Goal: Communication & Community: Answer question/provide support

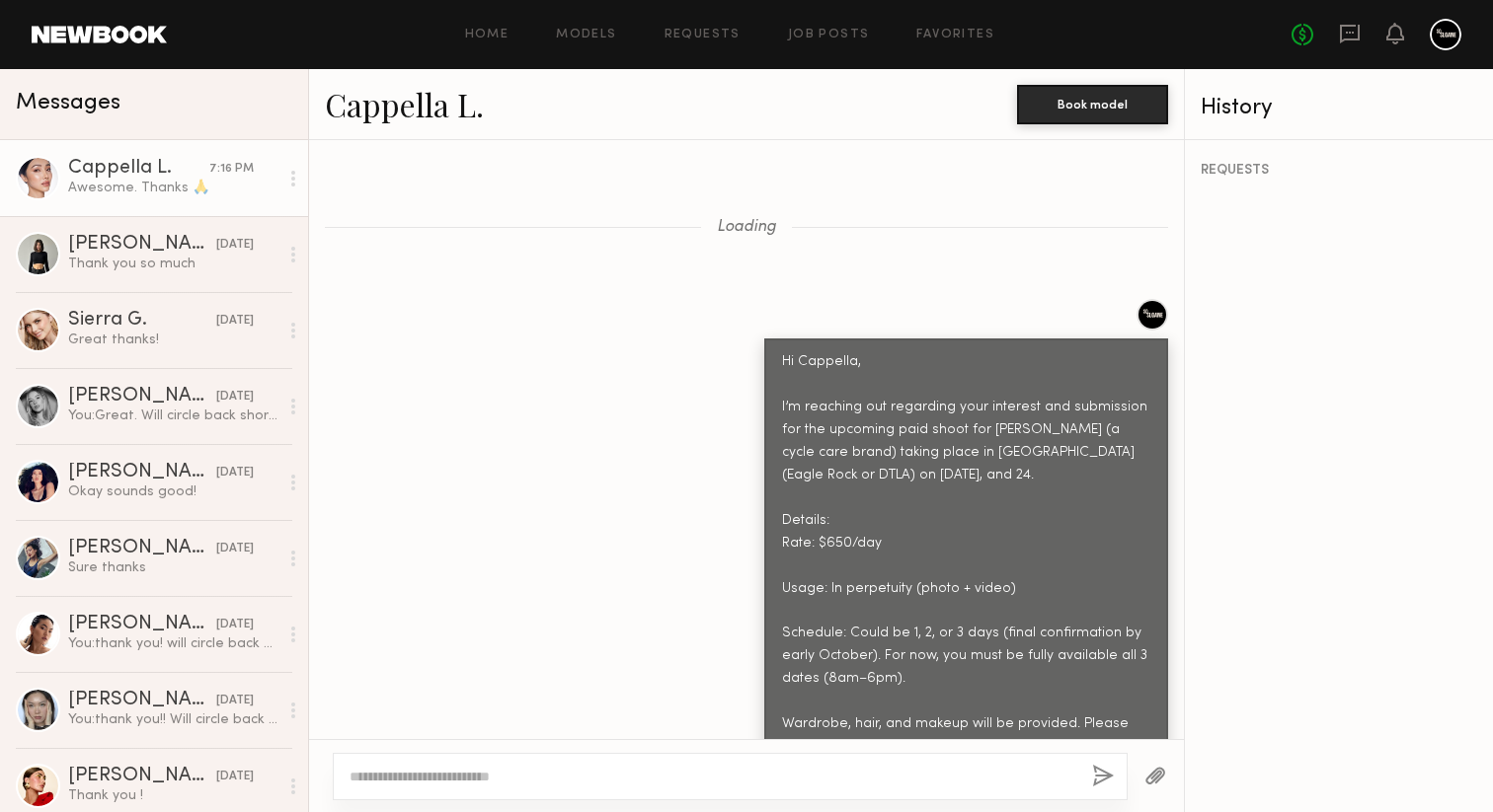
scroll to position [2945, 0]
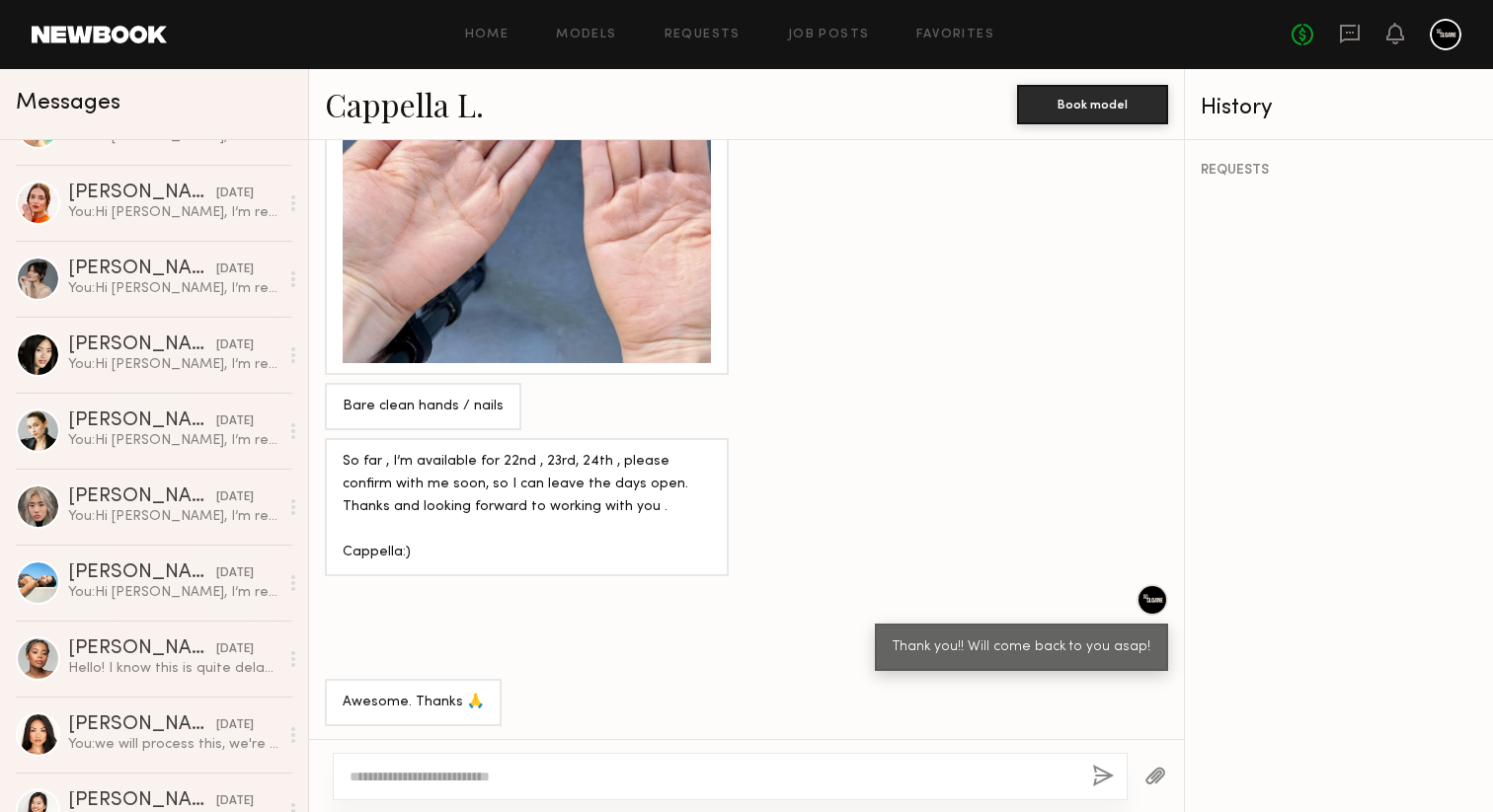
scroll to position [2107, 0]
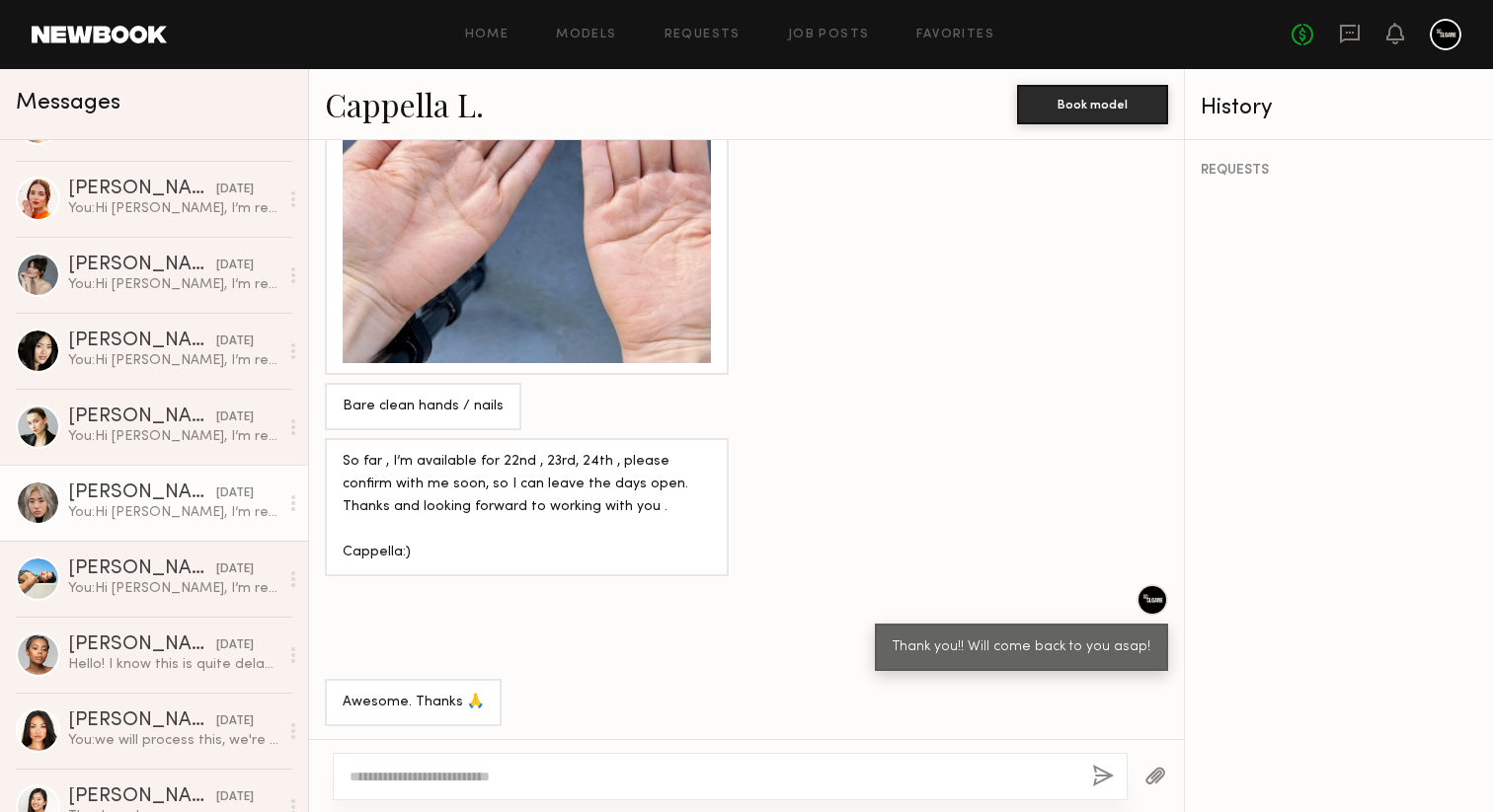
click at [200, 521] on div "You: Hi Jane, I’m reaching out regarding your interest and submission for the u…" at bounding box center [172, 512] width 210 height 19
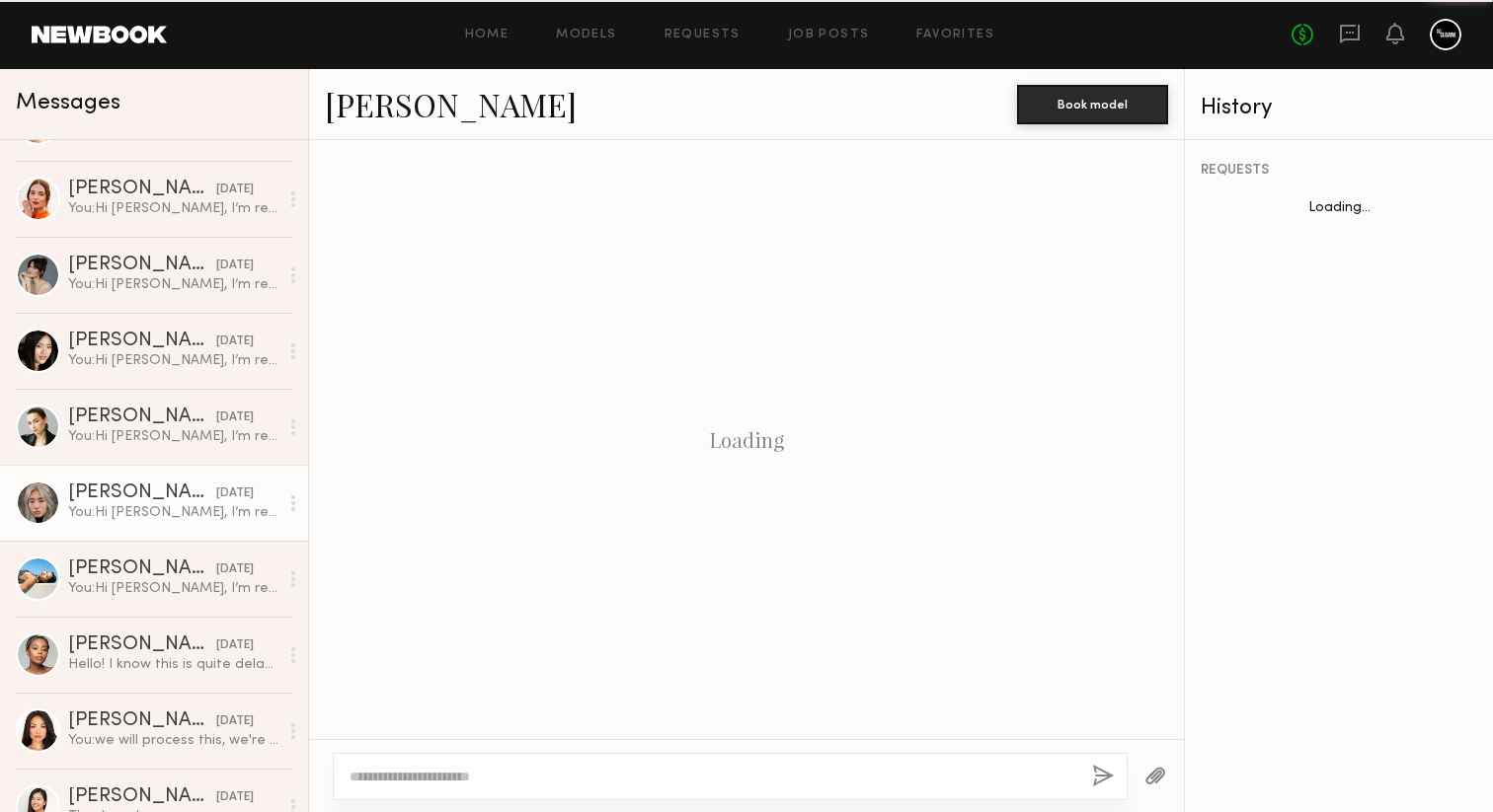
scroll to position [1010, 0]
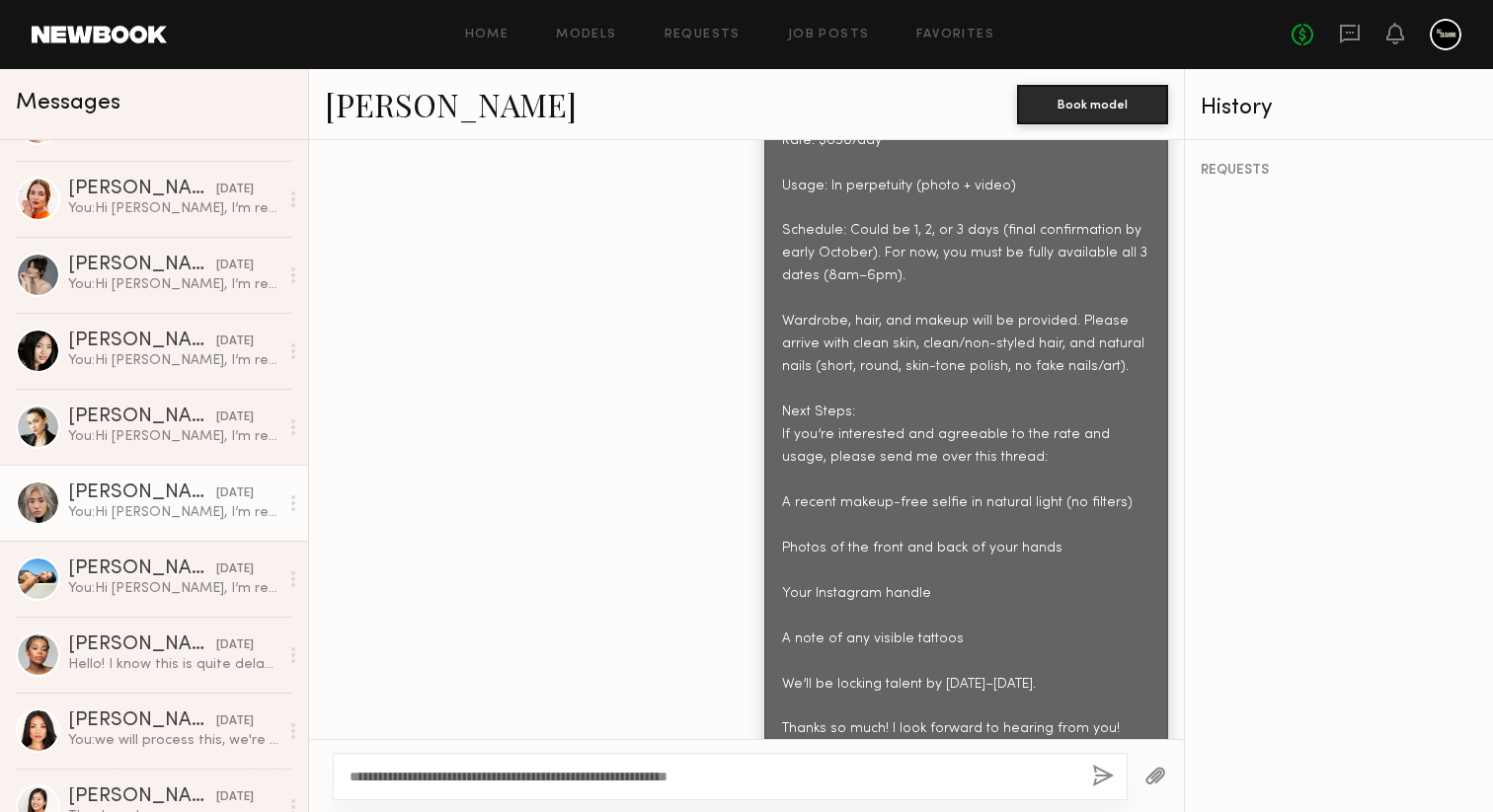
type textarea "**********"
click at [1094, 773] on button "button" at bounding box center [1103, 777] width 22 height 25
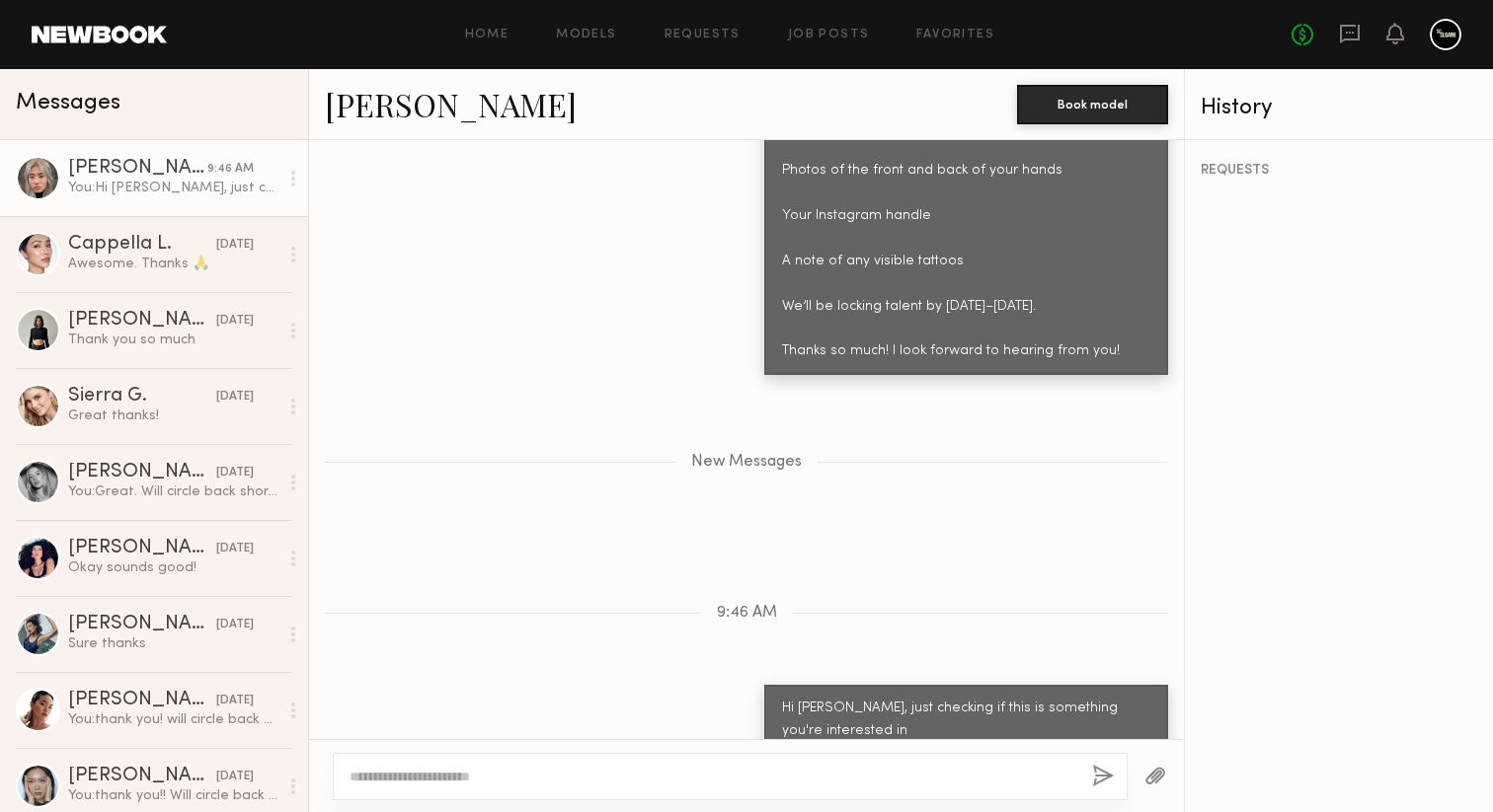
click at [831, 45] on div "Home Models Requests Job Posts Favorites Sign Out No fees up to $5,000" at bounding box center [813, 35] width 1295 height 32
click at [831, 35] on link "Job Posts" at bounding box center [829, 35] width 82 height 13
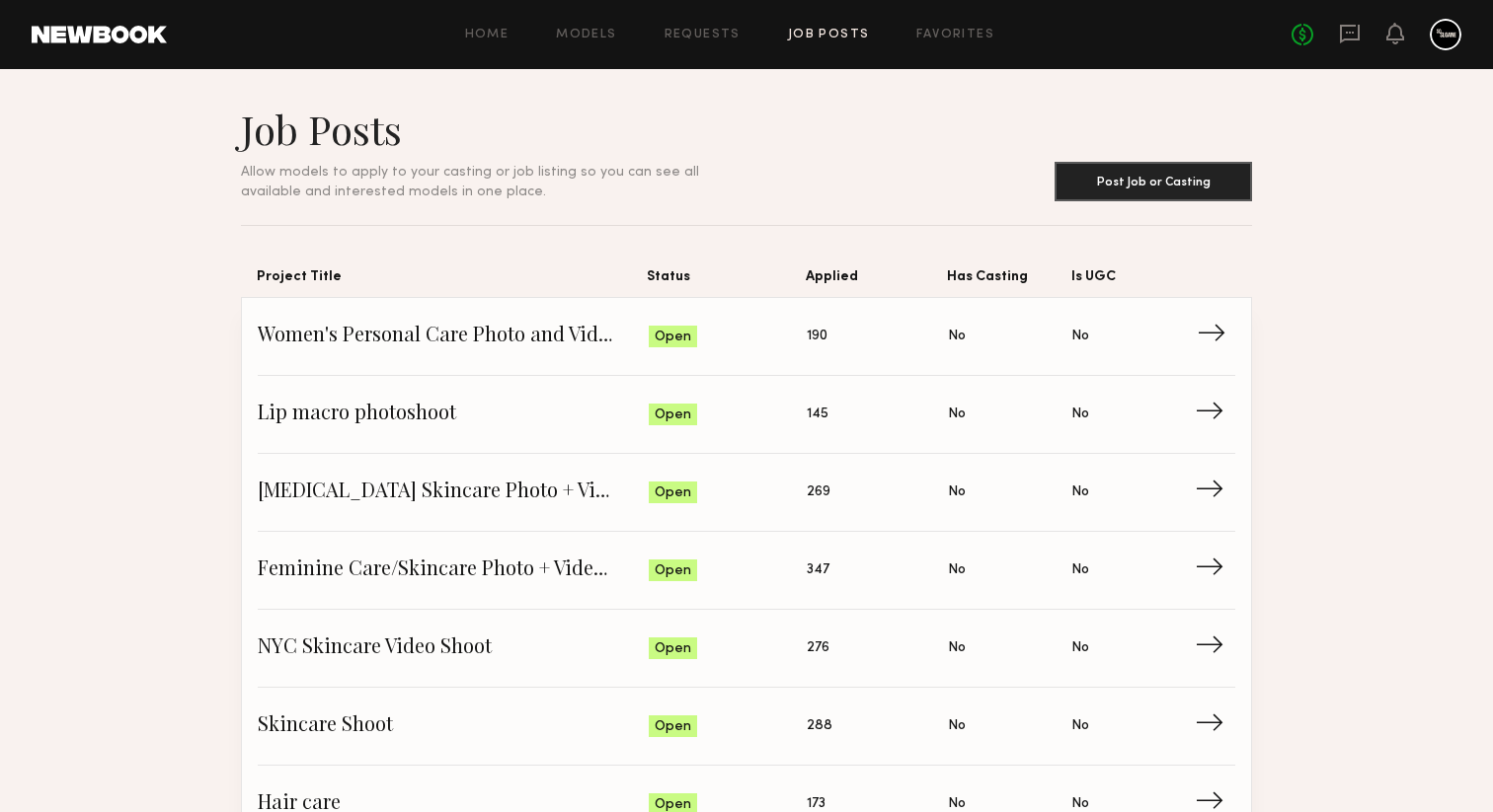
click at [490, 348] on span "Women's Personal Care Photo and Video shoot" at bounding box center [453, 337] width 391 height 30
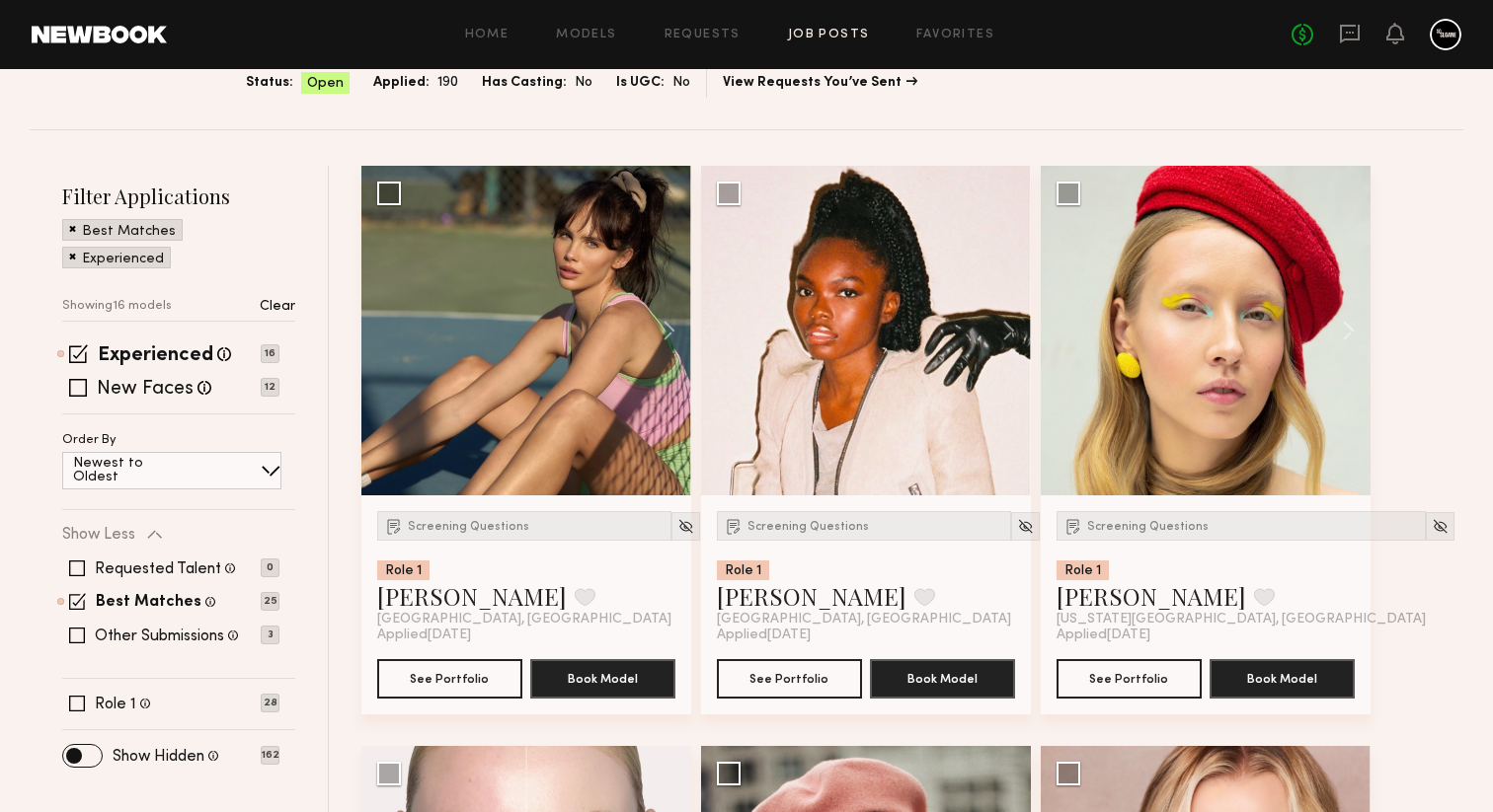
scroll to position [200, 0]
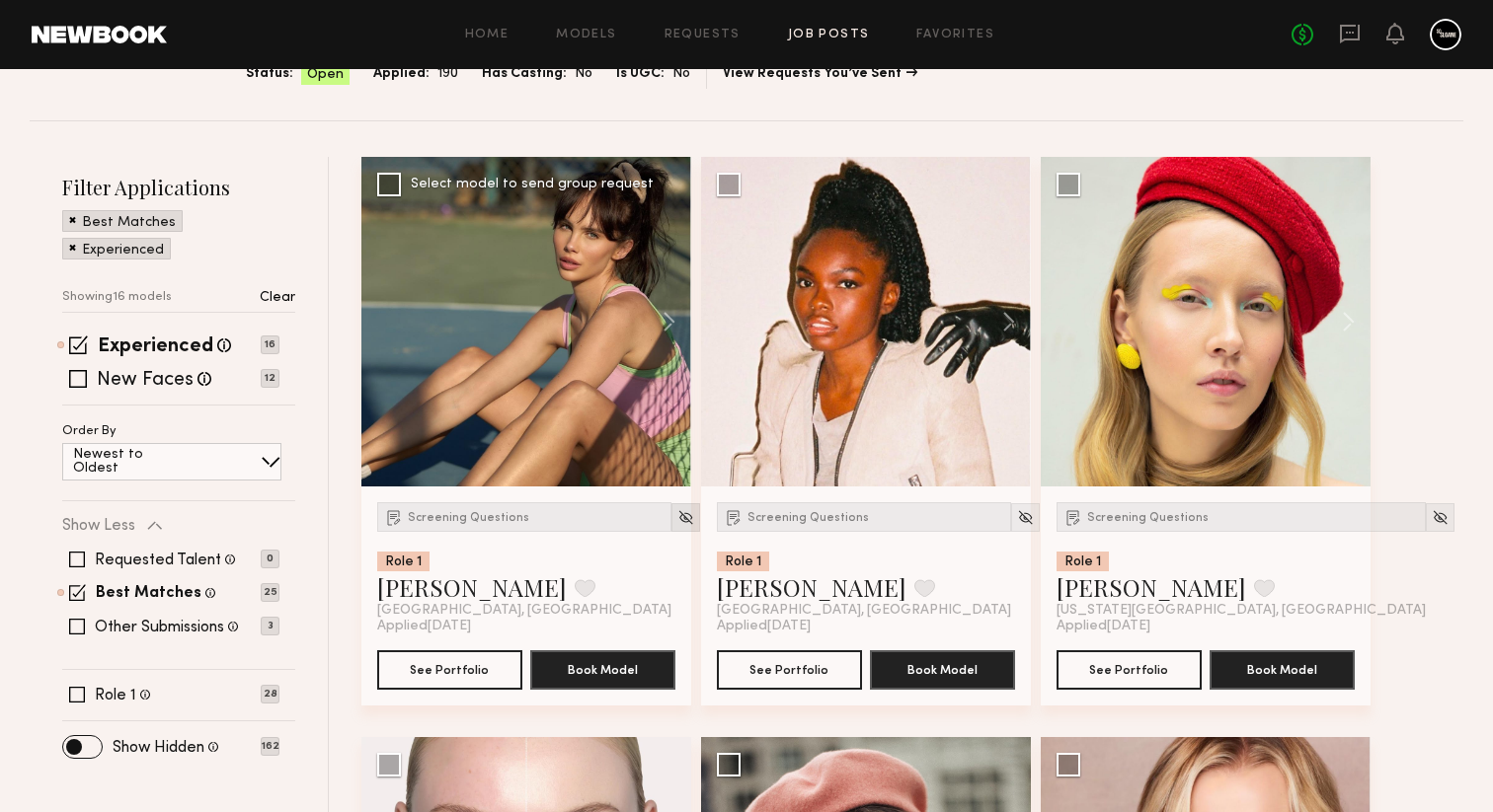
click at [678, 518] on img at bounding box center [686, 517] width 17 height 17
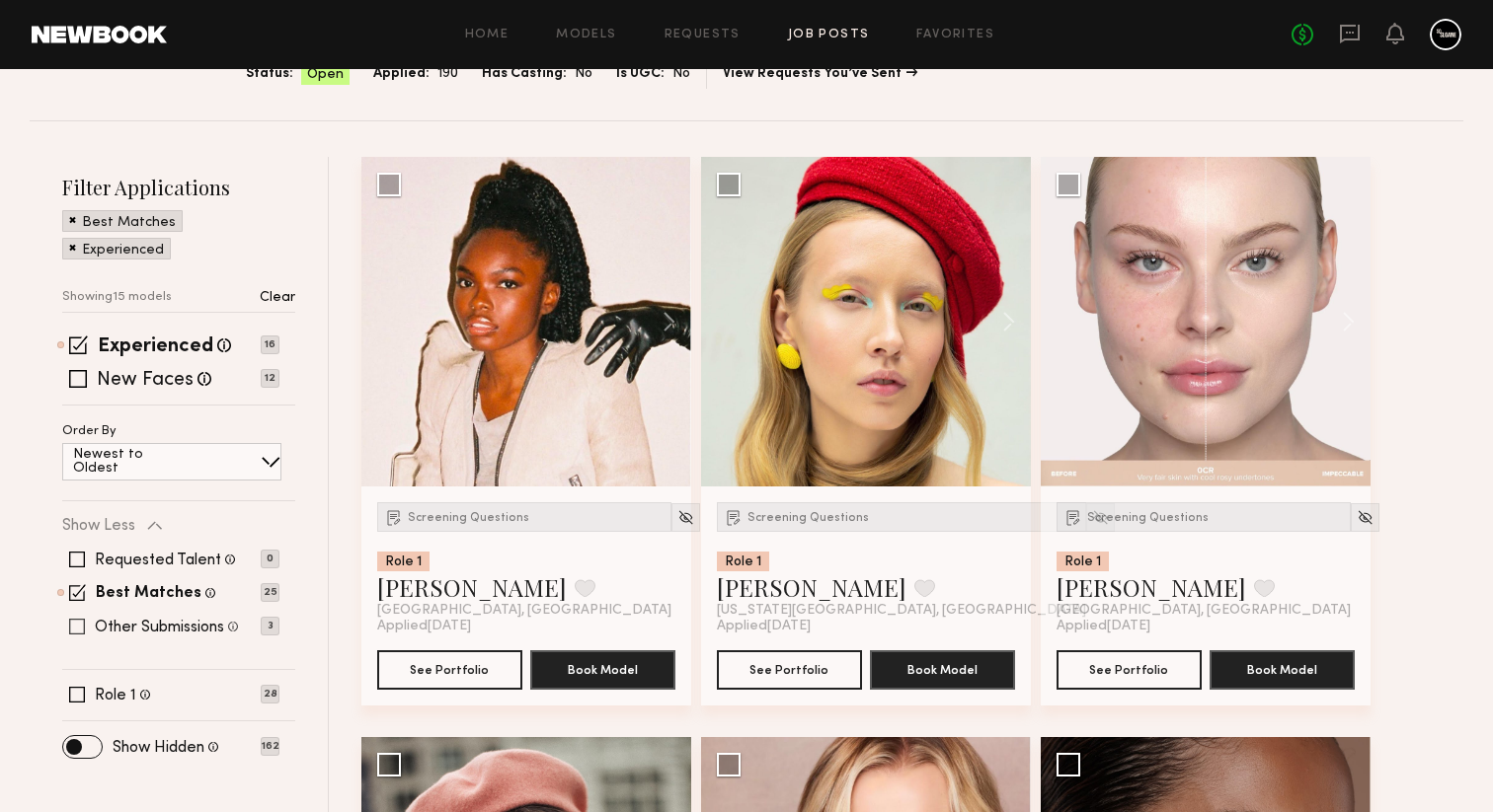
click at [77, 630] on span at bounding box center [77, 627] width 16 height 16
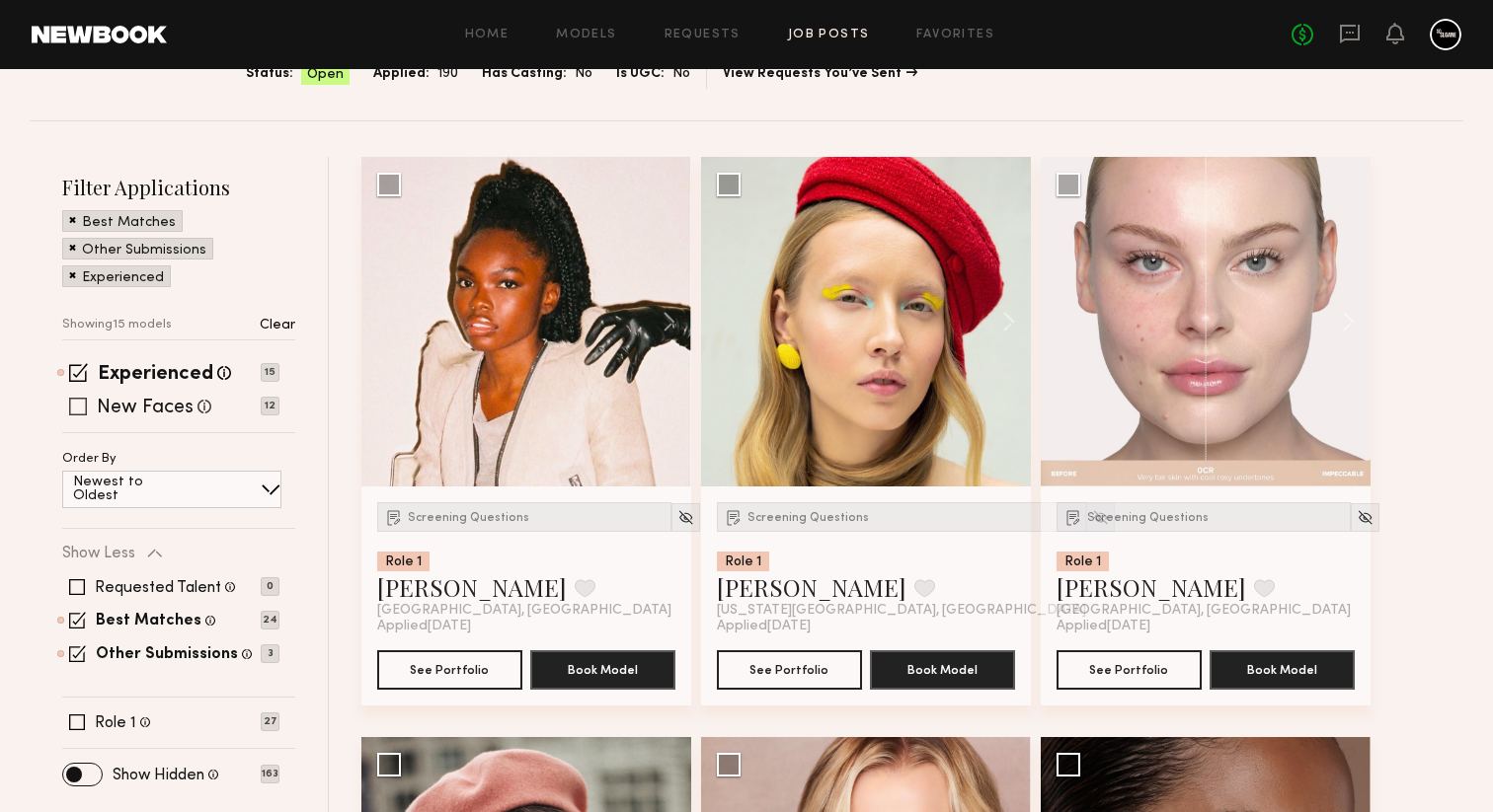
click at [83, 413] on span at bounding box center [78, 406] width 18 height 18
click at [678, 517] on img at bounding box center [686, 517] width 17 height 17
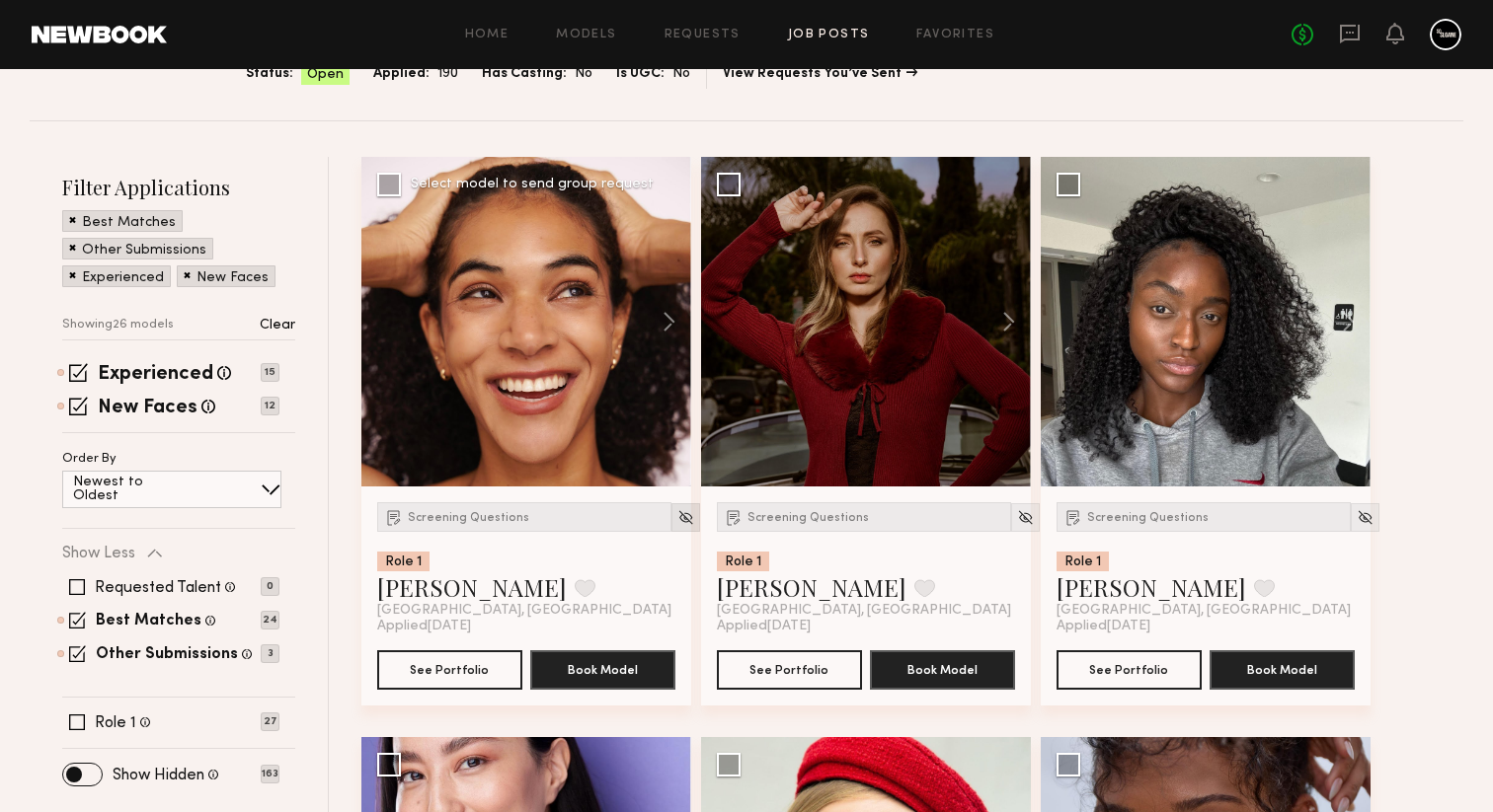
click at [678, 517] on img at bounding box center [686, 517] width 17 height 17
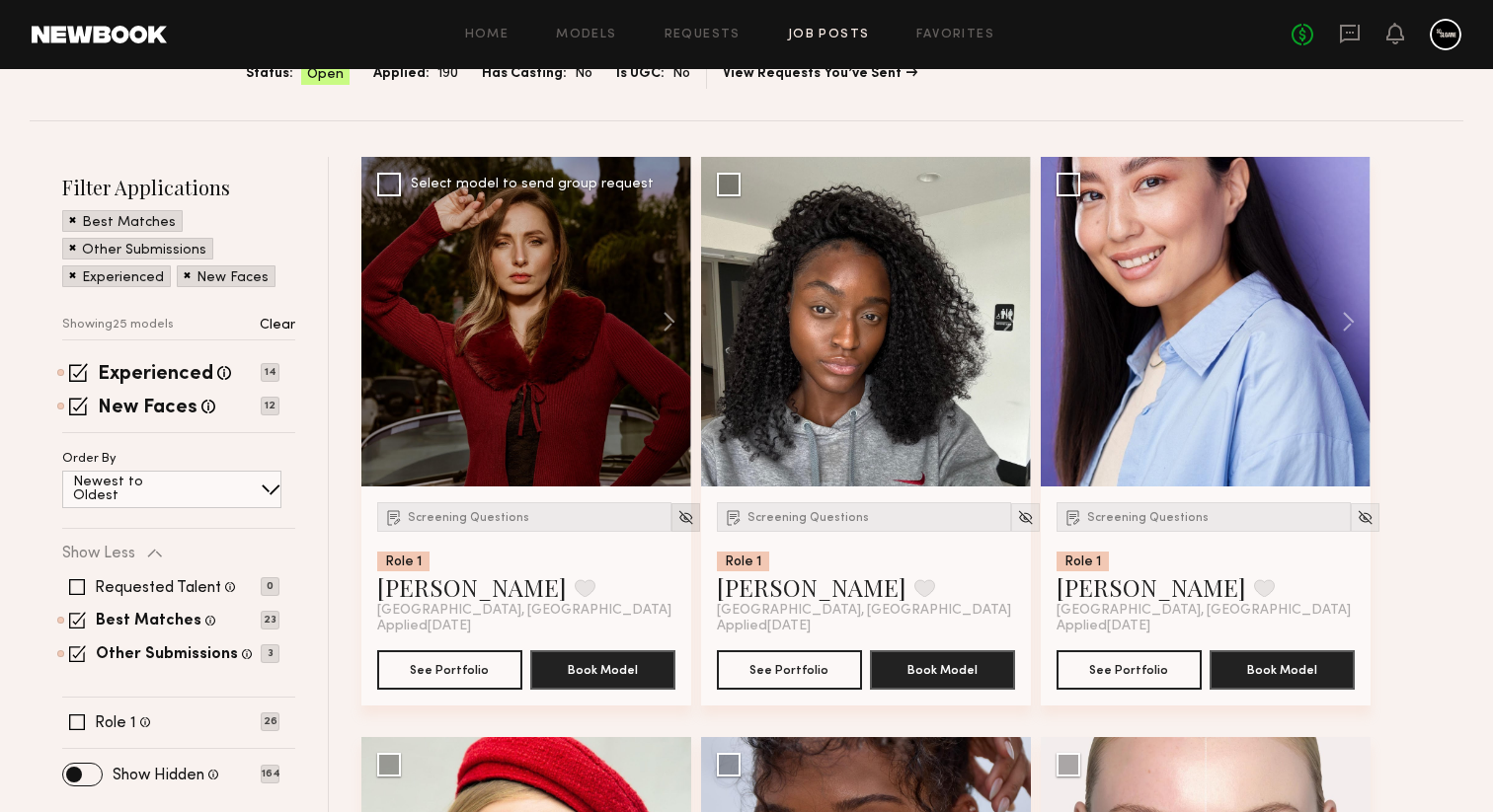
click at [678, 517] on img at bounding box center [686, 517] width 17 height 17
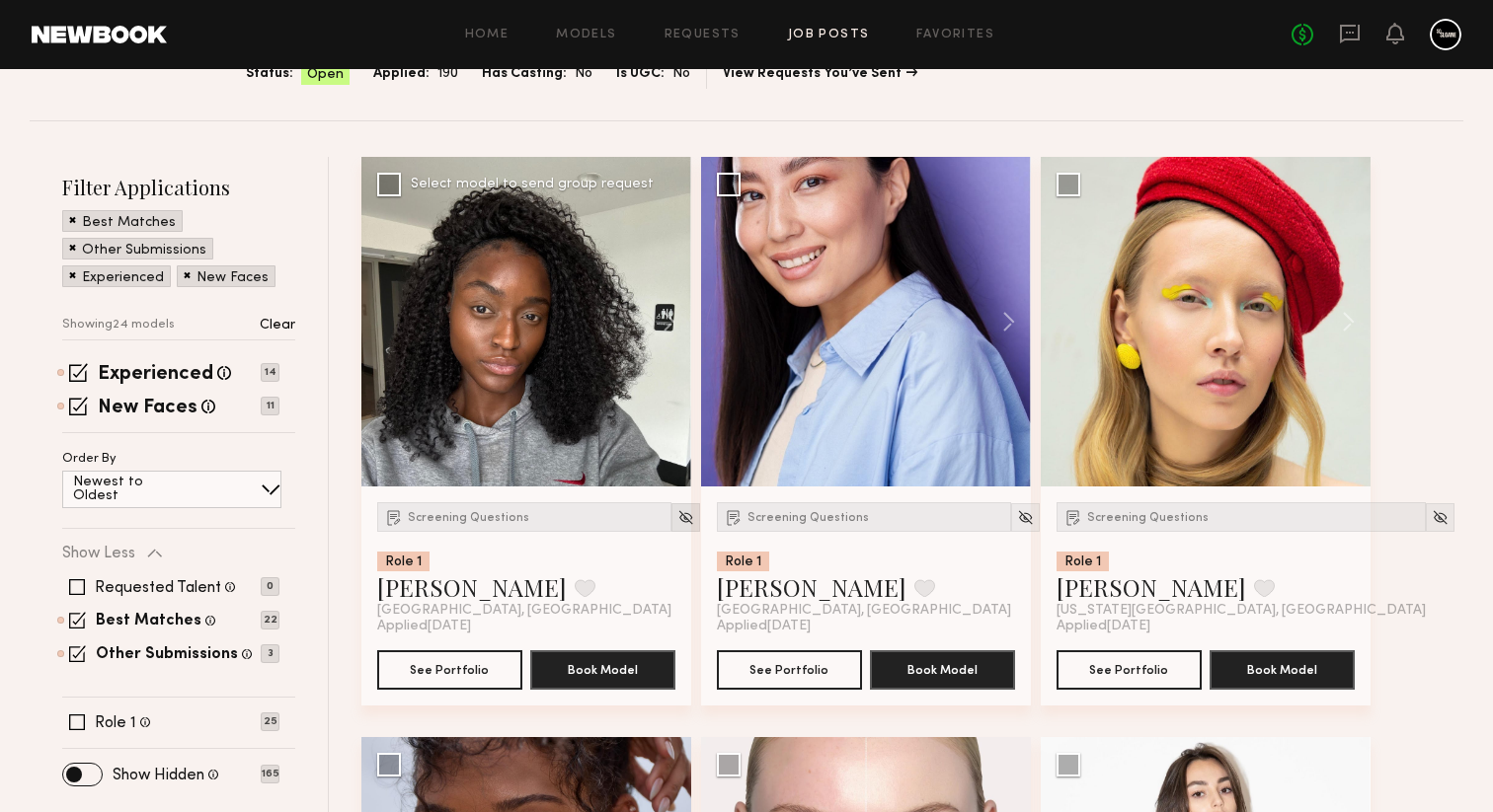
click at [678, 517] on img at bounding box center [686, 517] width 17 height 17
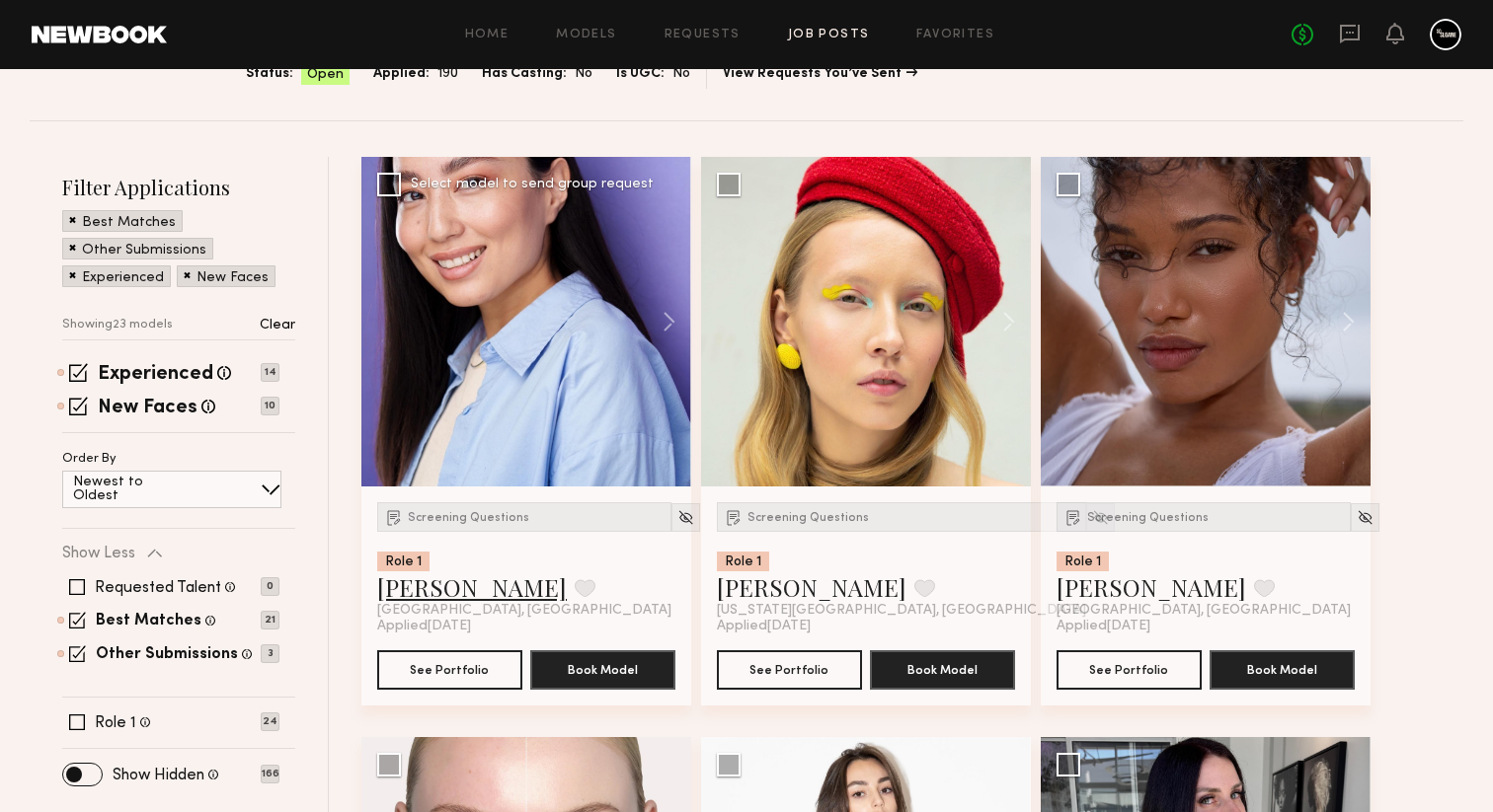
click at [429, 593] on link "Altynay J." at bounding box center [471, 588] width 189 height 32
click at [562, 369] on div at bounding box center [526, 322] width 330 height 330
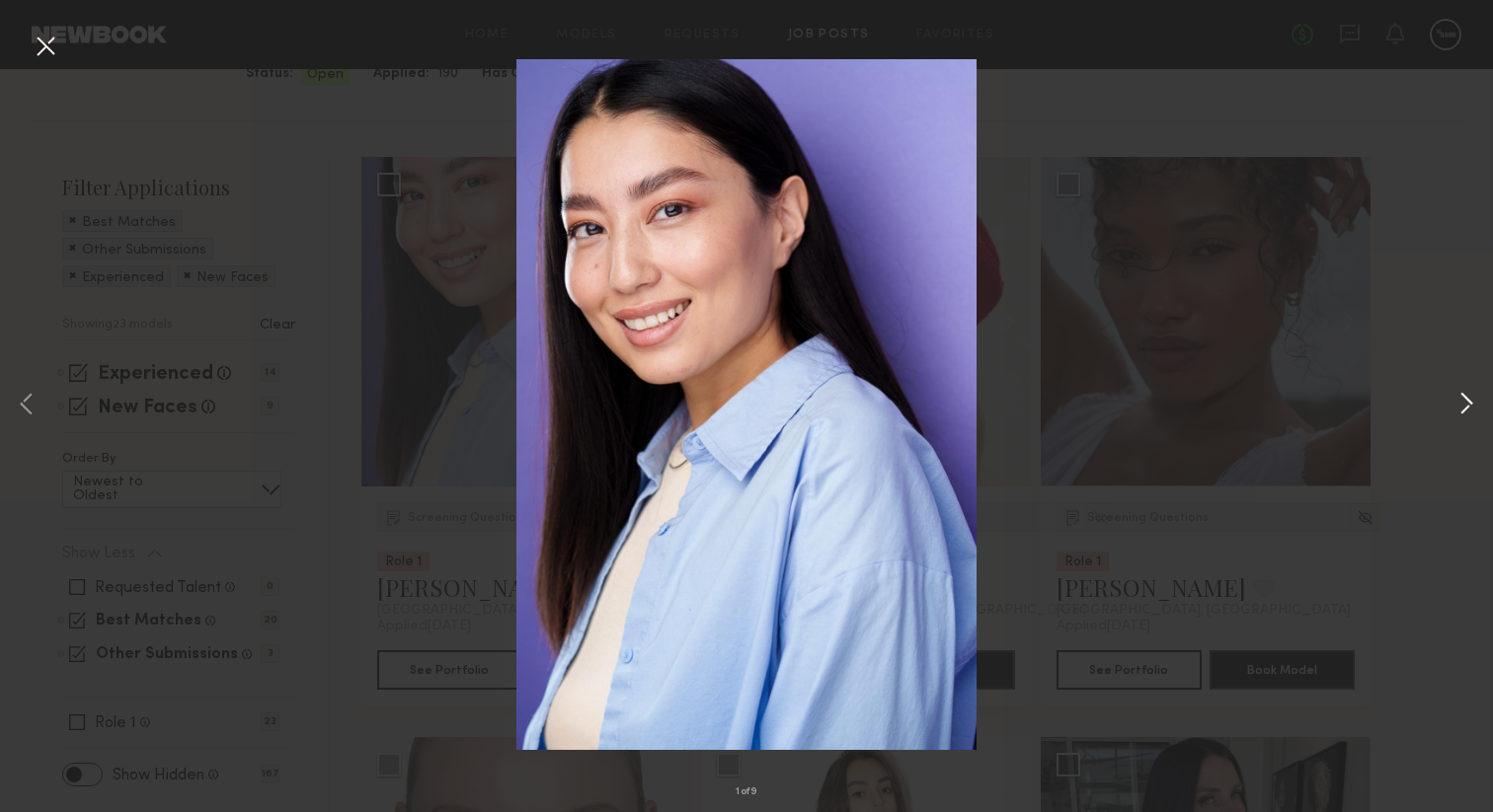
click at [1468, 401] on button at bounding box center [1466, 406] width 24 height 650
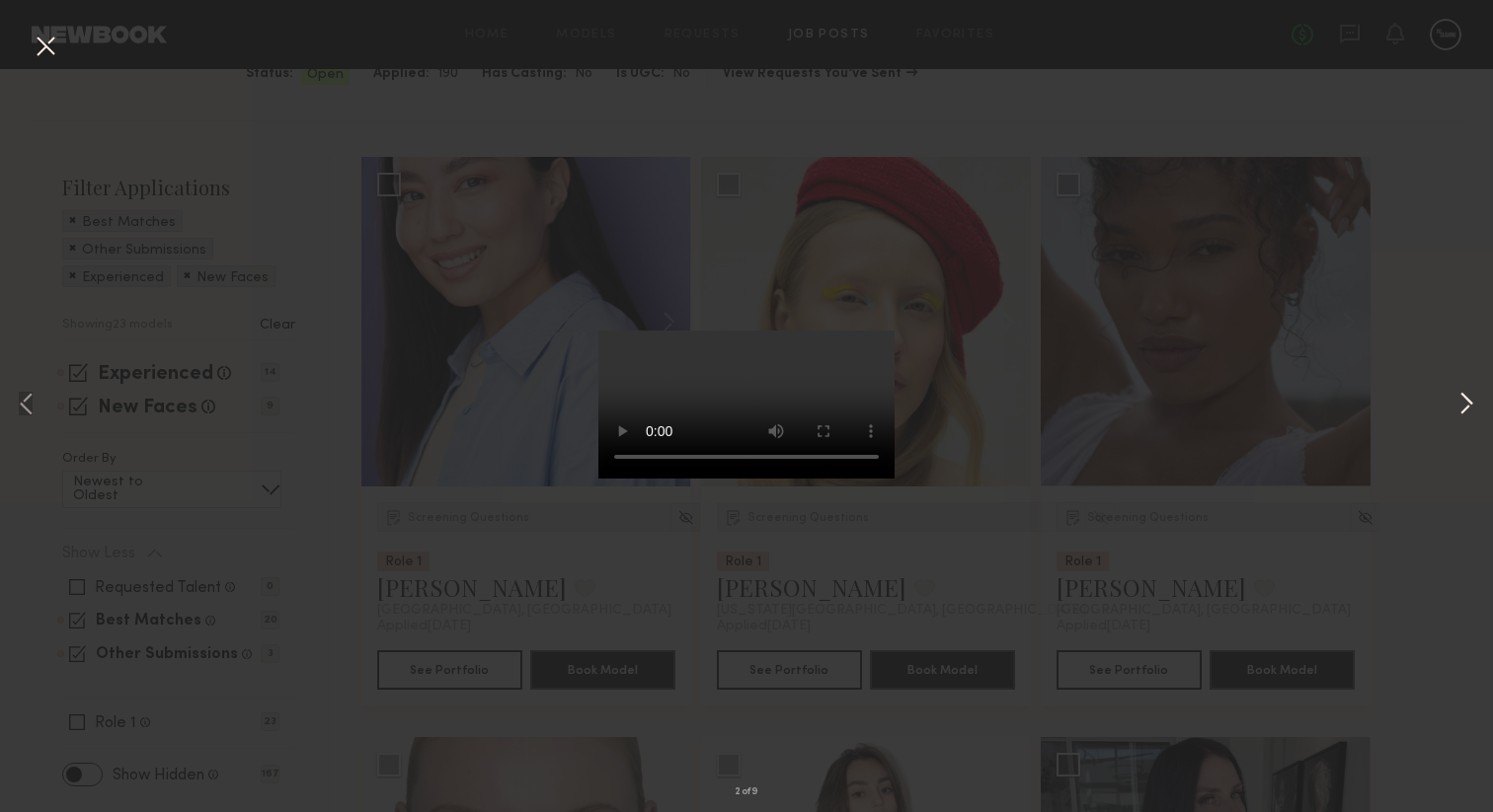
click at [1469, 401] on button at bounding box center [1466, 406] width 24 height 650
click at [47, 49] on button at bounding box center [46, 48] width 32 height 36
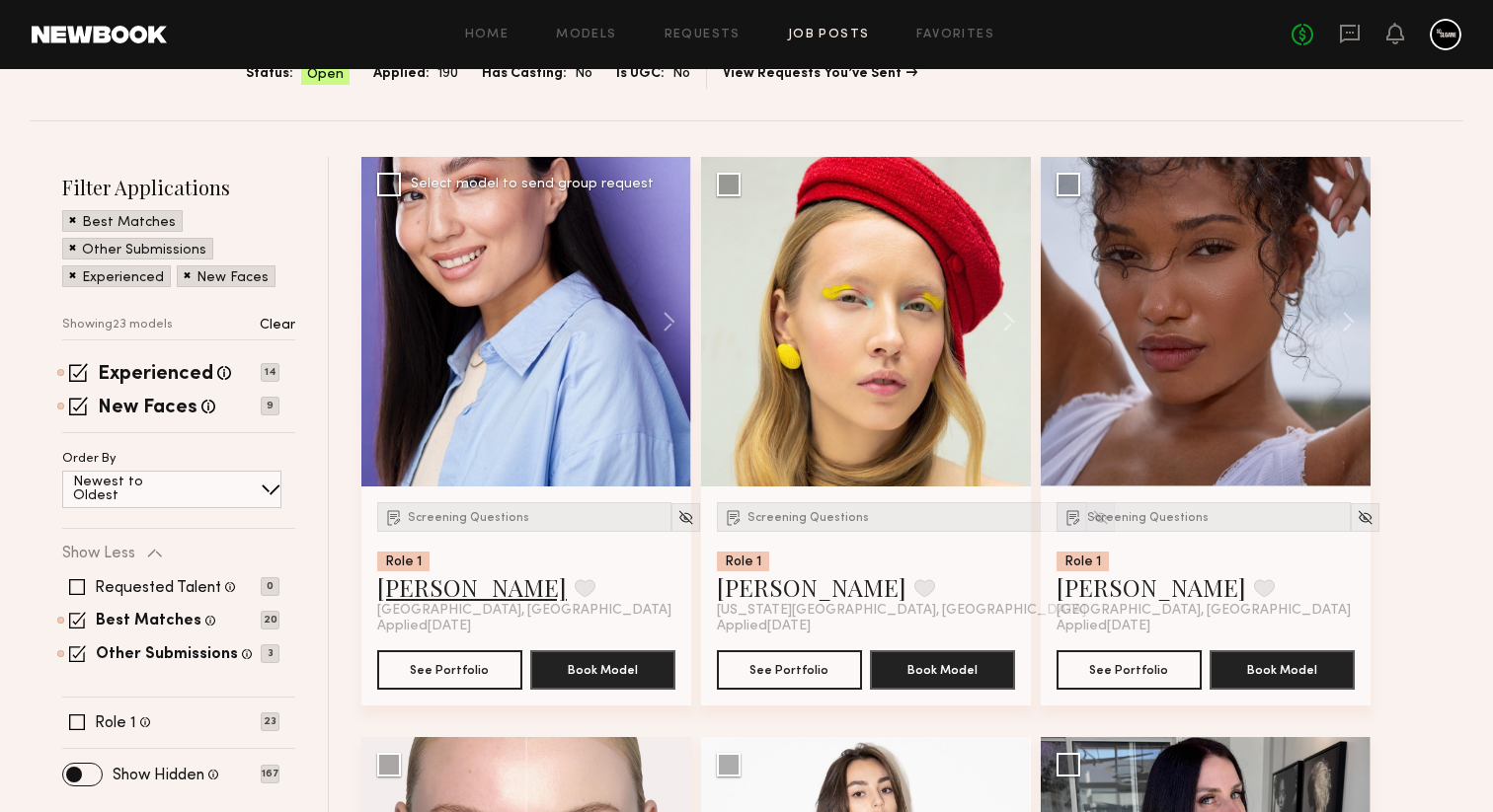
click at [404, 597] on link "Altynay J." at bounding box center [471, 588] width 189 height 32
click at [678, 514] on img at bounding box center [686, 517] width 17 height 17
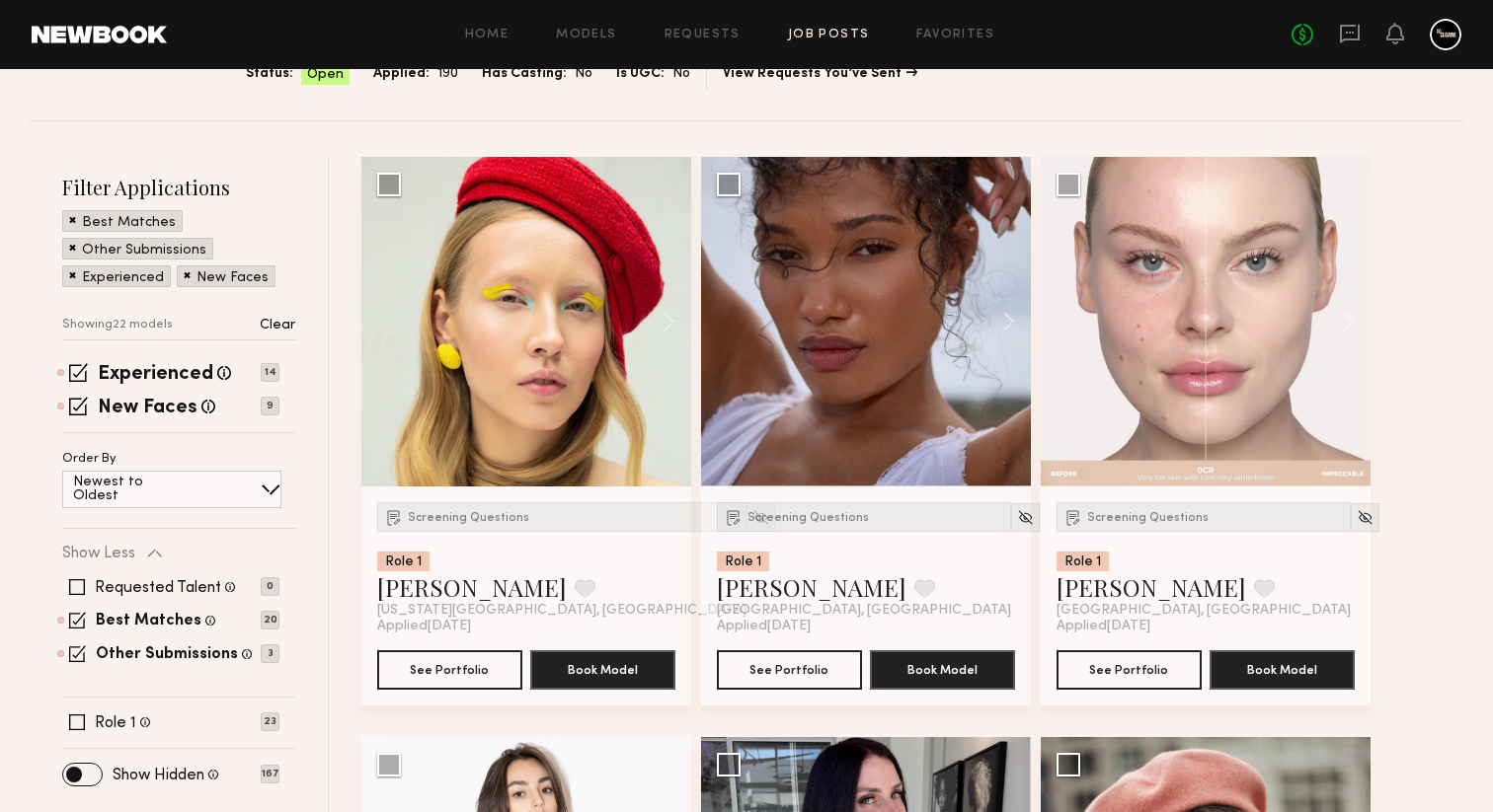
click at [752, 516] on img at bounding box center [760, 517] width 17 height 17
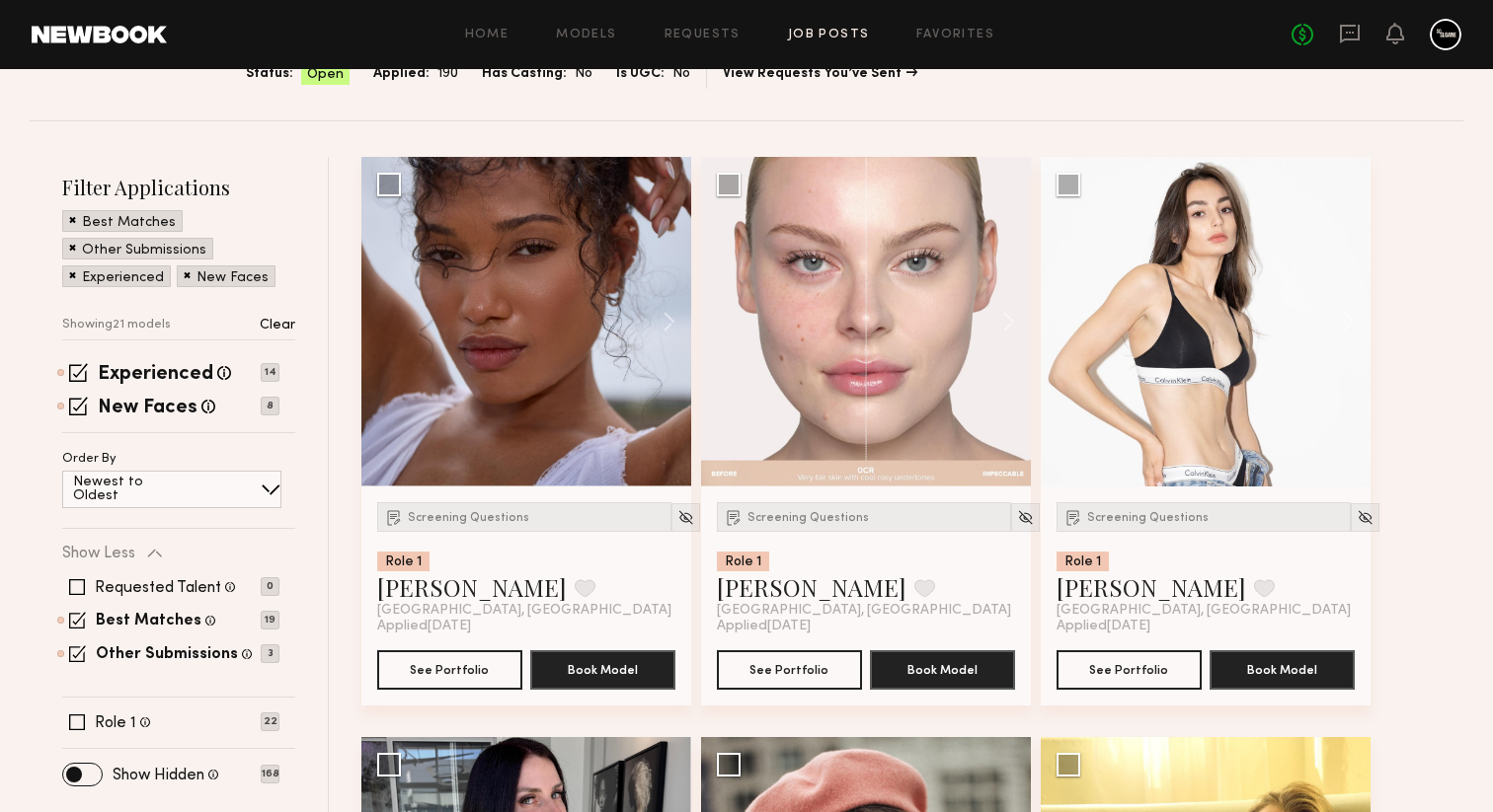
click at [678, 516] on img at bounding box center [686, 517] width 17 height 17
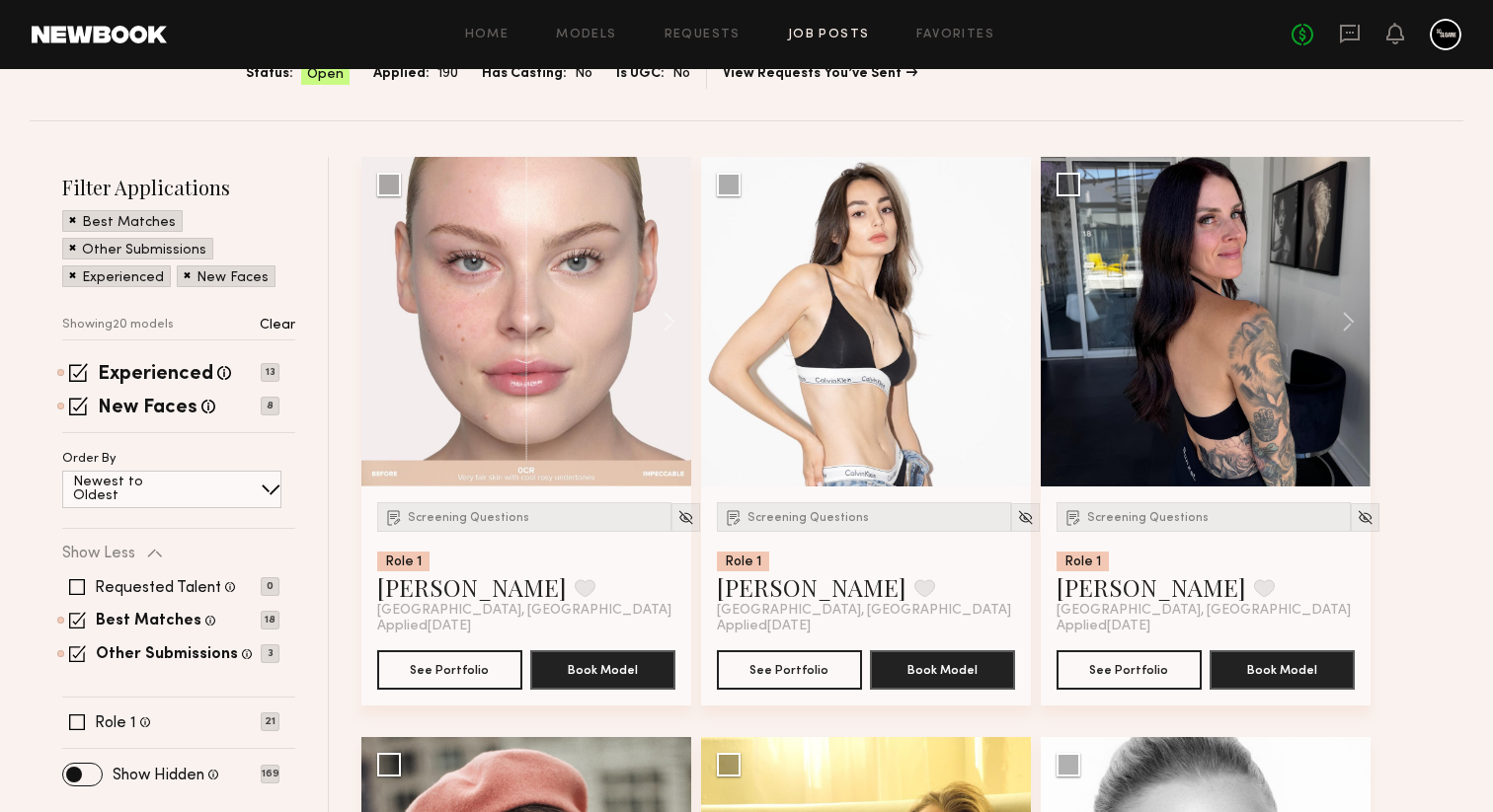
click at [678, 516] on img at bounding box center [686, 517] width 17 height 17
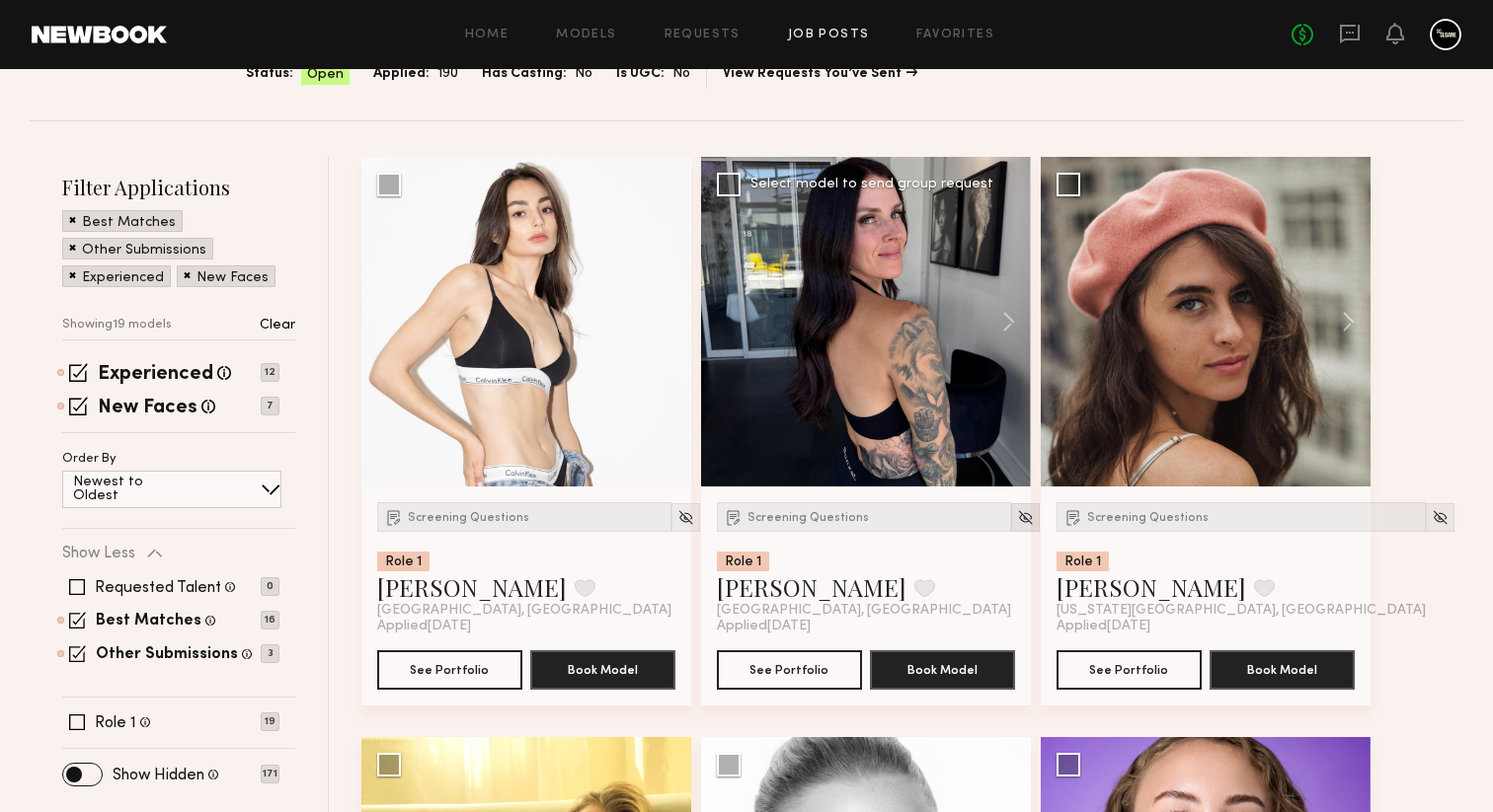
click at [1017, 514] on img at bounding box center [1025, 517] width 17 height 17
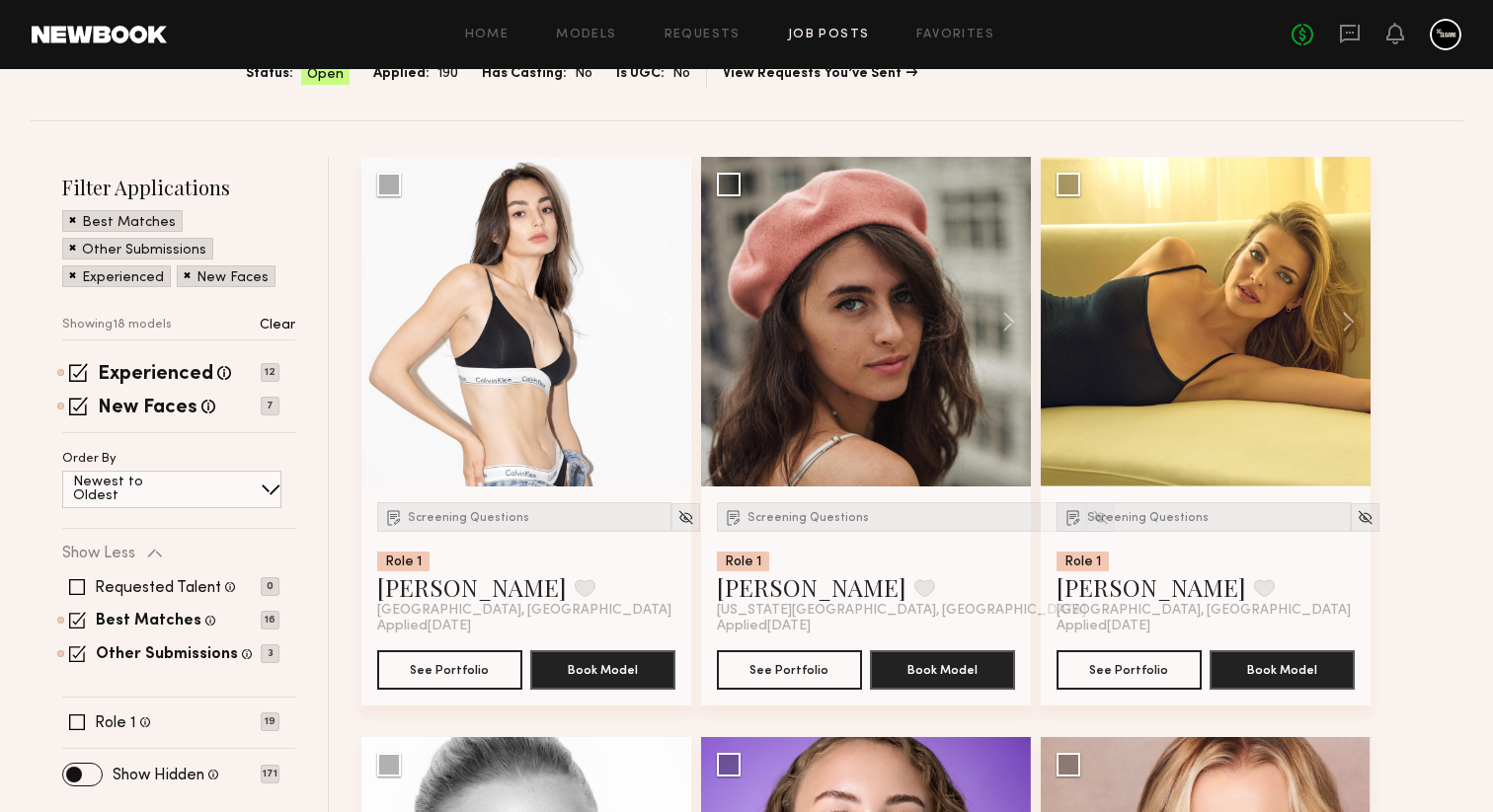
click at [1092, 514] on img at bounding box center [1100, 517] width 17 height 17
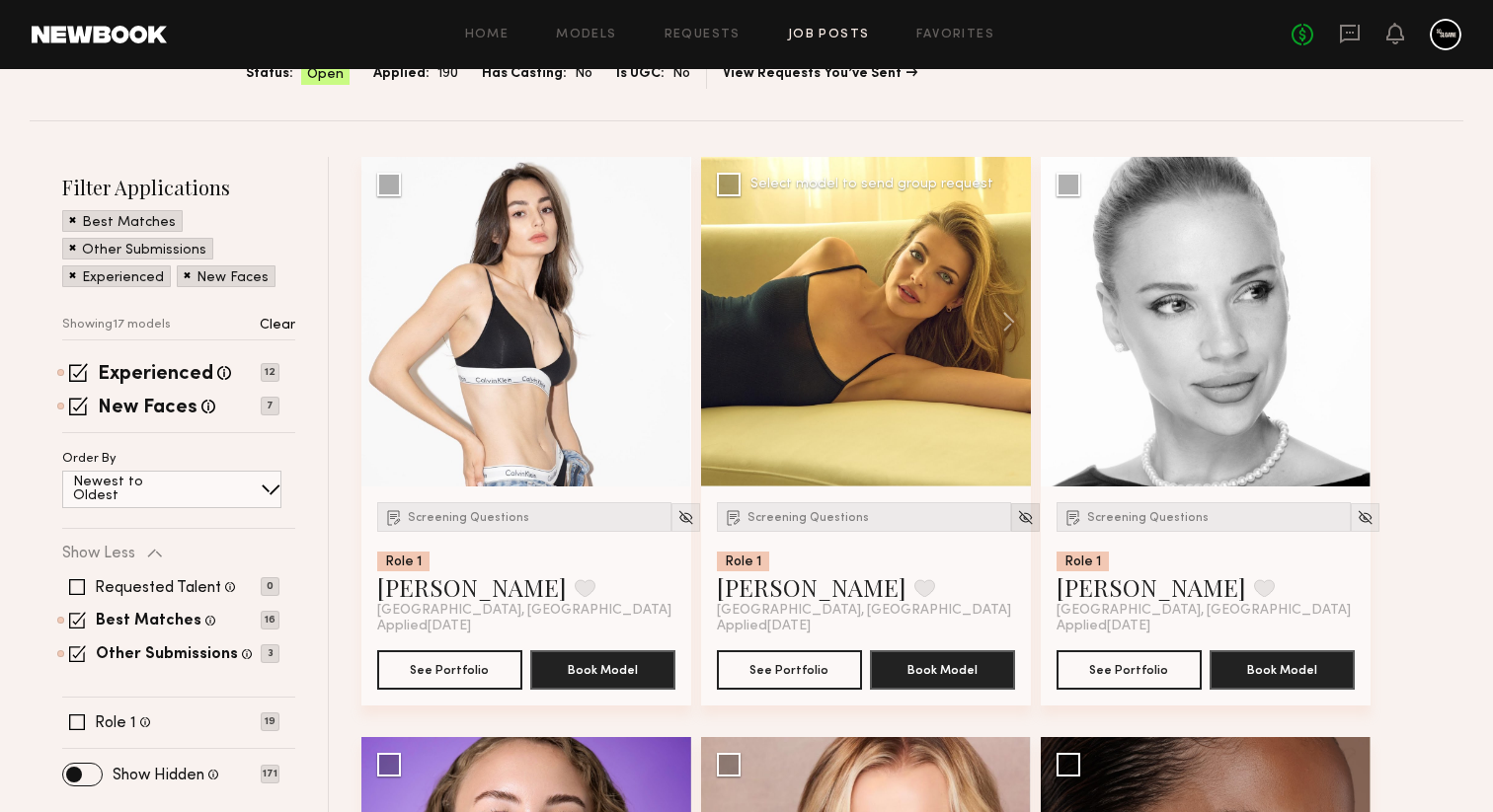
click at [1017, 514] on img at bounding box center [1025, 517] width 17 height 17
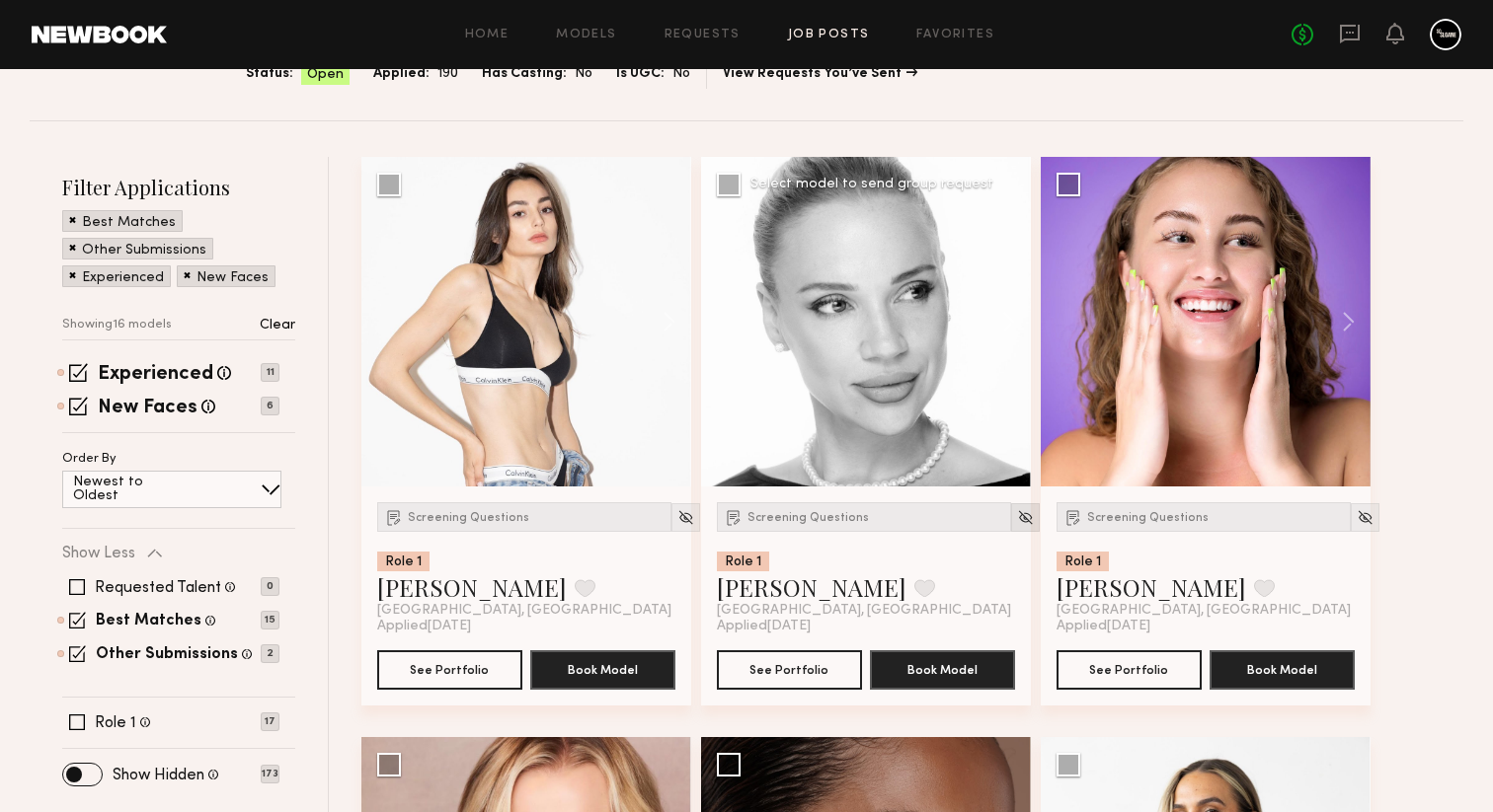
click at [1017, 514] on img at bounding box center [1025, 517] width 17 height 17
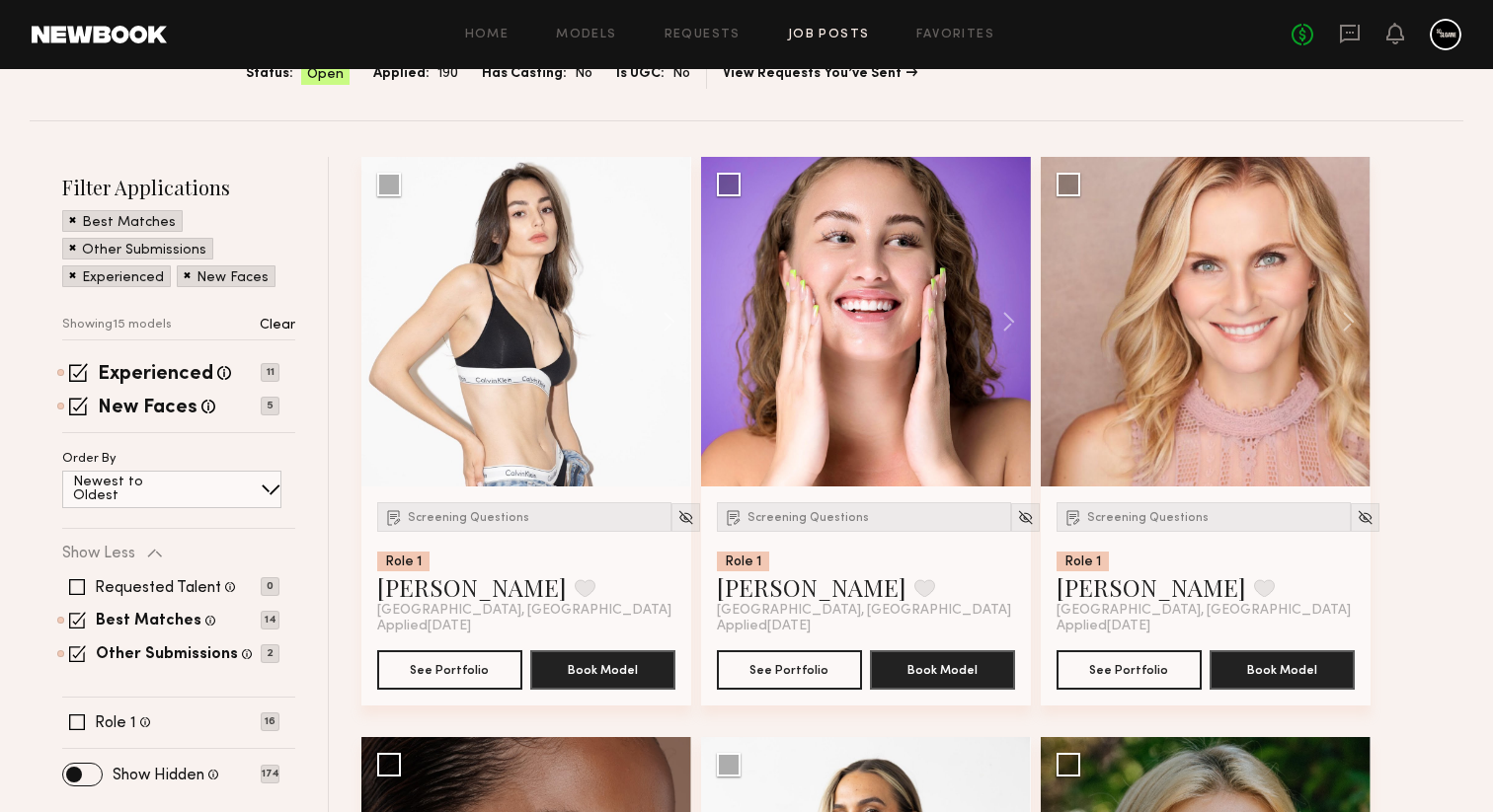
click at [1017, 514] on img at bounding box center [1025, 517] width 17 height 17
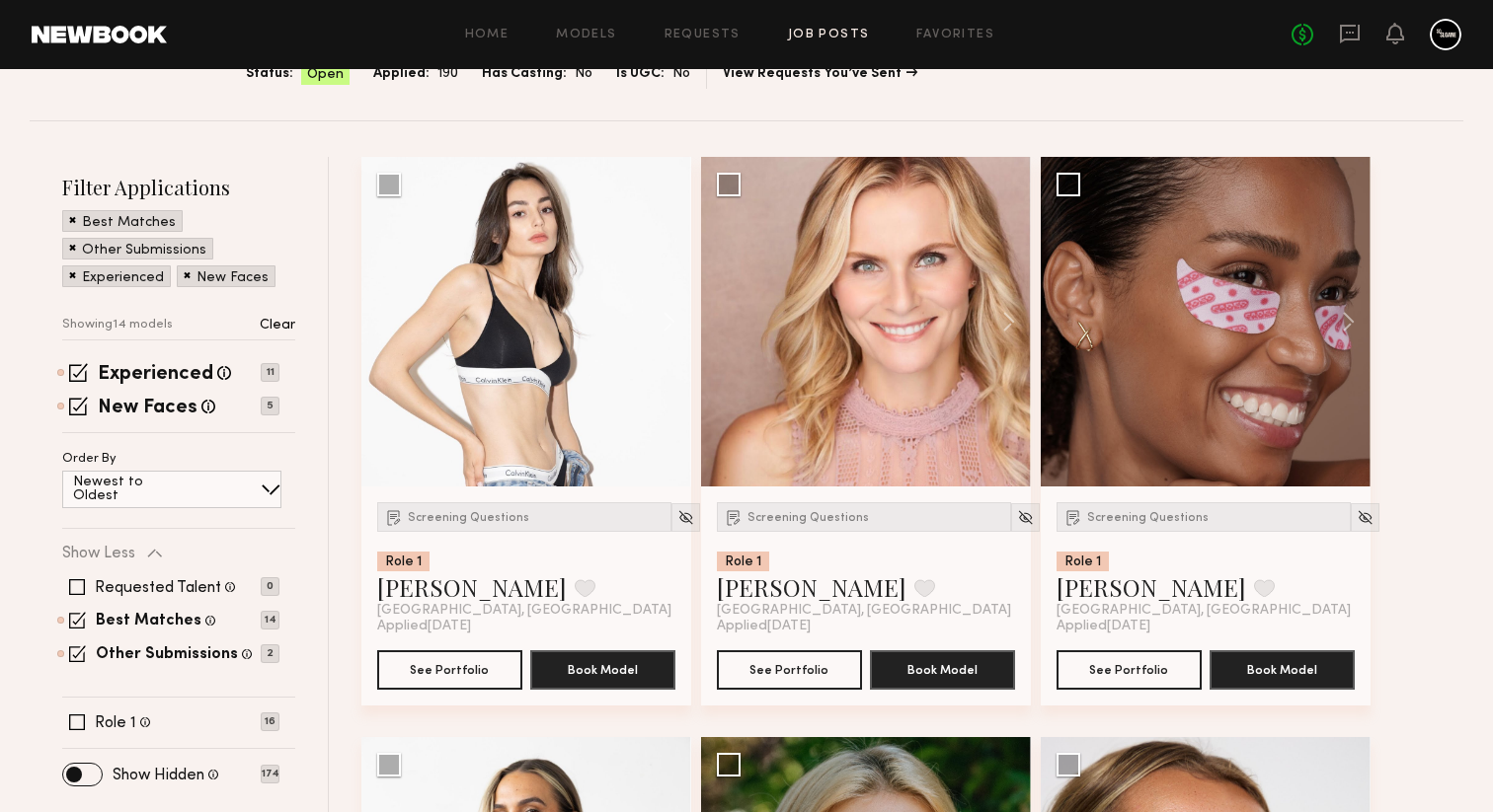
click at [1017, 514] on img at bounding box center [1025, 517] width 17 height 17
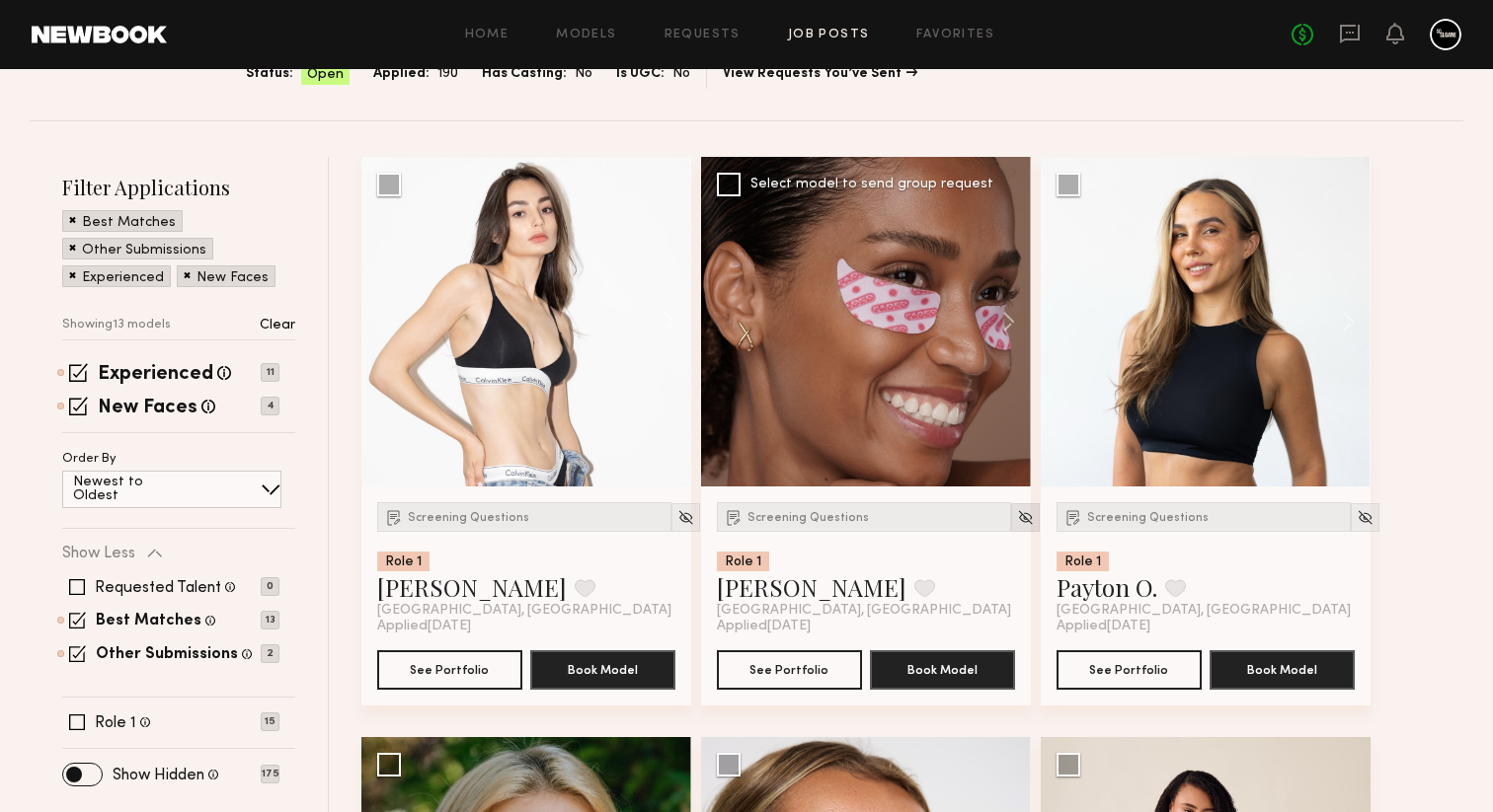
click at [1017, 514] on img at bounding box center [1025, 517] width 17 height 17
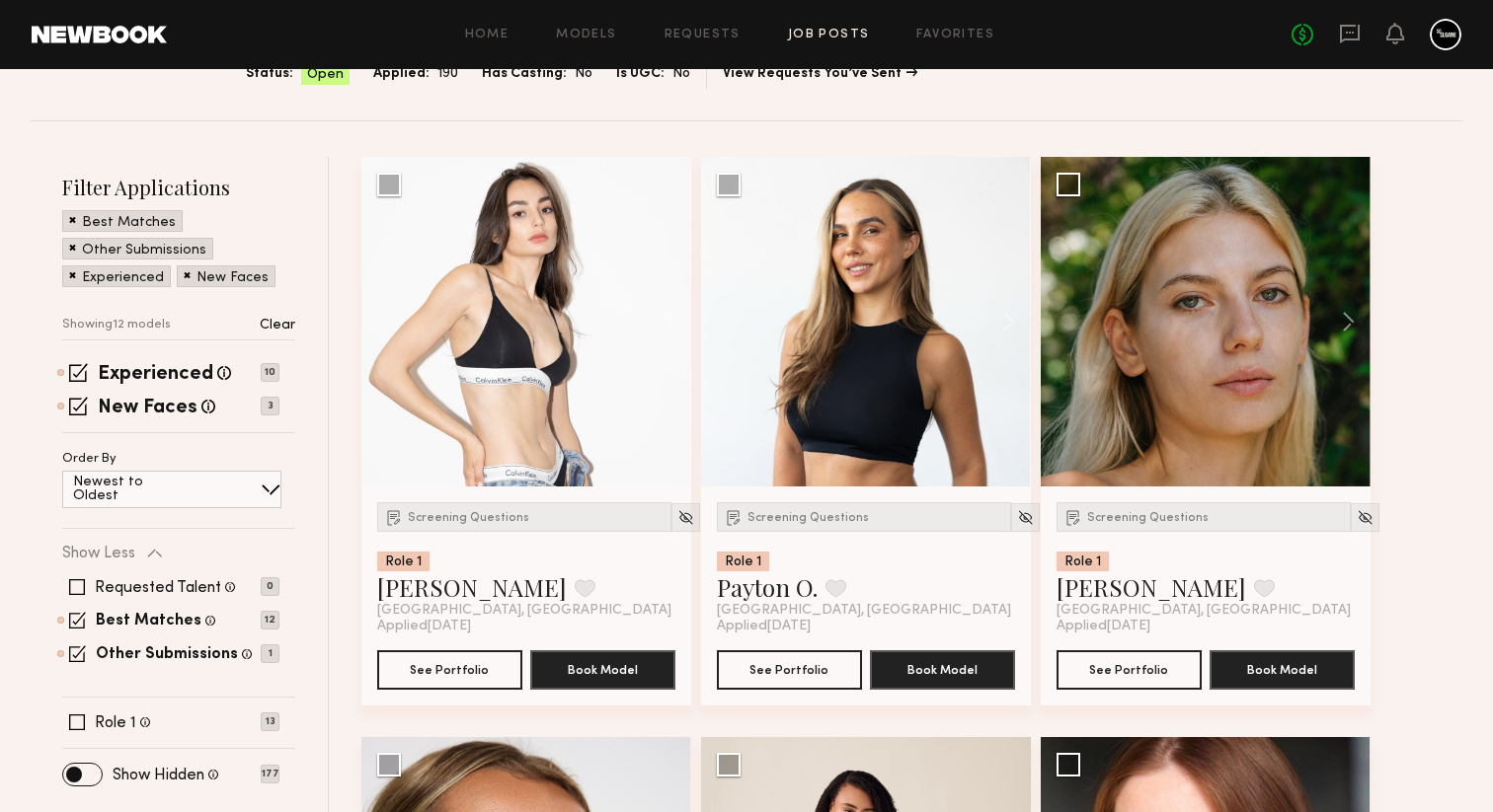
click at [1017, 514] on img at bounding box center [1025, 517] width 17 height 17
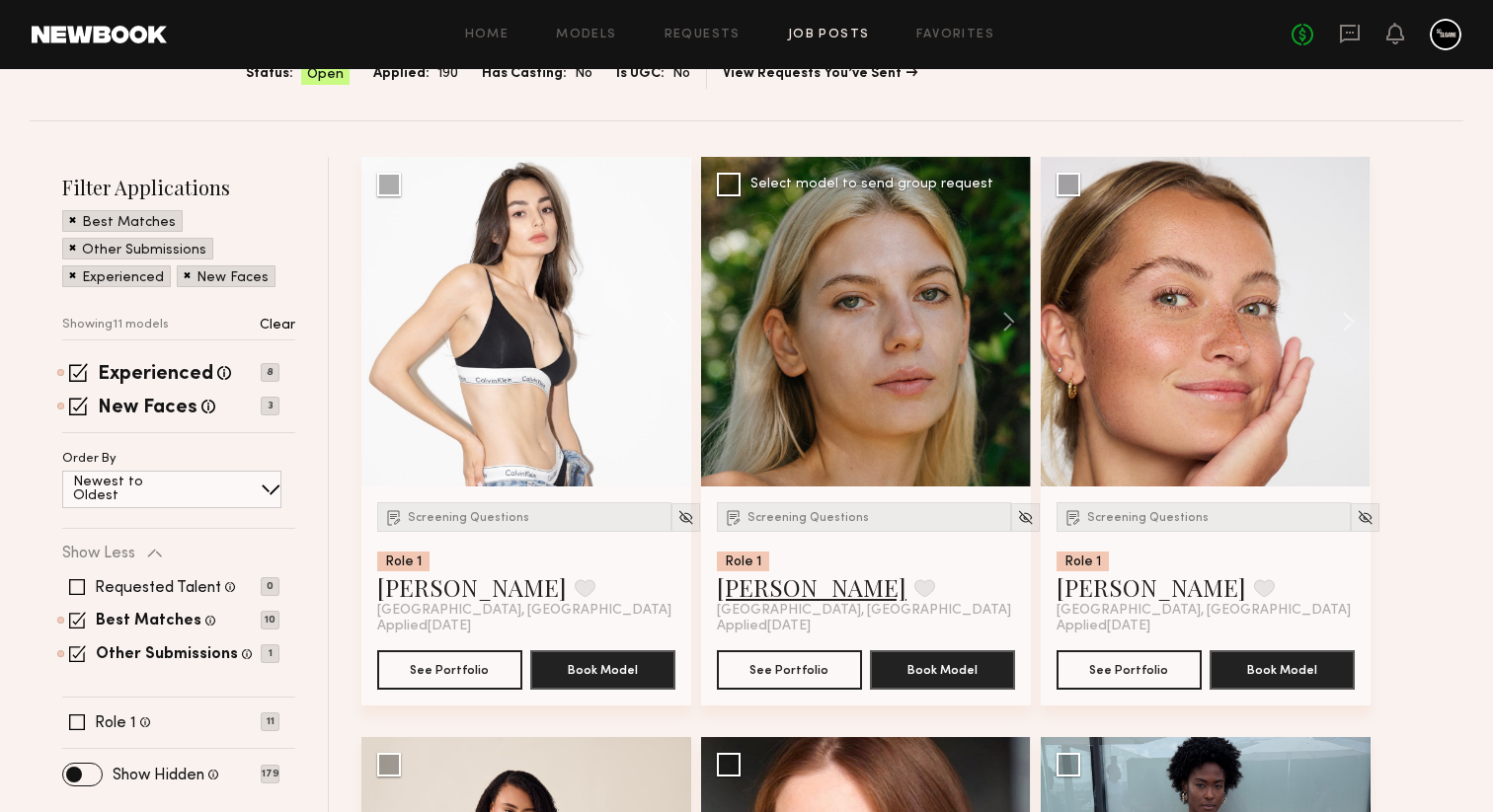
click at [768, 597] on link "Veronika M." at bounding box center [811, 588] width 189 height 32
click at [1017, 519] on img at bounding box center [1025, 517] width 17 height 17
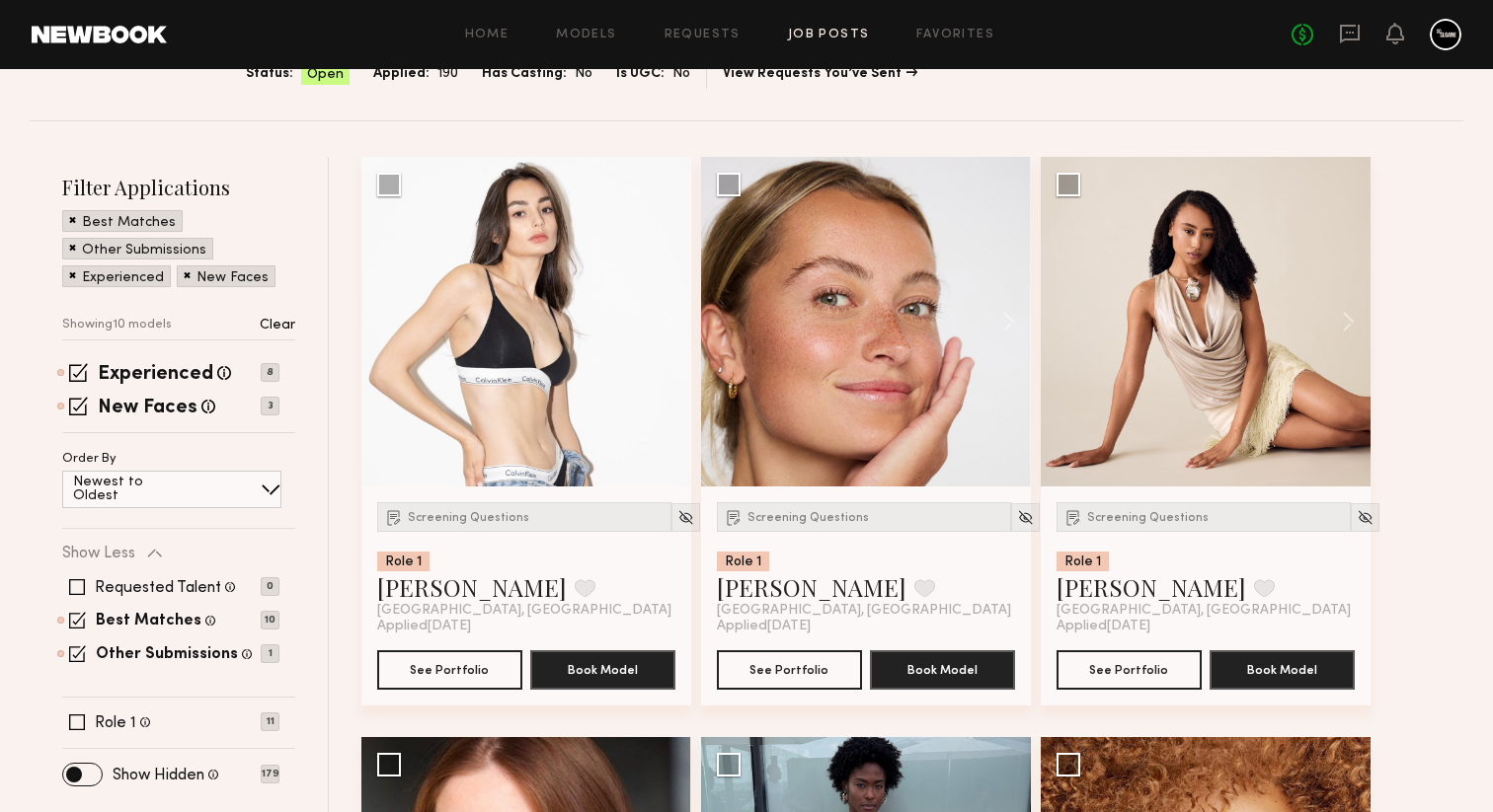
click at [1017, 519] on img at bounding box center [1025, 517] width 17 height 17
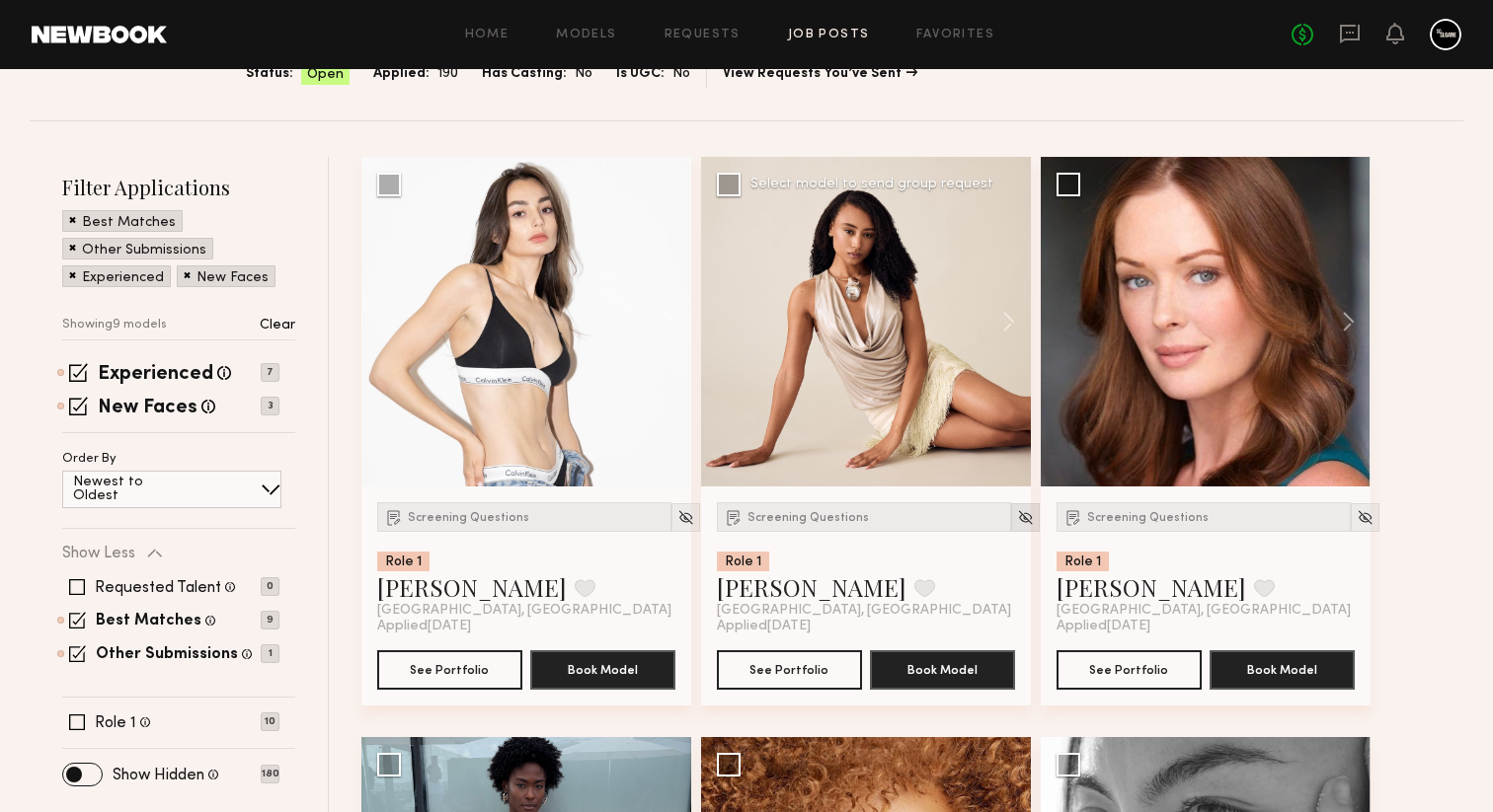
click at [1017, 519] on img at bounding box center [1025, 517] width 17 height 17
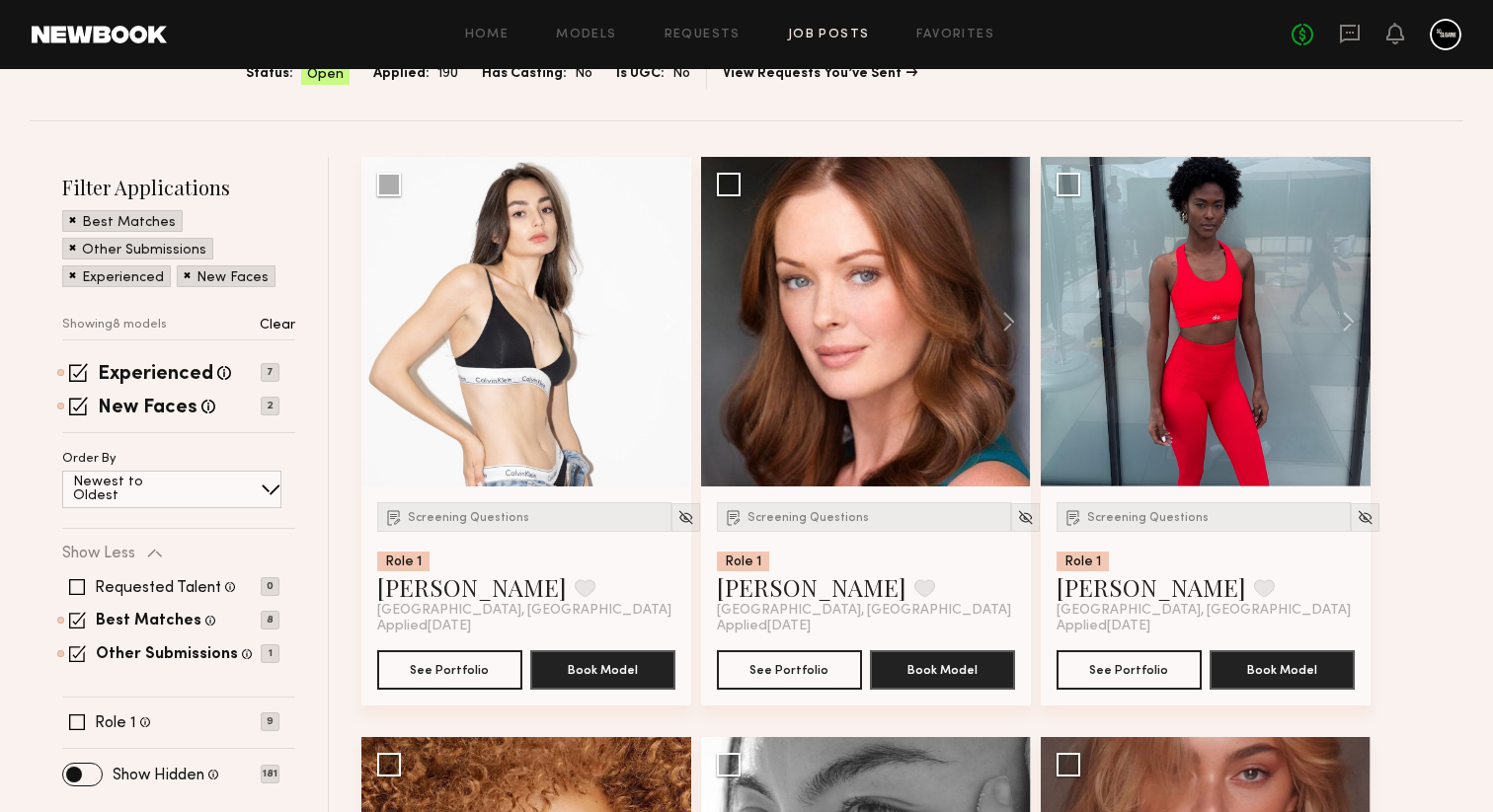
click at [1017, 519] on img at bounding box center [1025, 517] width 17 height 17
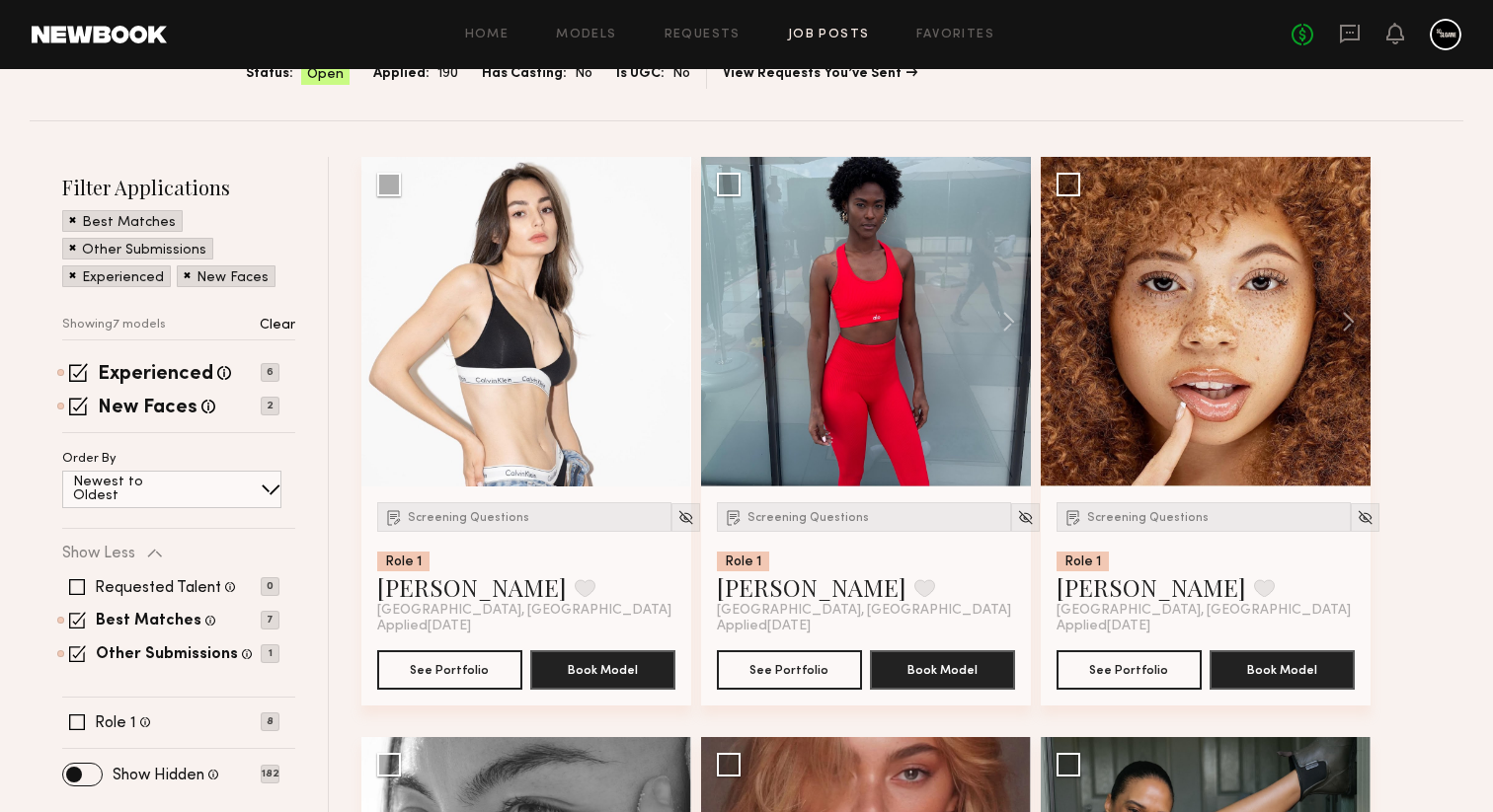
click at [1017, 519] on img at bounding box center [1025, 517] width 17 height 17
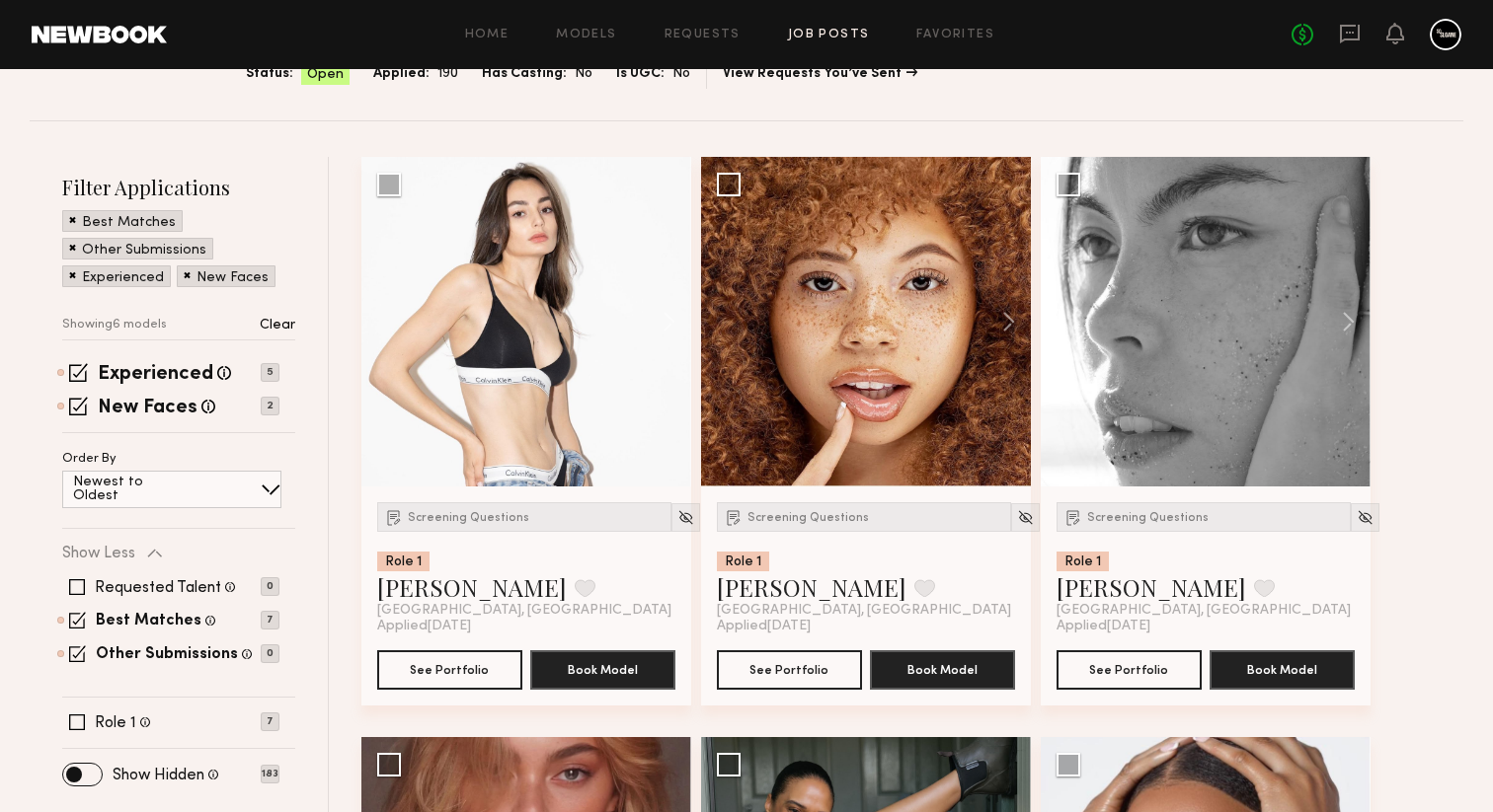
click at [1017, 519] on img at bounding box center [1025, 517] width 17 height 17
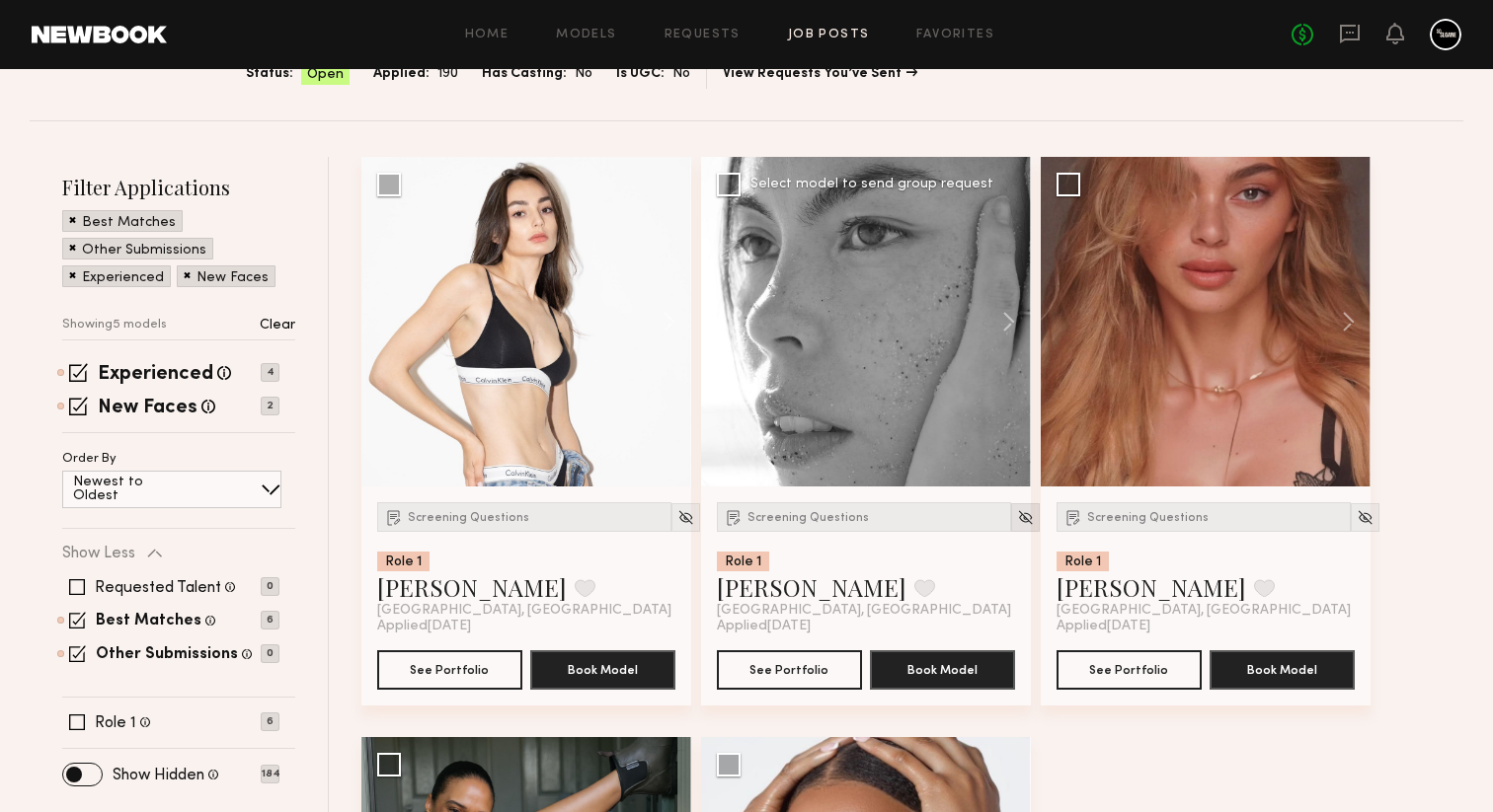
click at [1017, 519] on img at bounding box center [1025, 517] width 17 height 17
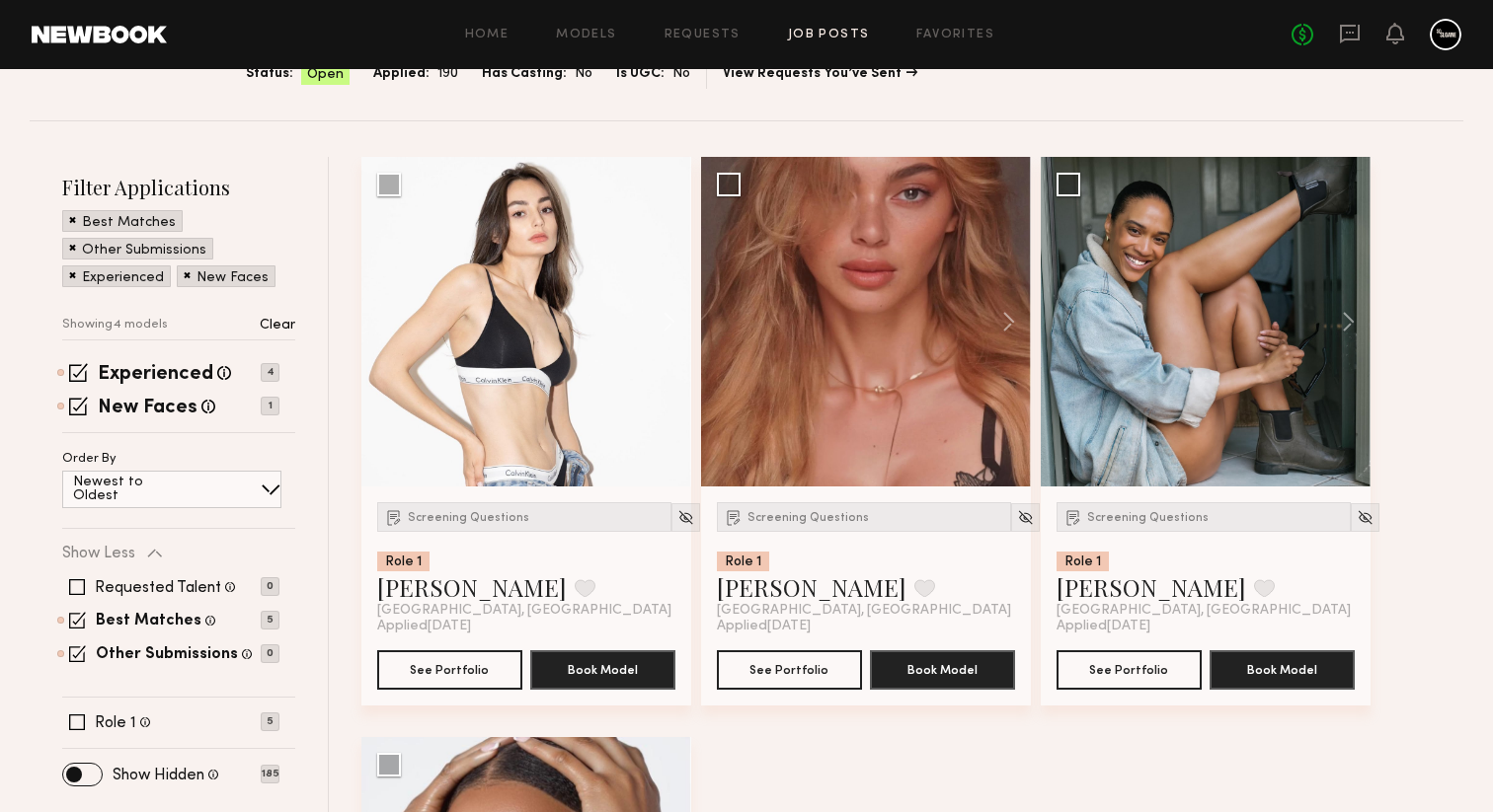
click at [1017, 519] on img at bounding box center [1025, 517] width 17 height 17
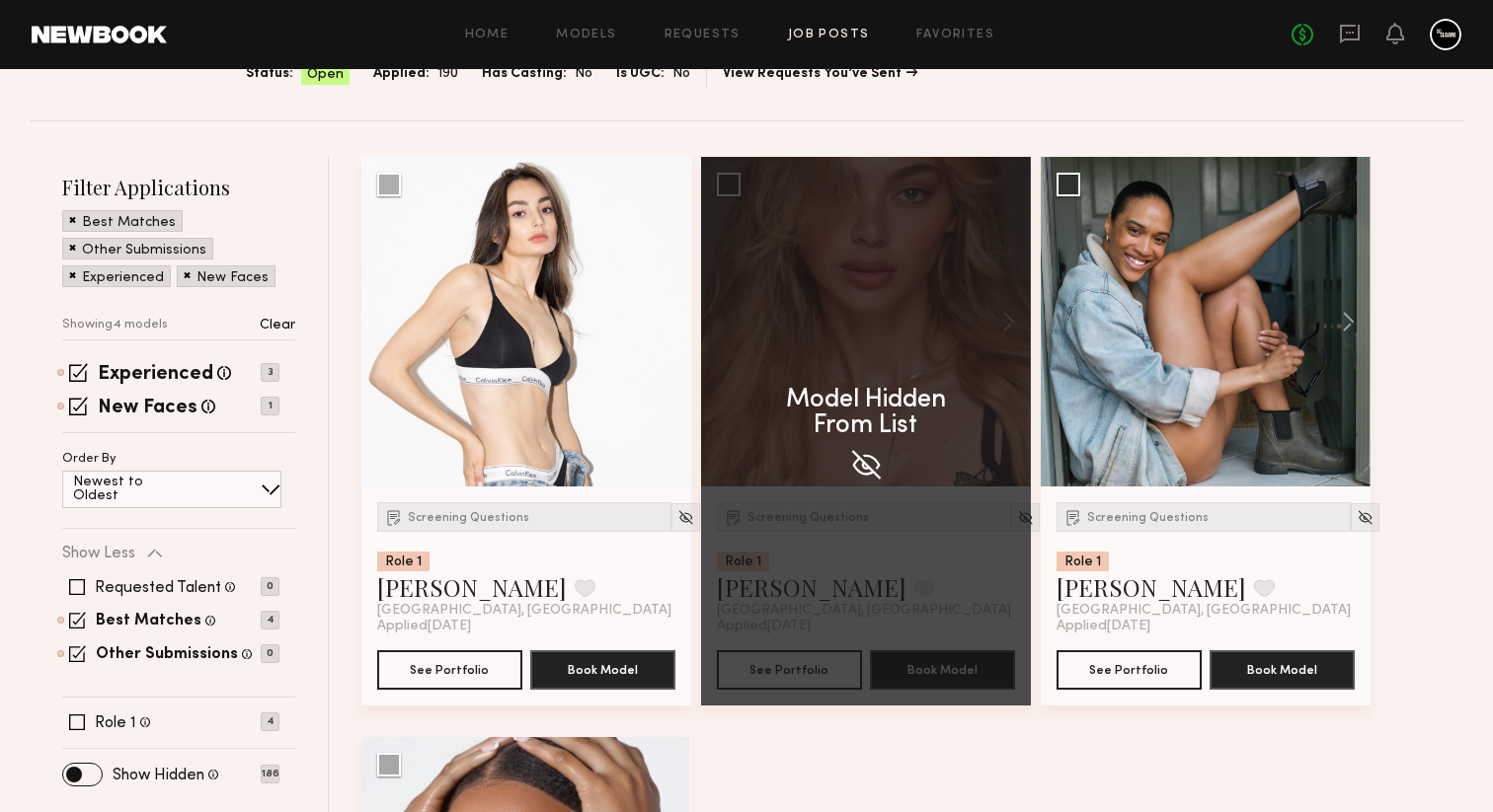
scroll to position [190, 0]
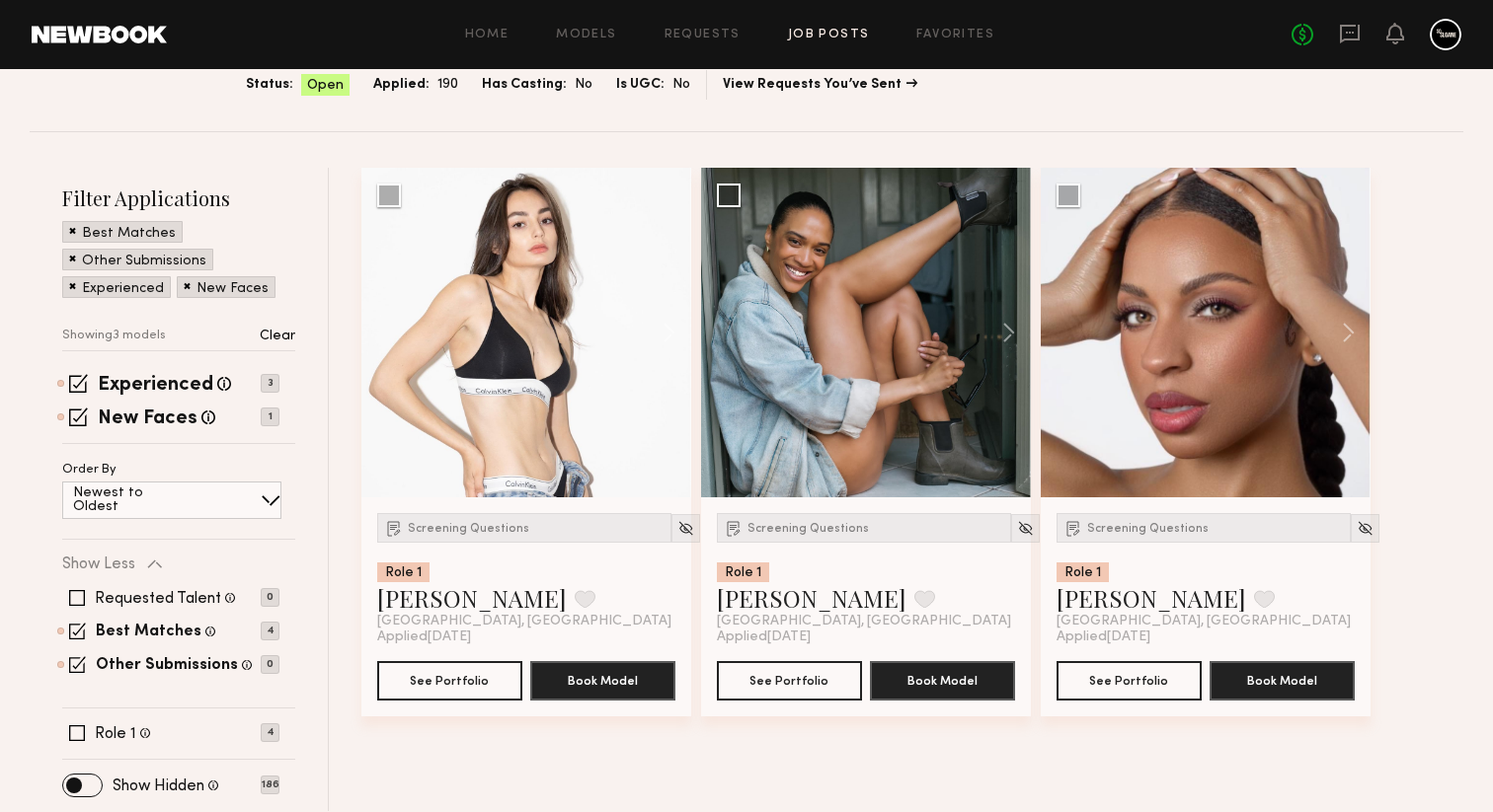
click at [1017, 520] on img at bounding box center [1025, 528] width 17 height 17
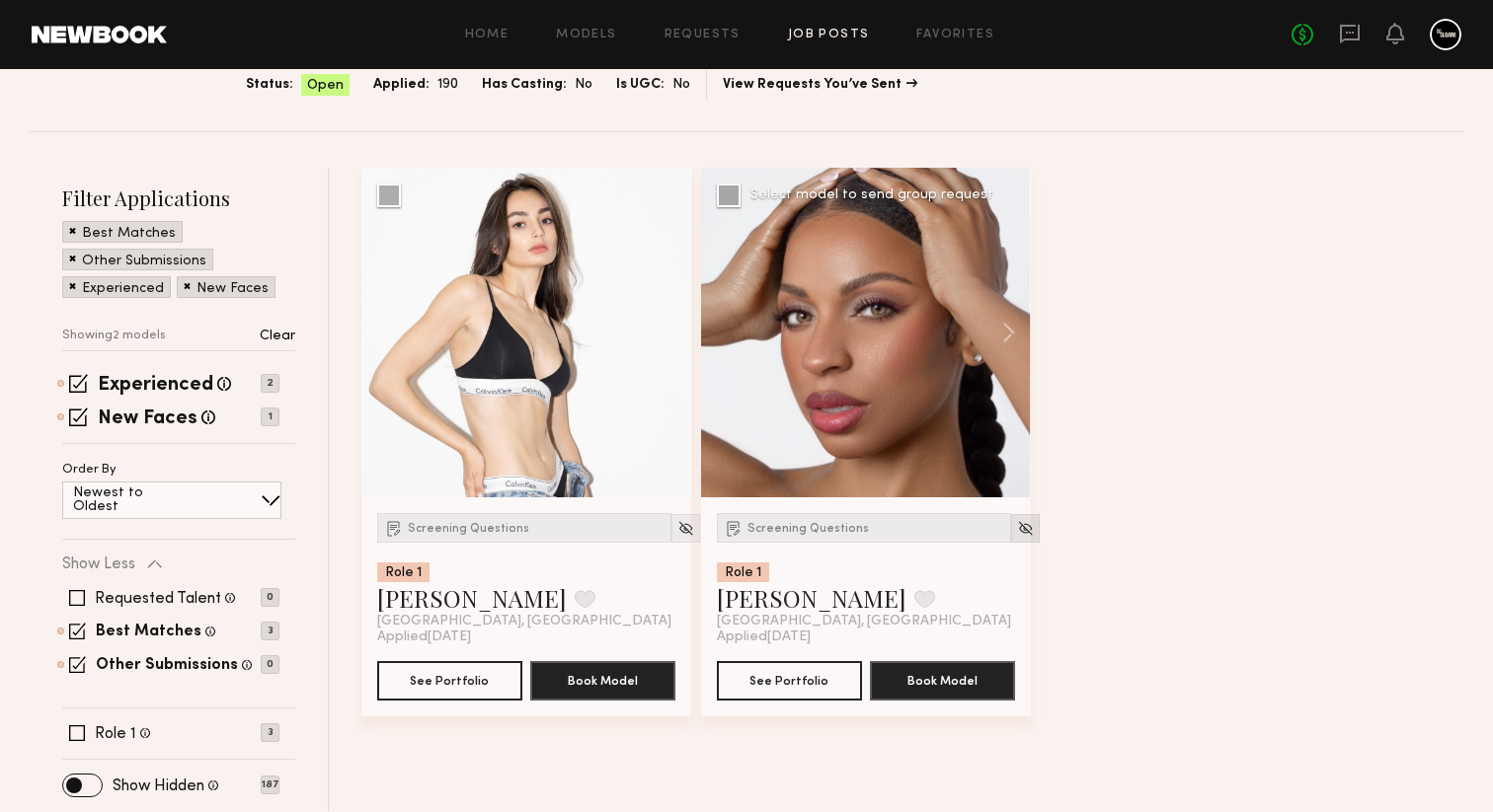
click at [1017, 520] on img at bounding box center [1025, 528] width 17 height 17
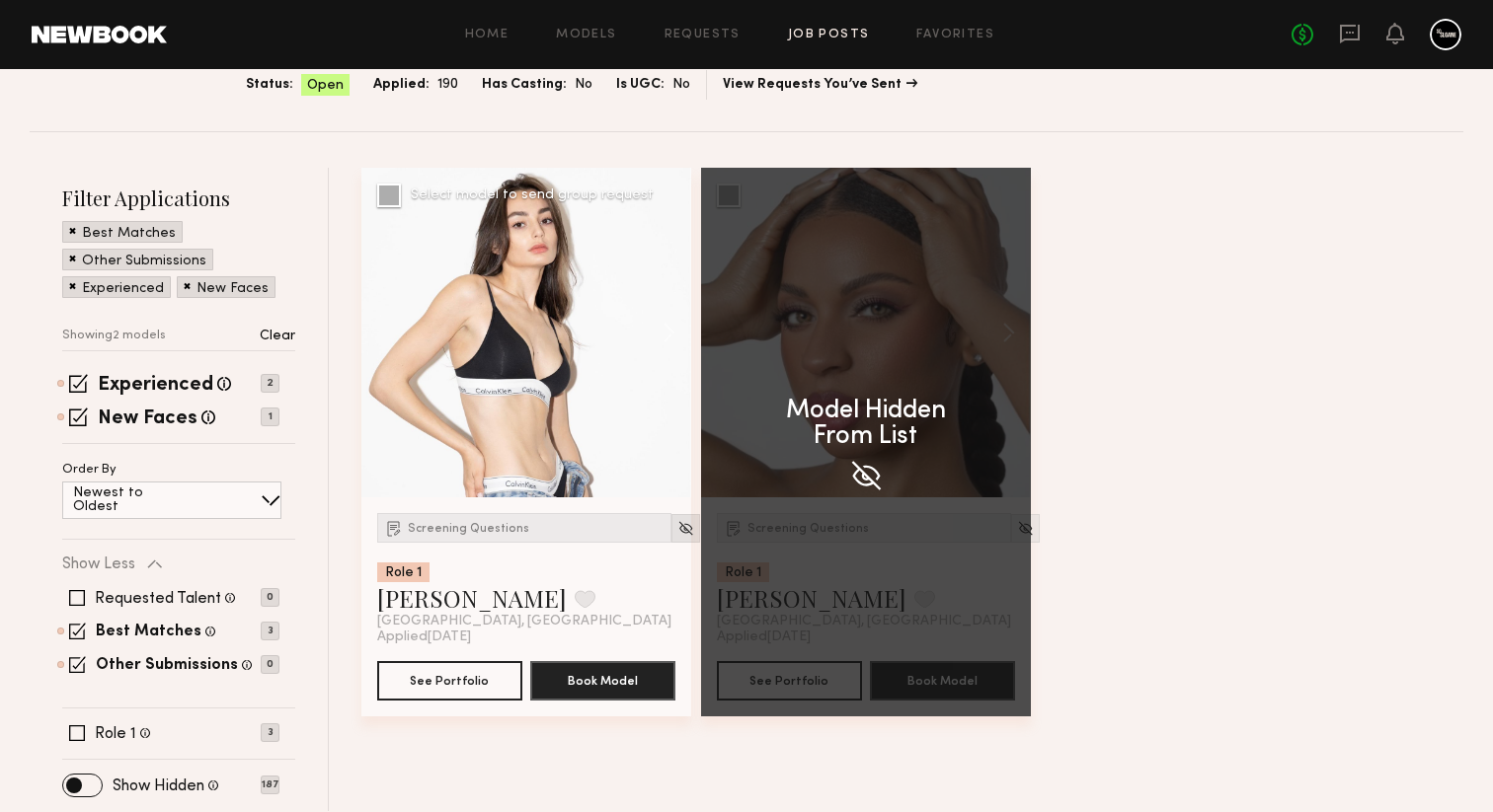
click at [678, 527] on img at bounding box center [686, 528] width 17 height 17
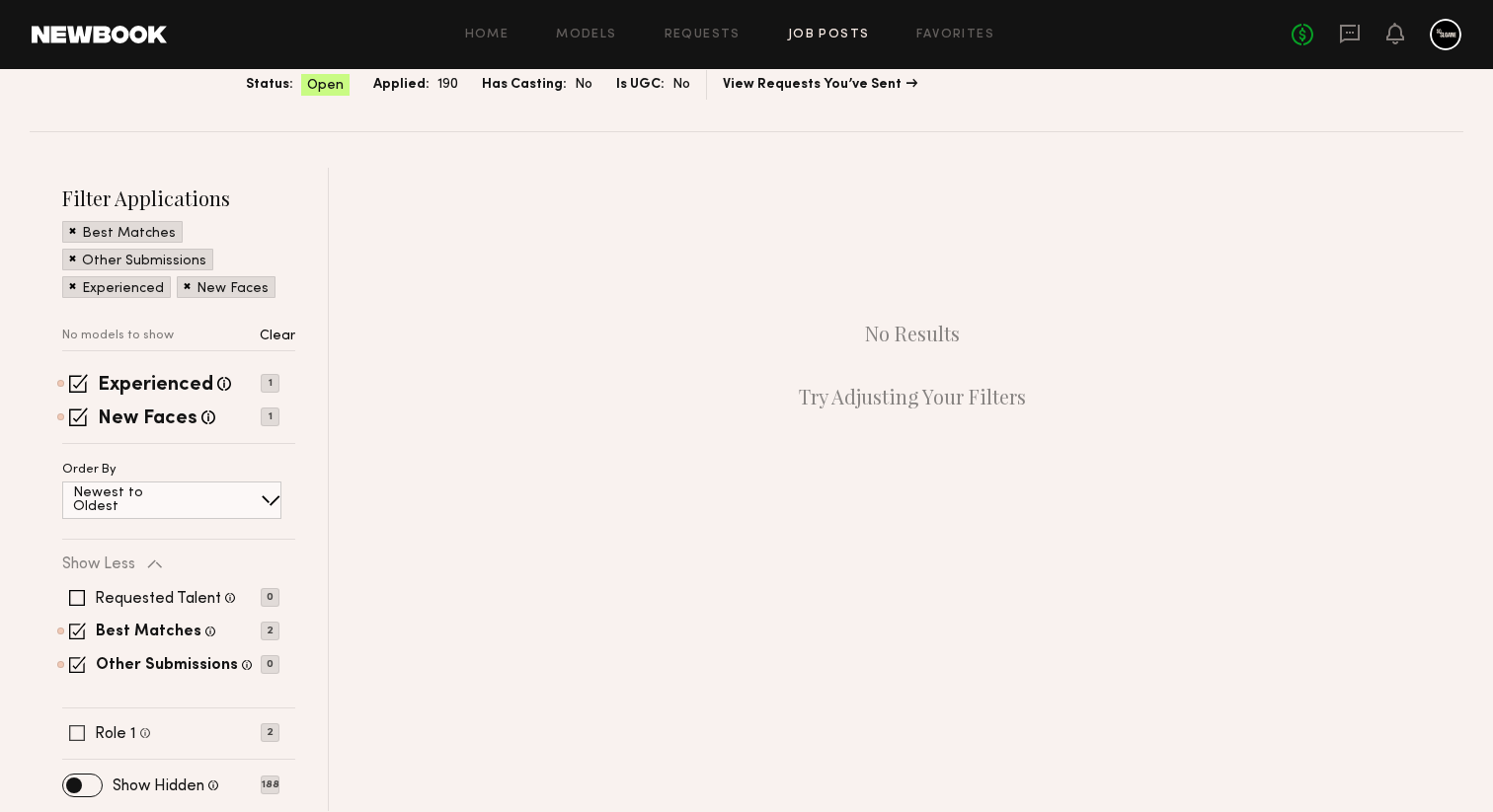
click at [75, 732] on span at bounding box center [77, 733] width 16 height 16
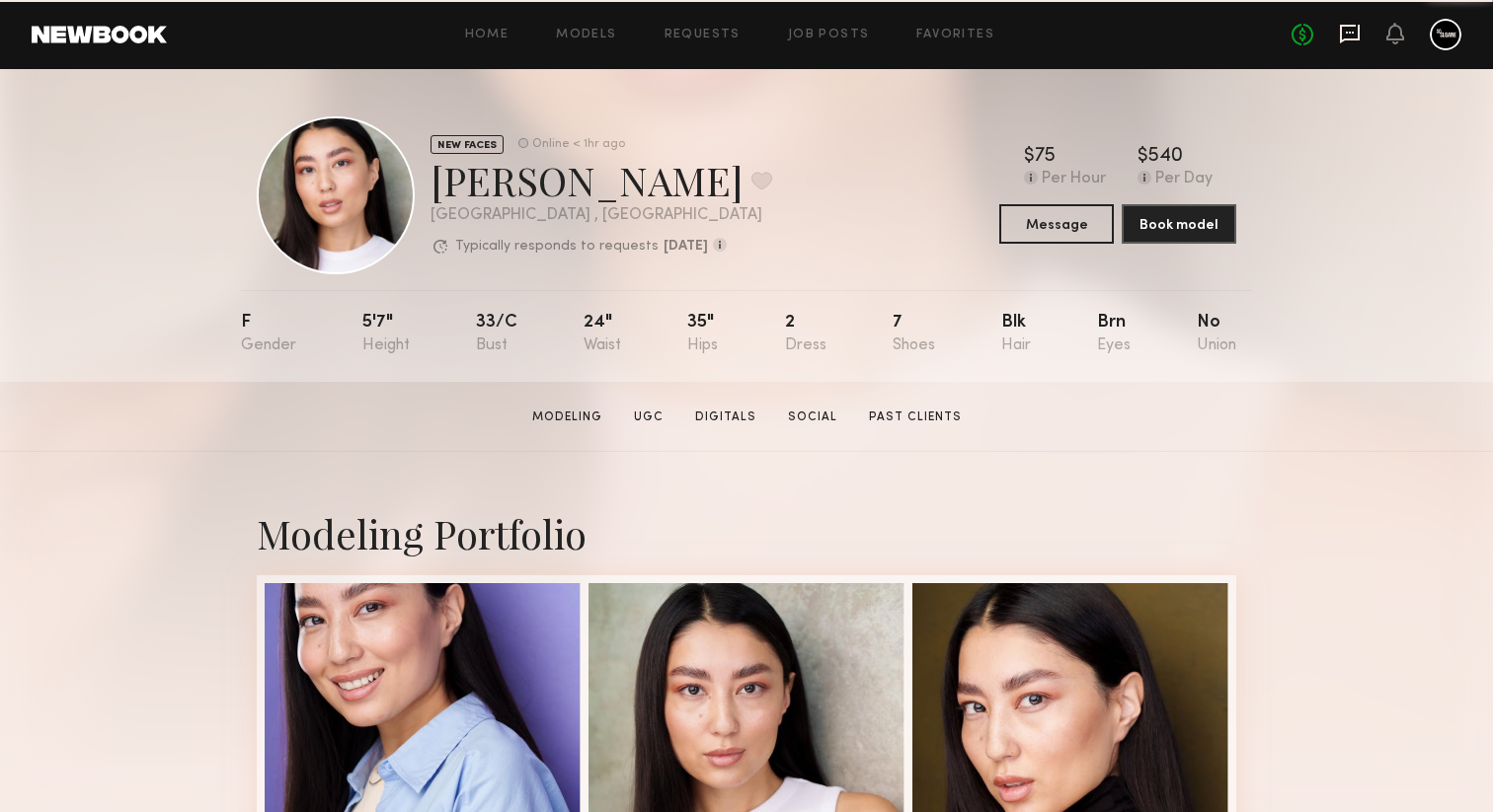
click at [1352, 40] on icon at bounding box center [1349, 34] width 20 height 19
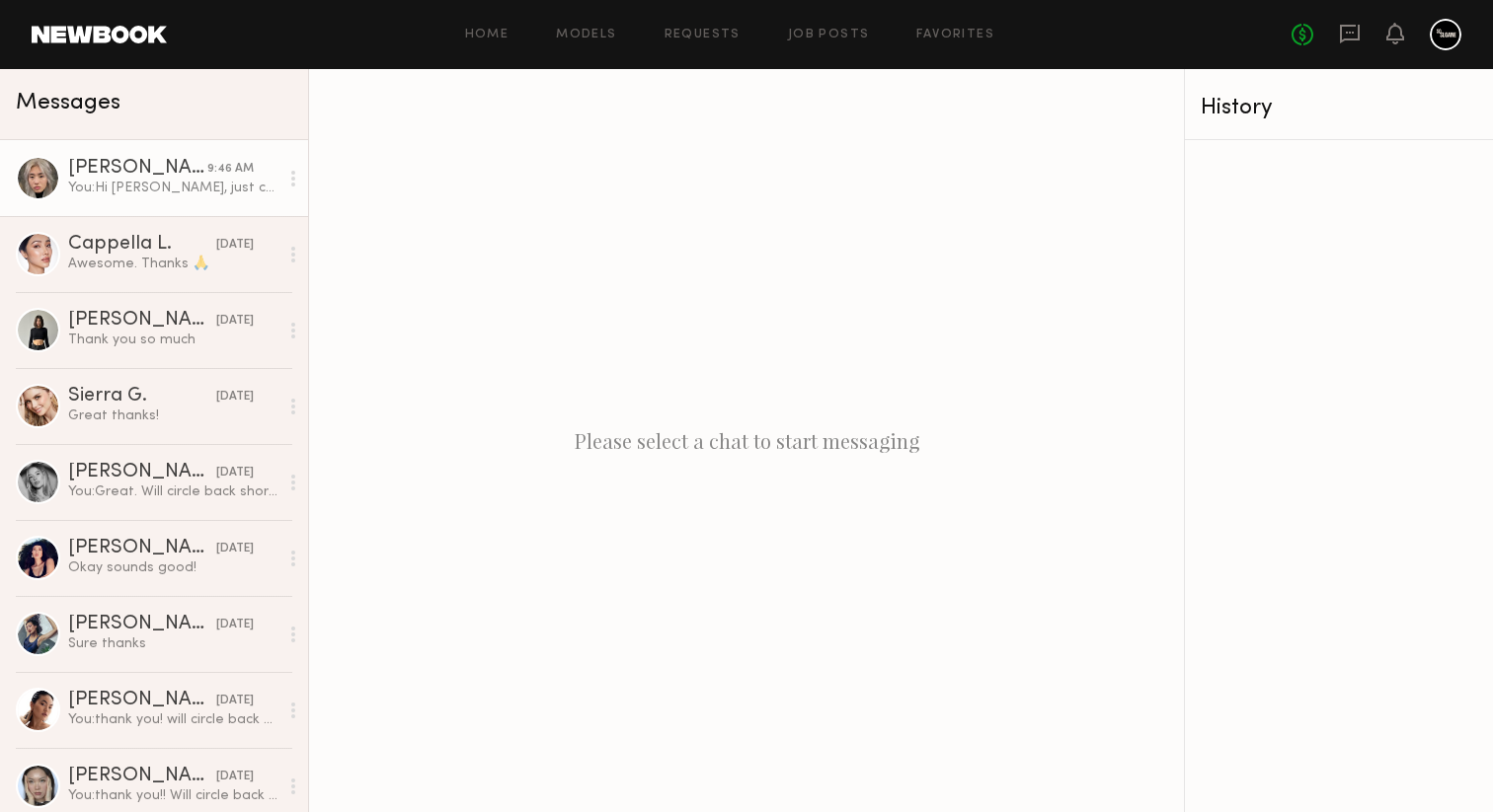
click at [199, 194] on div "You: Hi Jane, just checking if this is something you're interested in" at bounding box center [172, 187] width 210 height 19
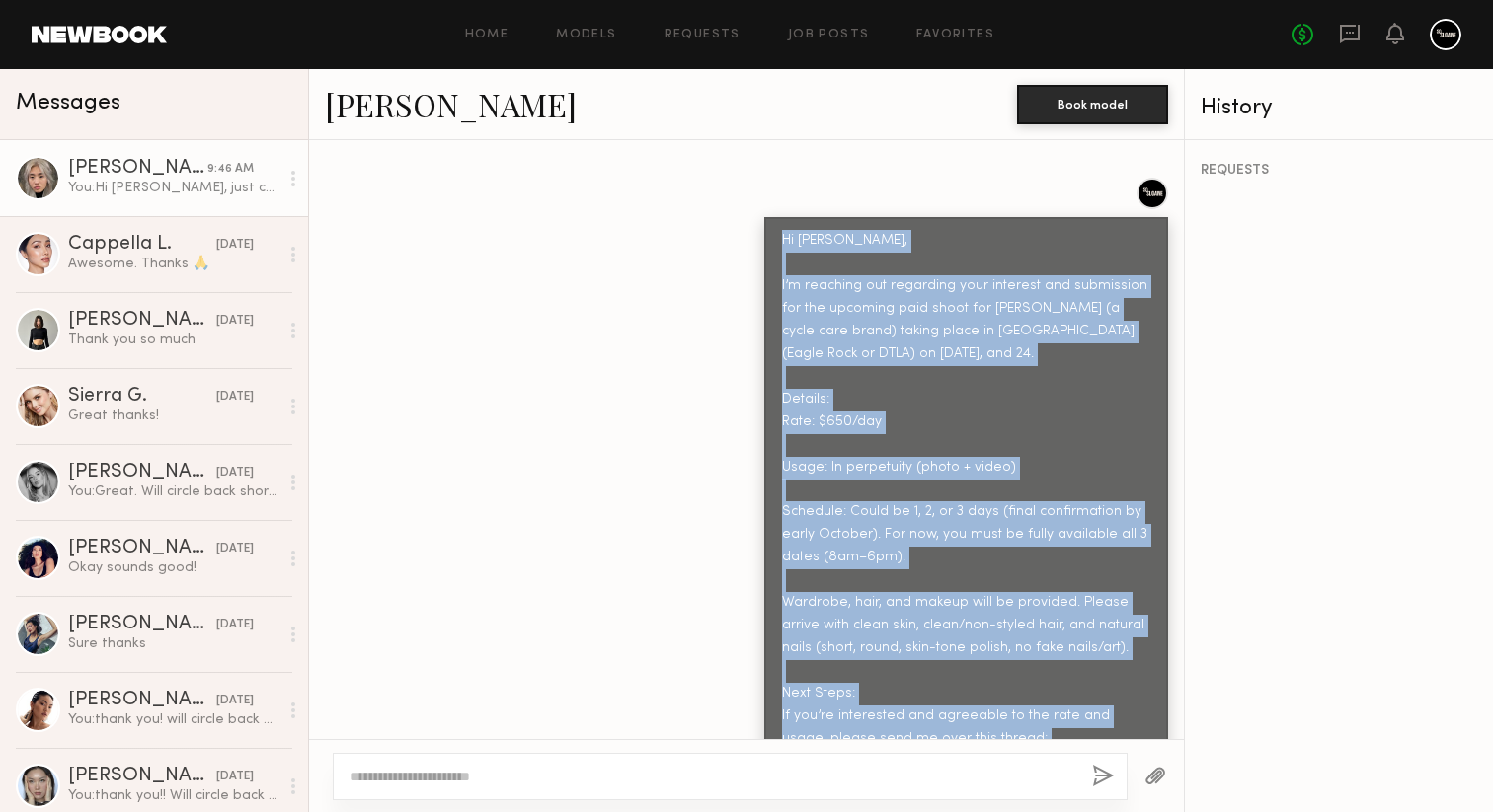
scroll to position [1238, 0]
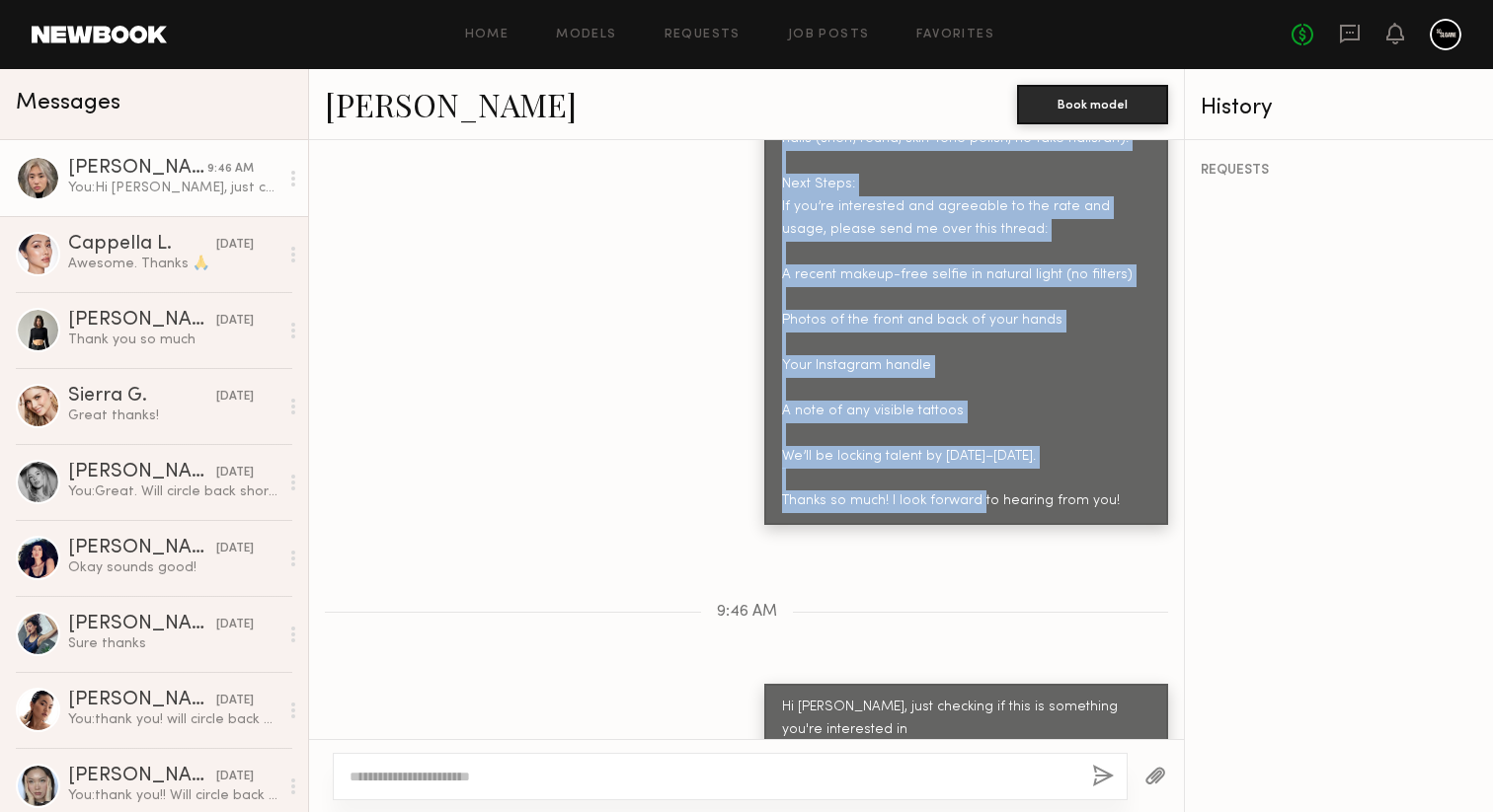
drag, startPoint x: 784, startPoint y: 355, endPoint x: 1117, endPoint y: 484, distance: 357.1
click at [1117, 484] on div "Hi [PERSON_NAME], I’m reaching out regarding your interest and submission for t…" at bounding box center [966, 117] width 404 height 817
copy div "Hi Jane, I’m reaching out regarding your interest and submission for the upcomi…"
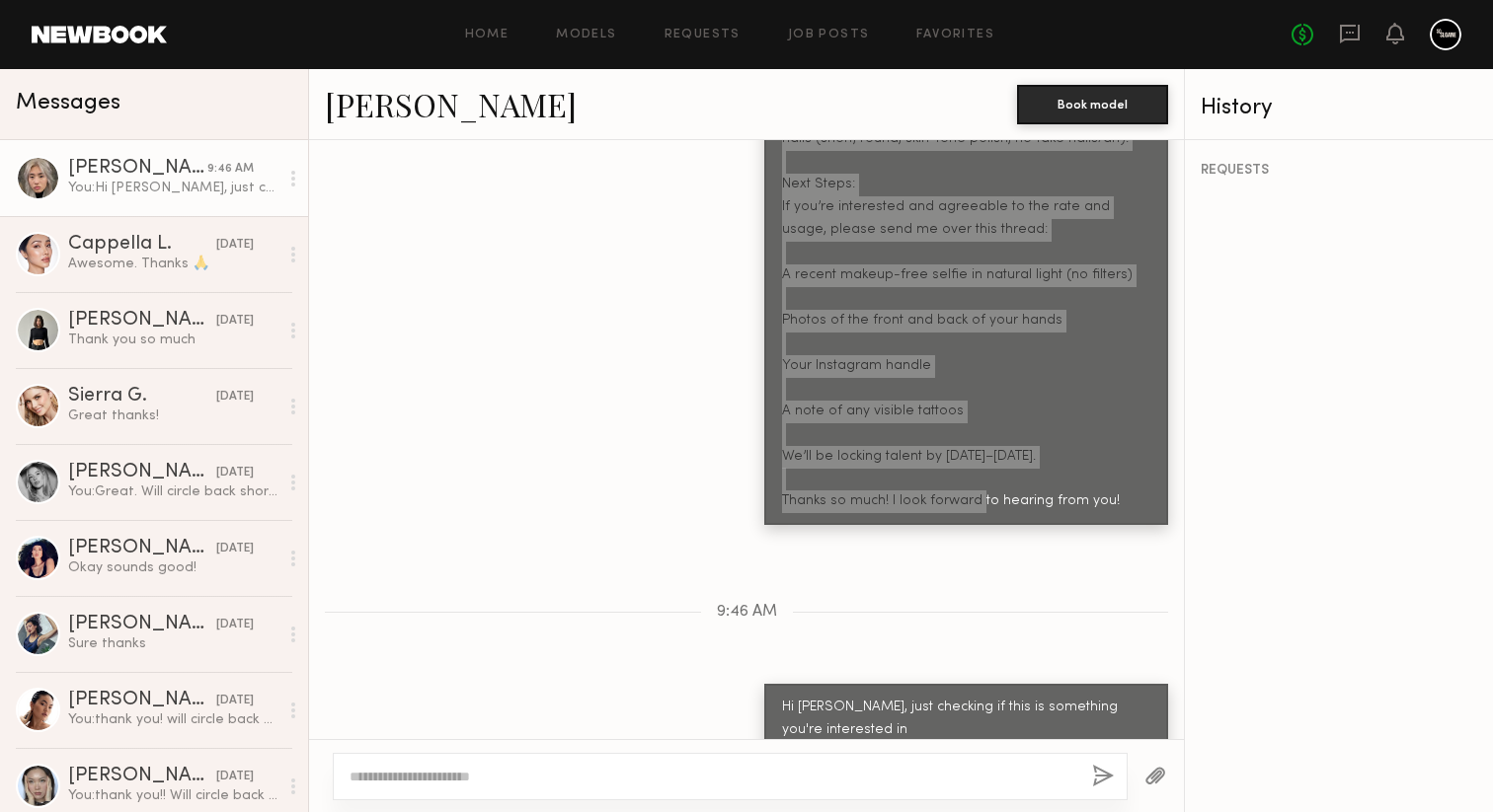
drag, startPoint x: 1080, startPoint y: 467, endPoint x: 1166, endPoint y: 18, distance: 457.2
click at [0, 0] on nb-messenger-layout "Home Models Requests Job Posts Favorites Sign Out No fees up to $5,000 Messages…" at bounding box center [746, 406] width 1493 height 812
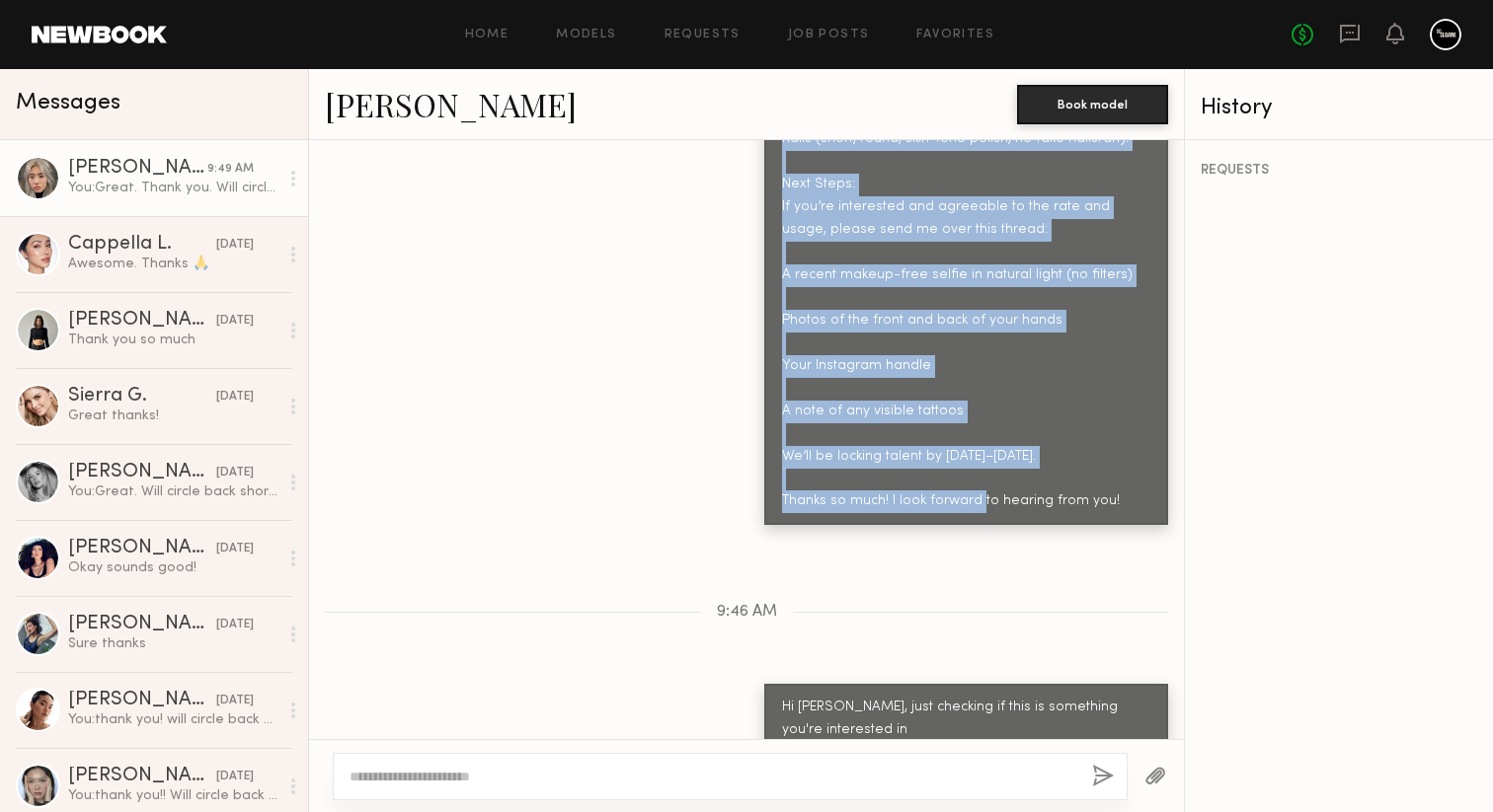
scroll to position [2842, 0]
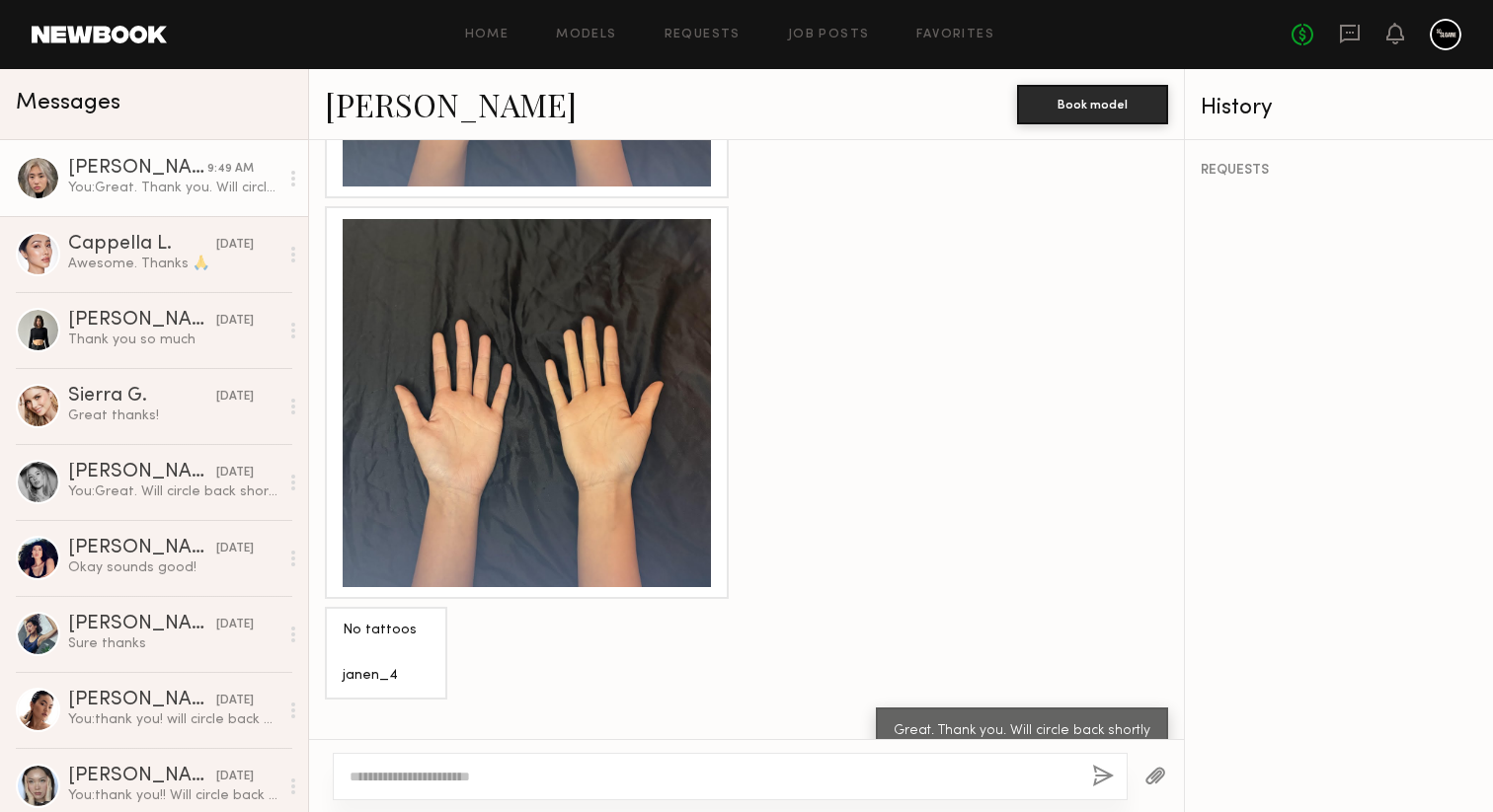
click at [352, 114] on link "[PERSON_NAME]" at bounding box center [450, 104] width 252 height 43
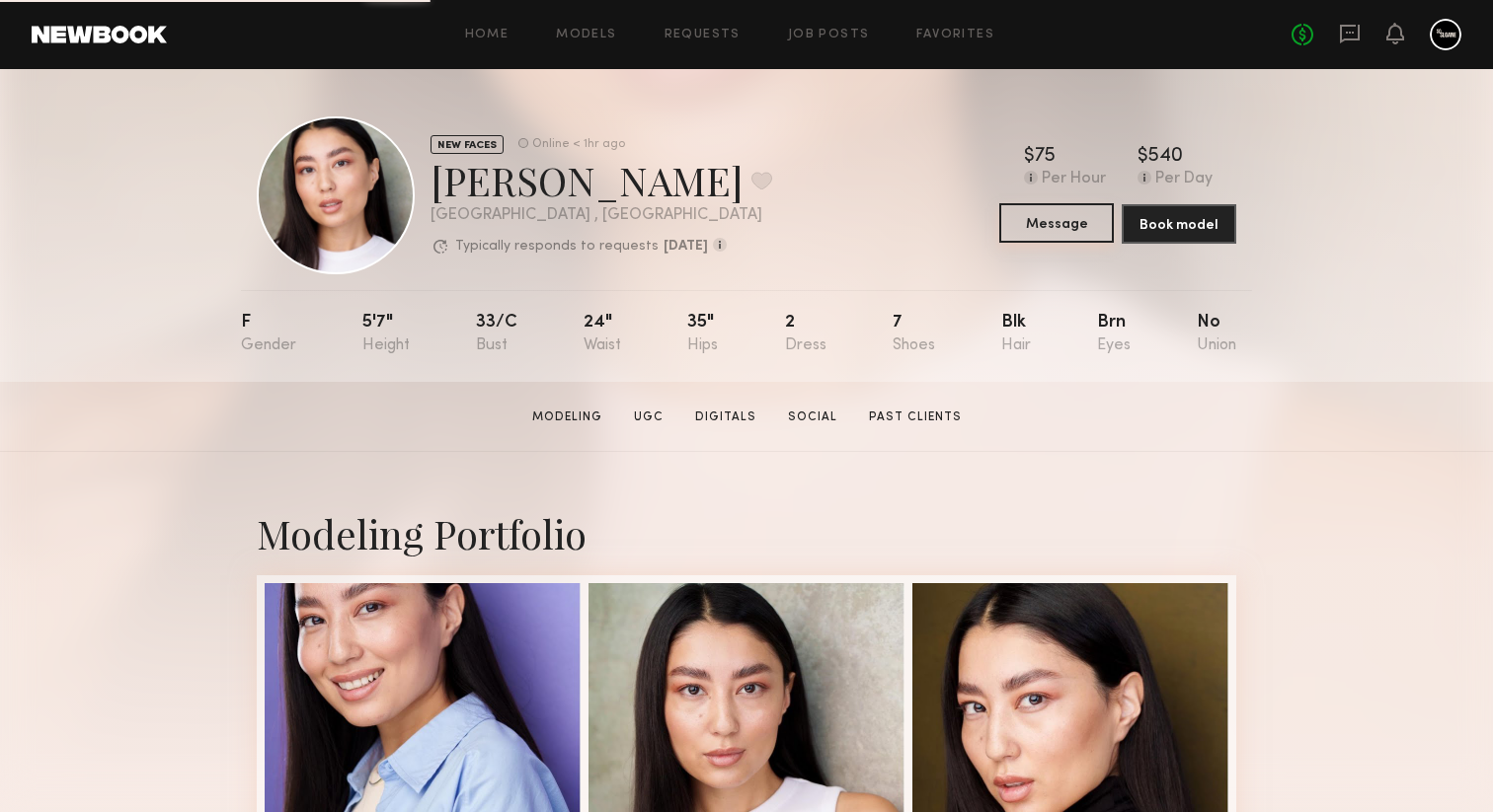
click at [1072, 239] on button "Message" at bounding box center [1056, 223] width 115 height 40
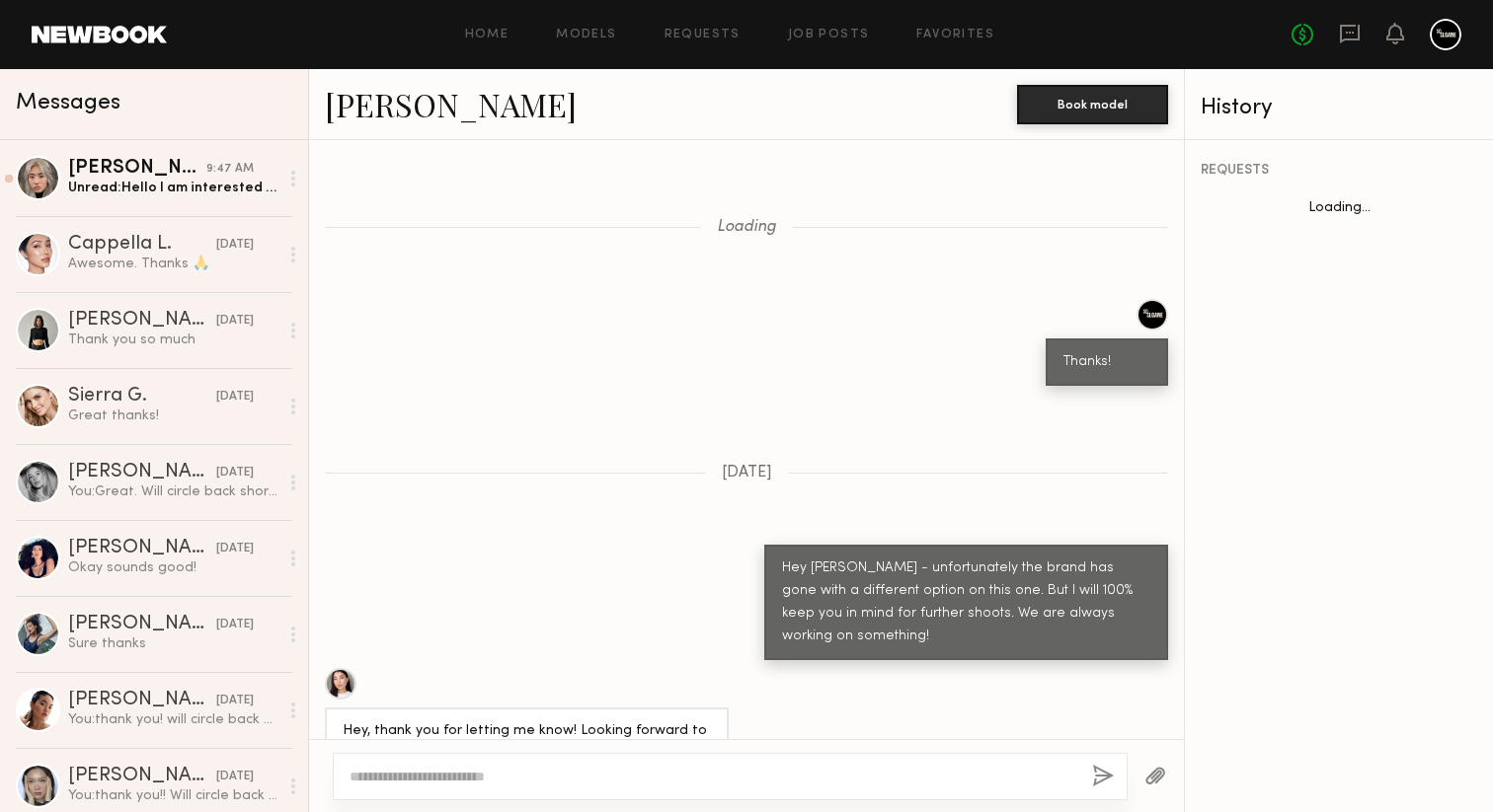
scroll to position [2579, 0]
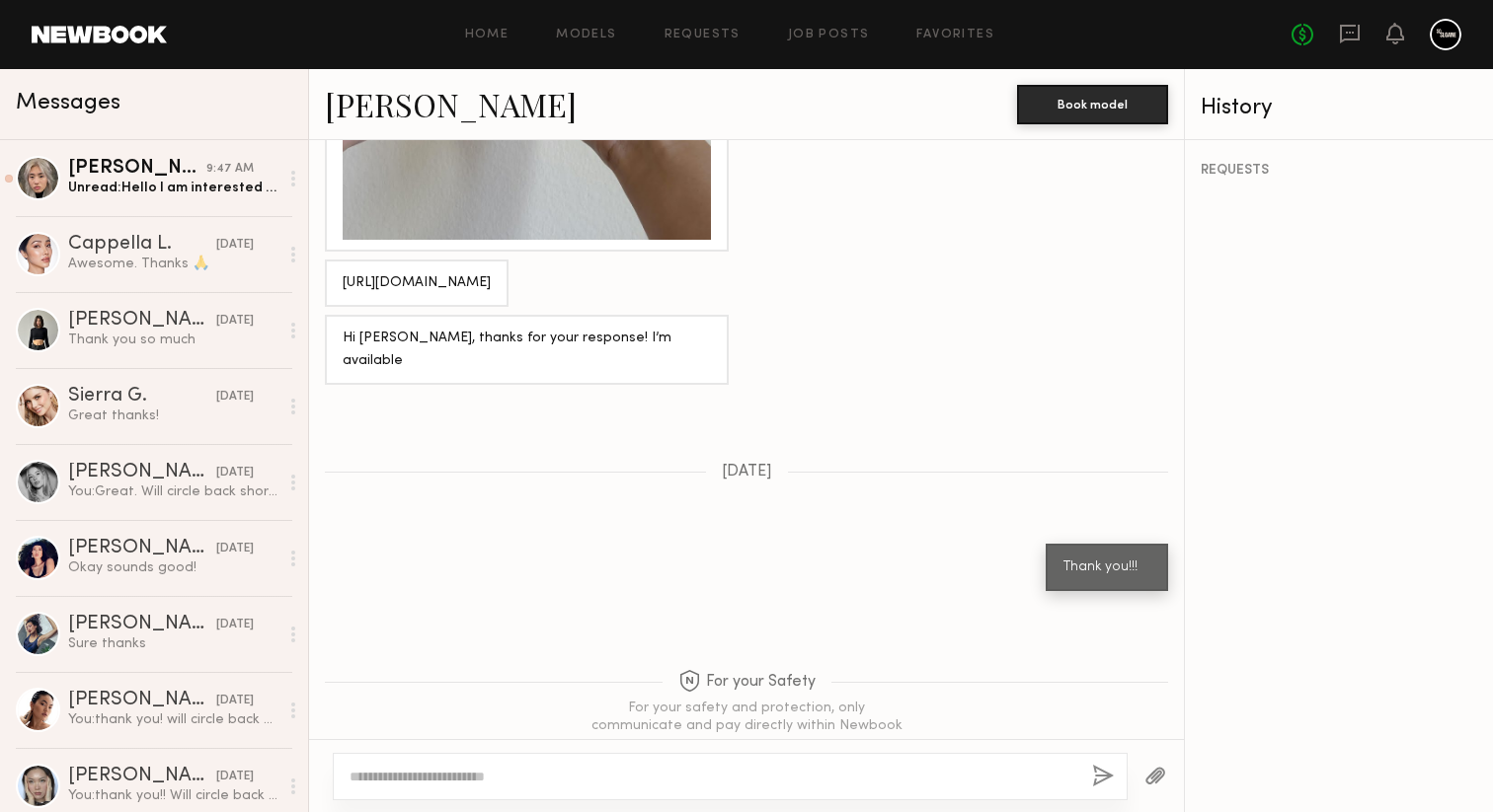
click at [573, 779] on textarea at bounding box center [713, 777] width 727 height 20
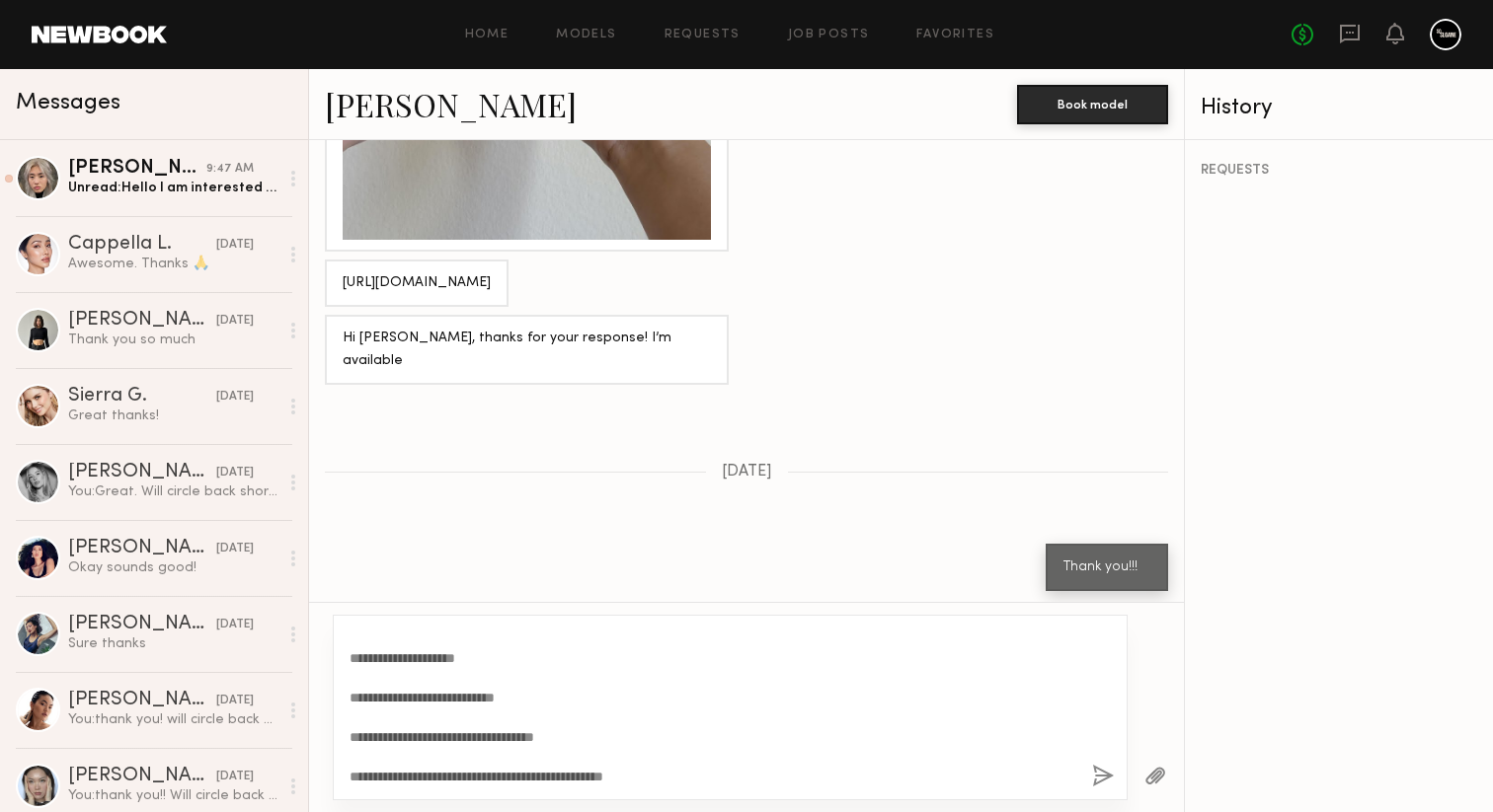
scroll to position [0, 0]
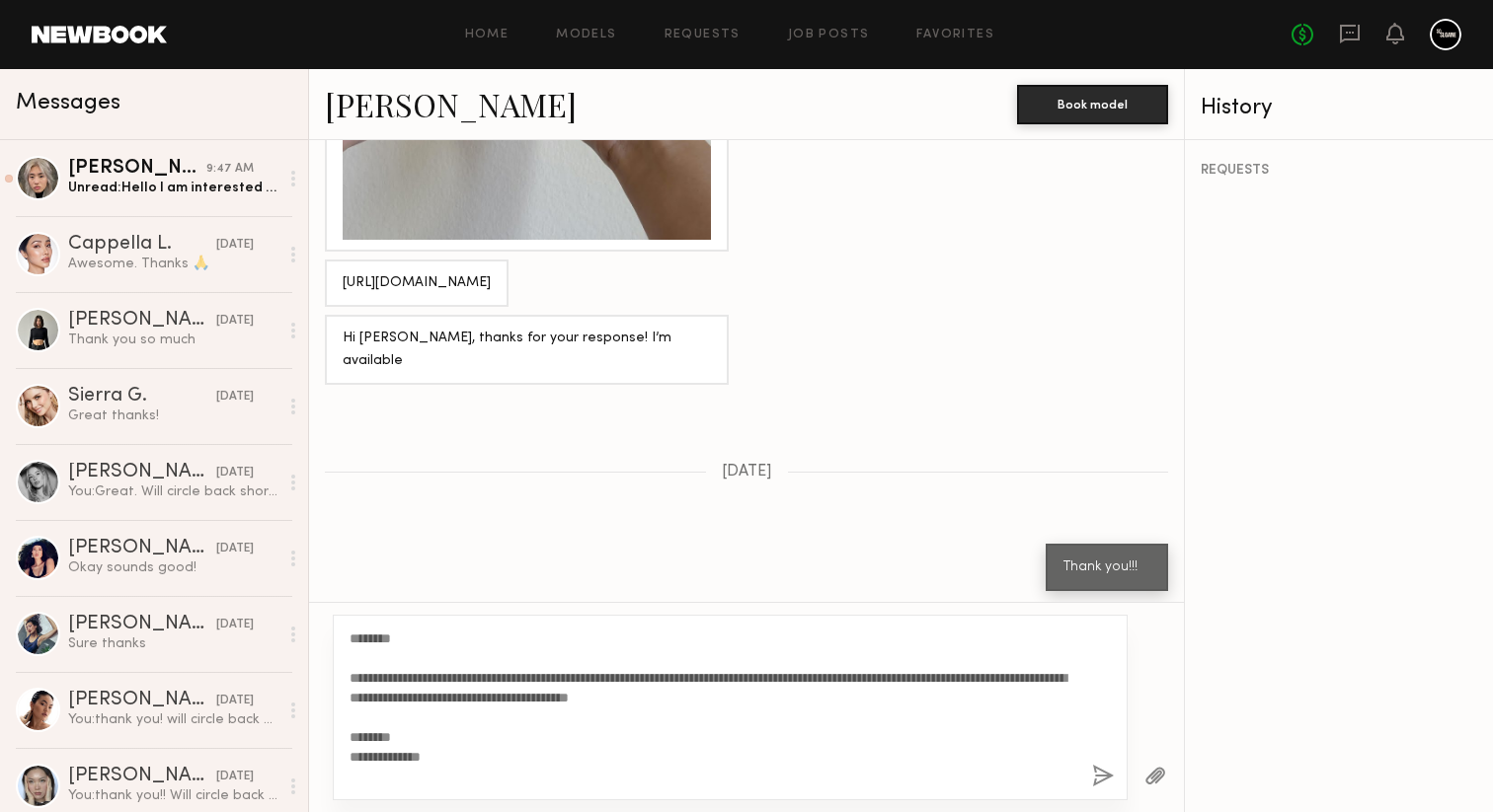
click at [393, 640] on textarea "**********" at bounding box center [713, 707] width 727 height 158
type textarea "**********"
click at [1094, 776] on button "button" at bounding box center [1103, 777] width 22 height 25
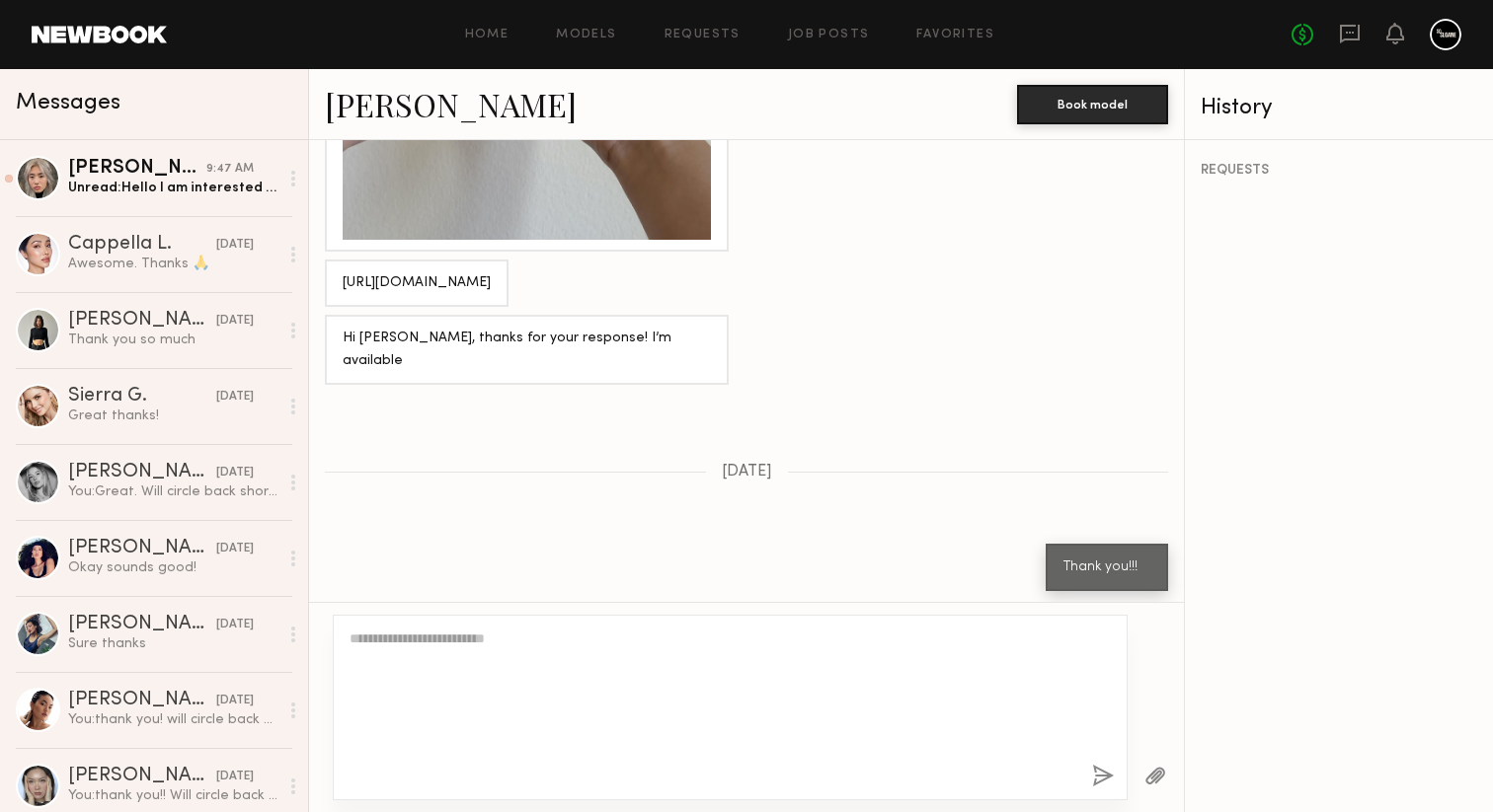
scroll to position [3744, 0]
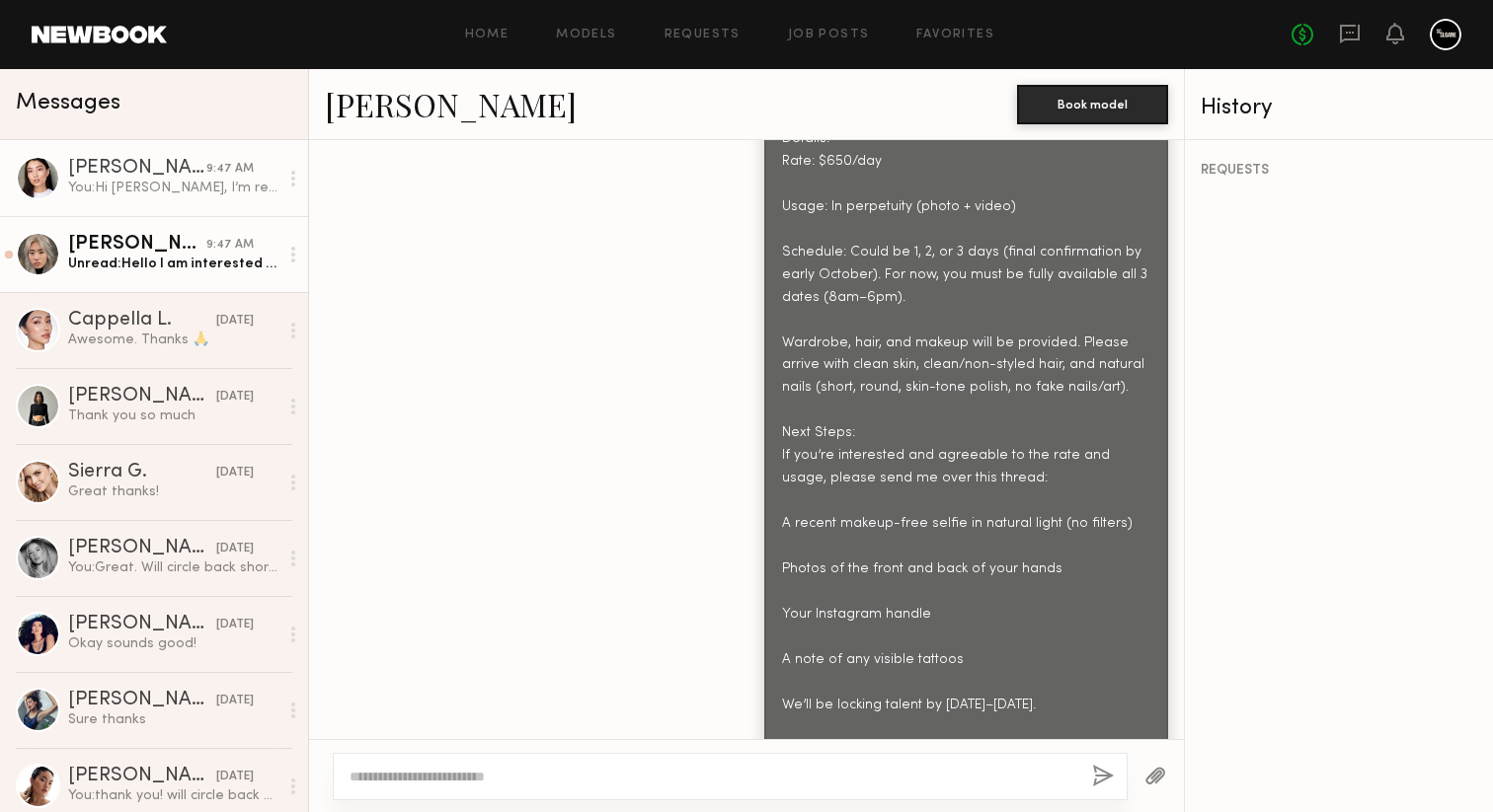
click at [202, 274] on link "Jane N. 9:47 AM Unread: Hello I am interested and available for all 3 days !" at bounding box center [153, 254] width 308 height 76
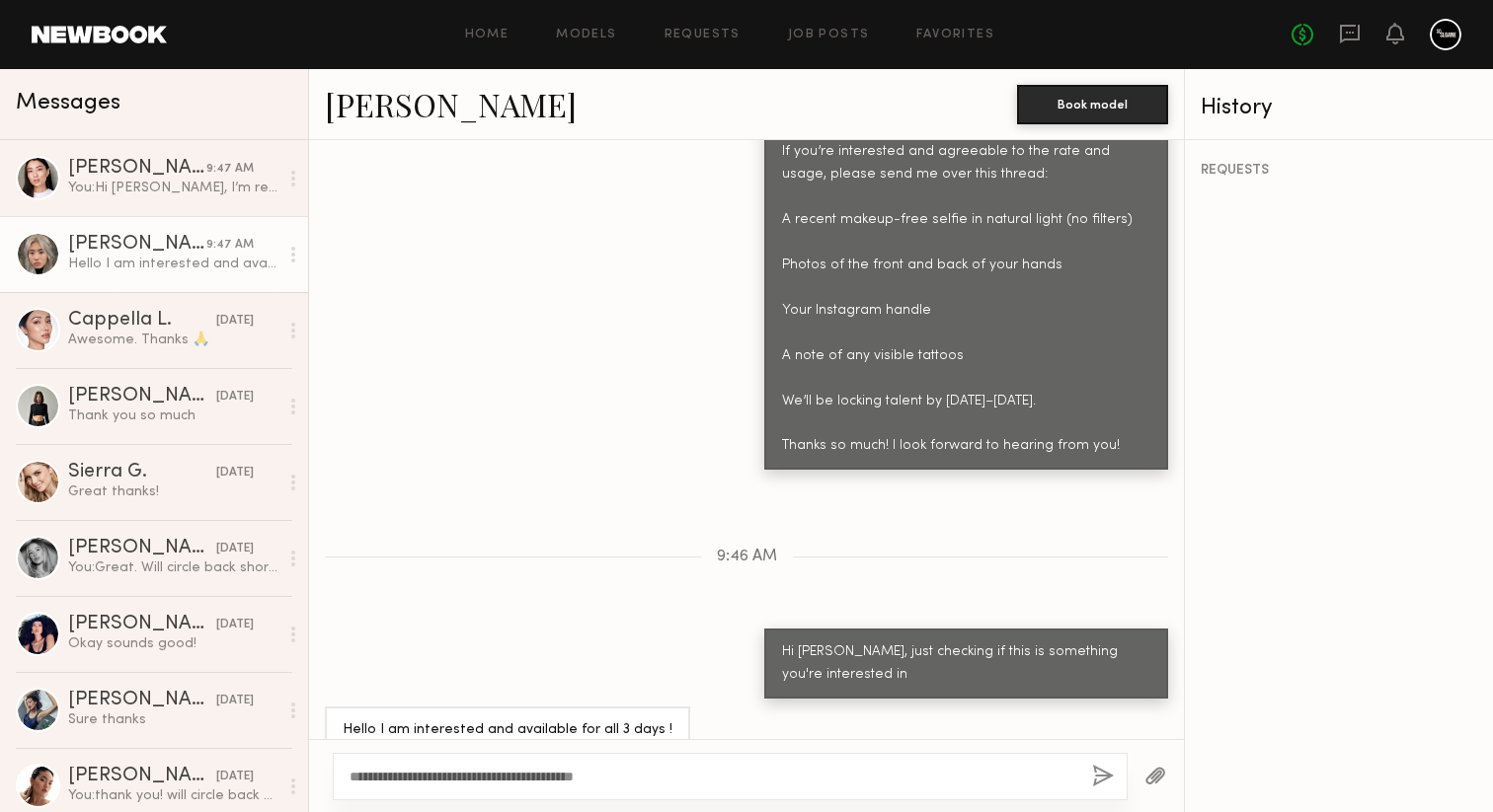
scroll to position [1884, 0]
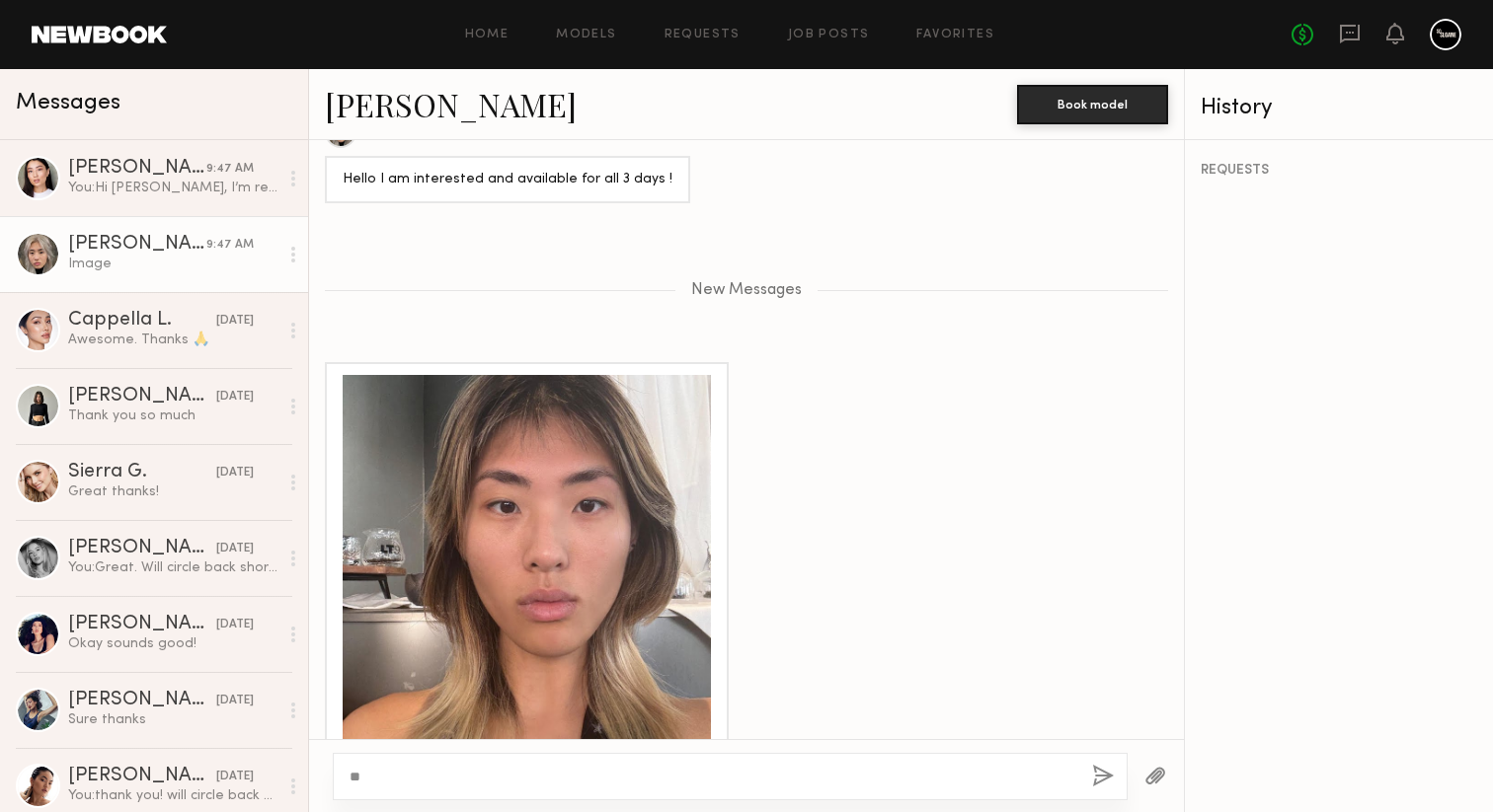
type textarea "*"
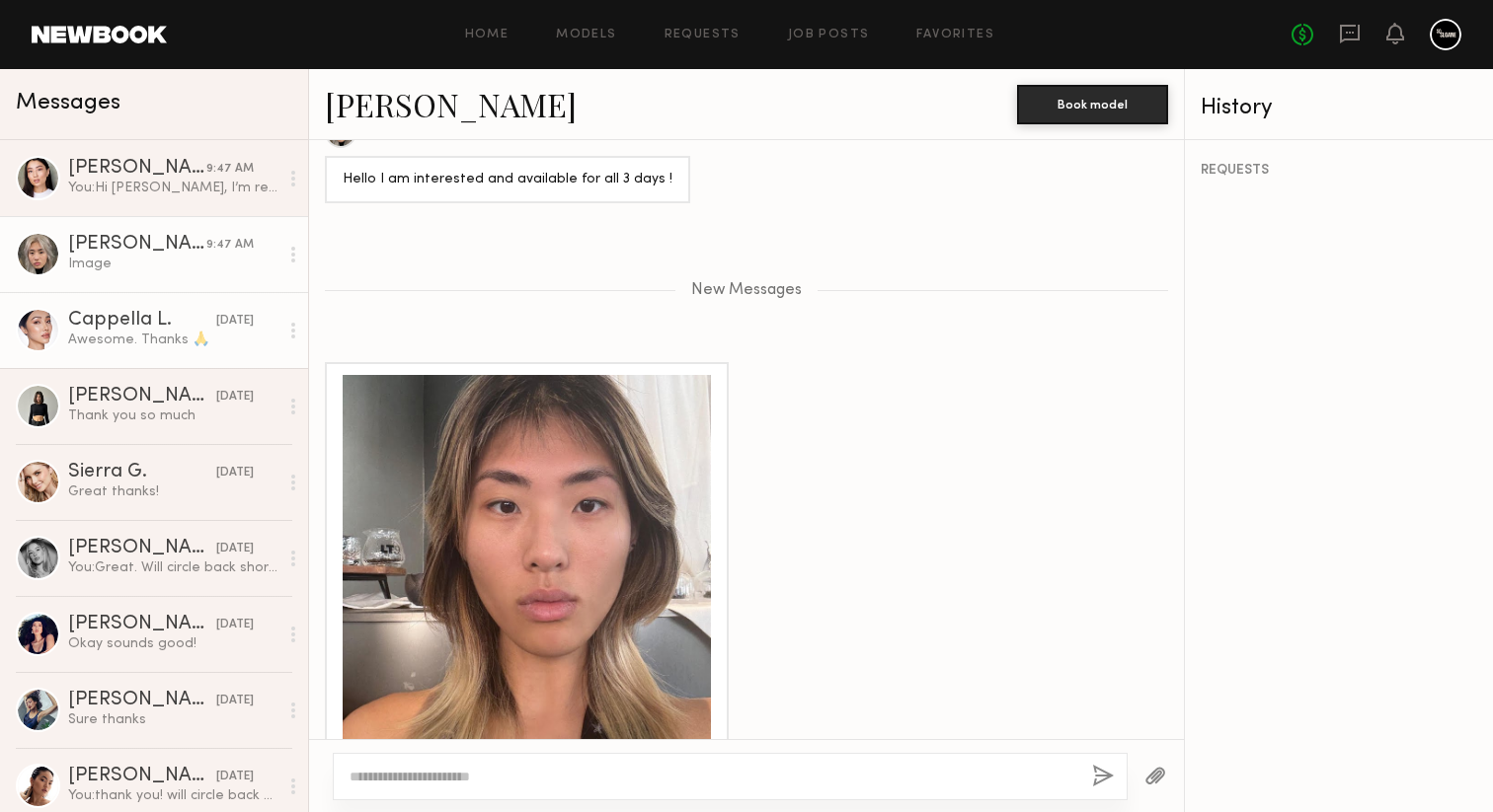
click at [226, 346] on div "Awesome. Thanks 🙏" at bounding box center [172, 340] width 210 height 19
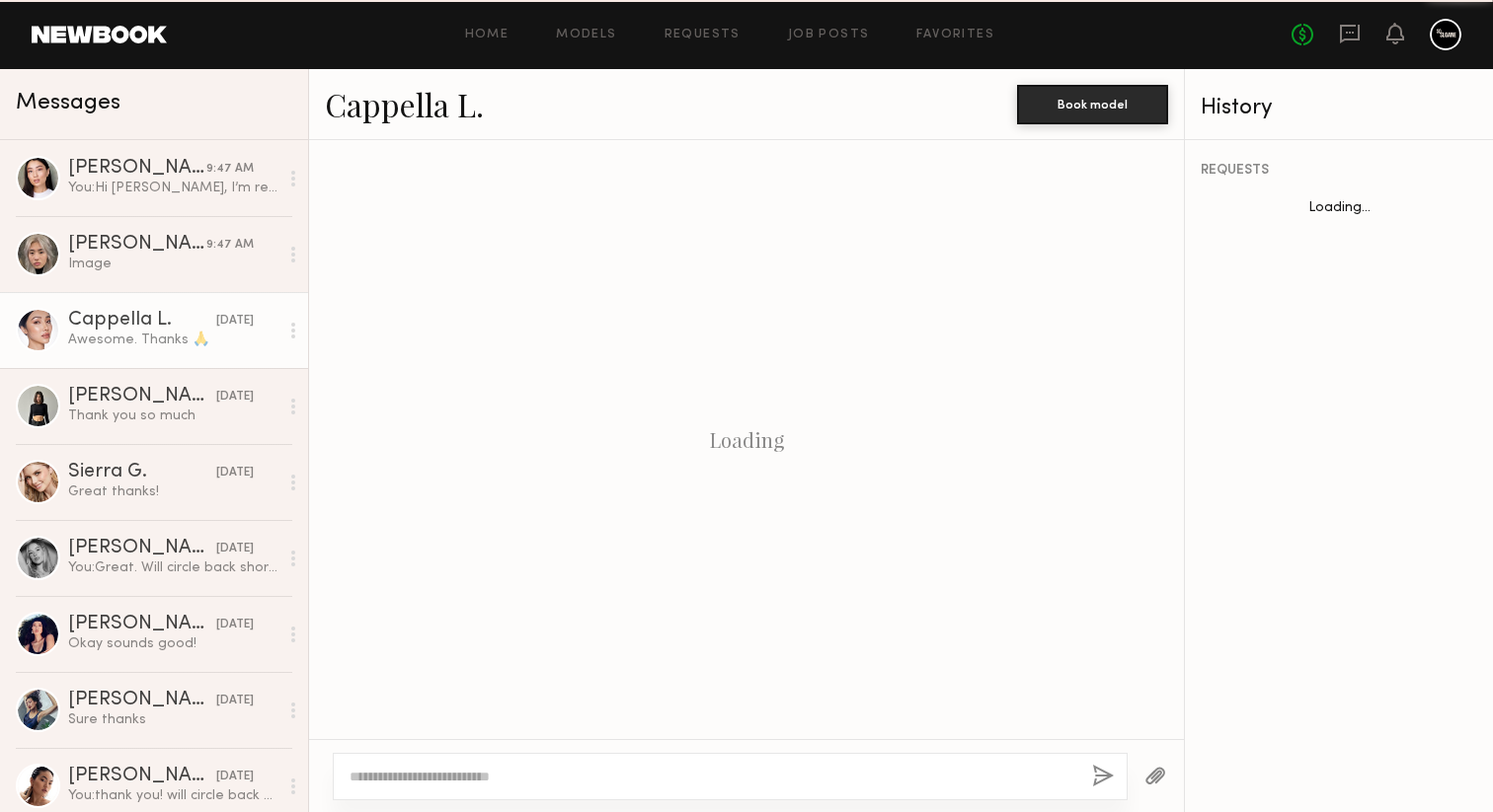
scroll to position [1671, 0]
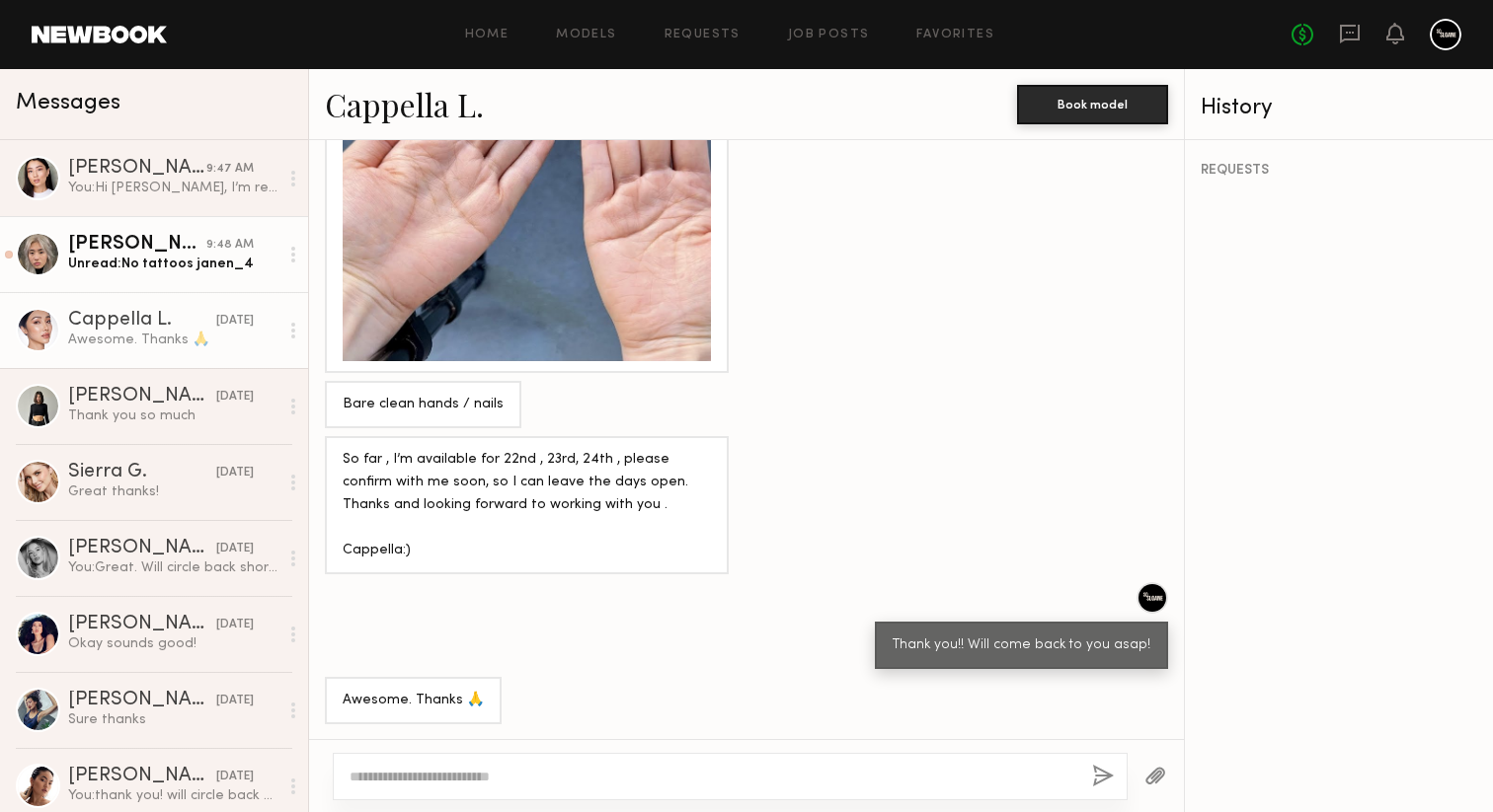
click at [127, 266] on div "Unread: No tattoos janen_4" at bounding box center [172, 264] width 210 height 19
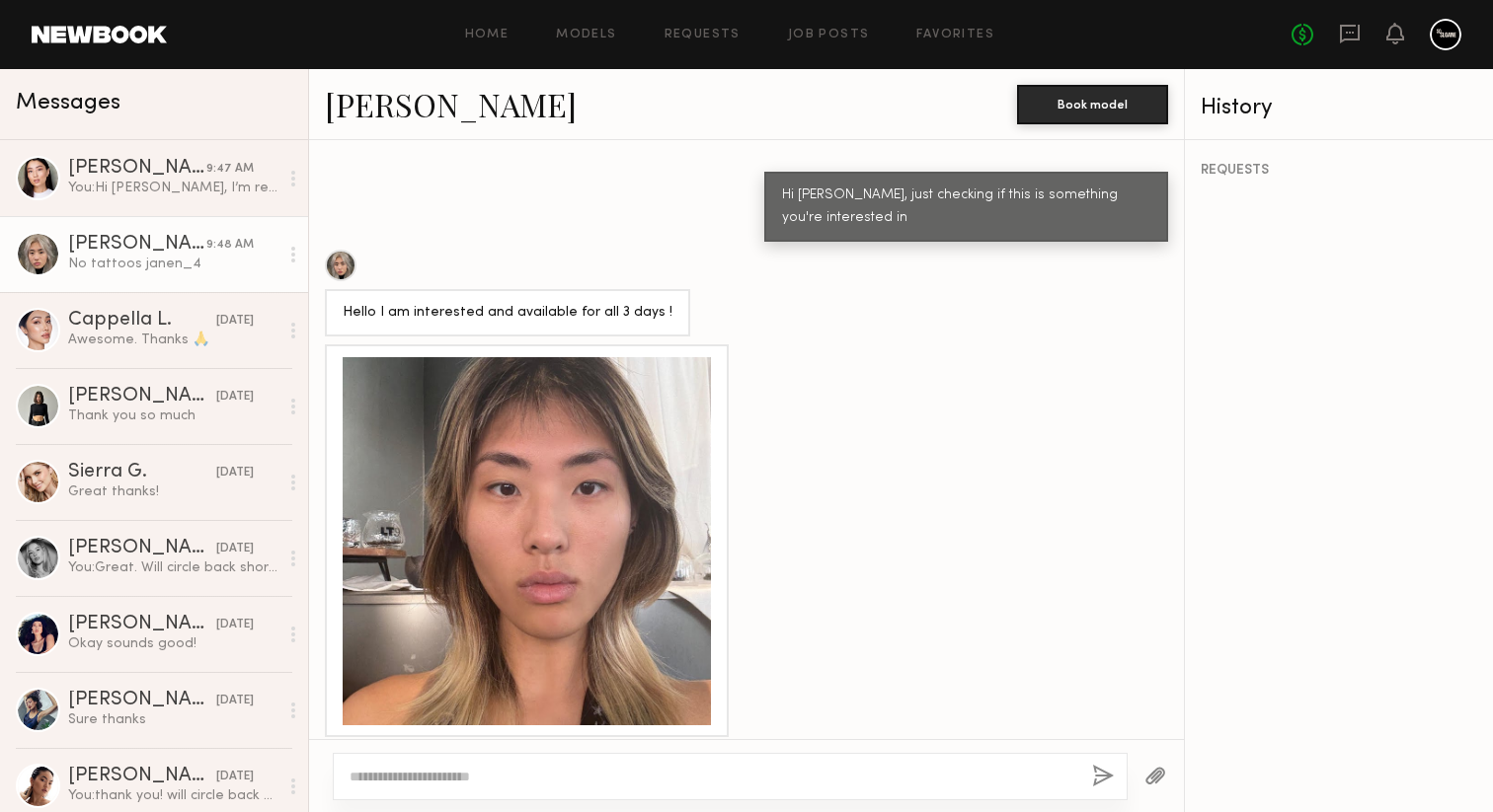
scroll to position [1731, 0]
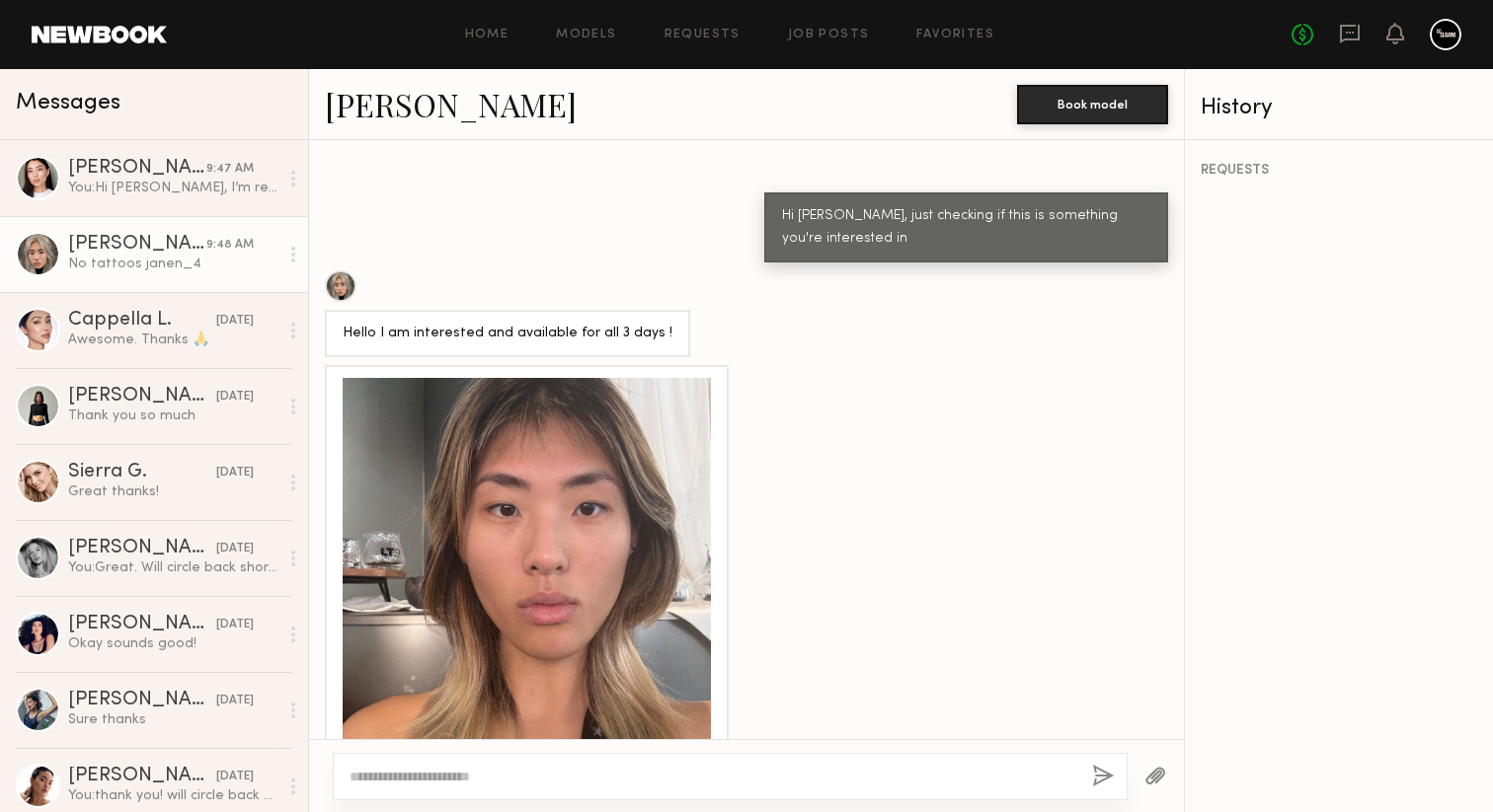
click at [580, 477] on div at bounding box center [527, 562] width 369 height 369
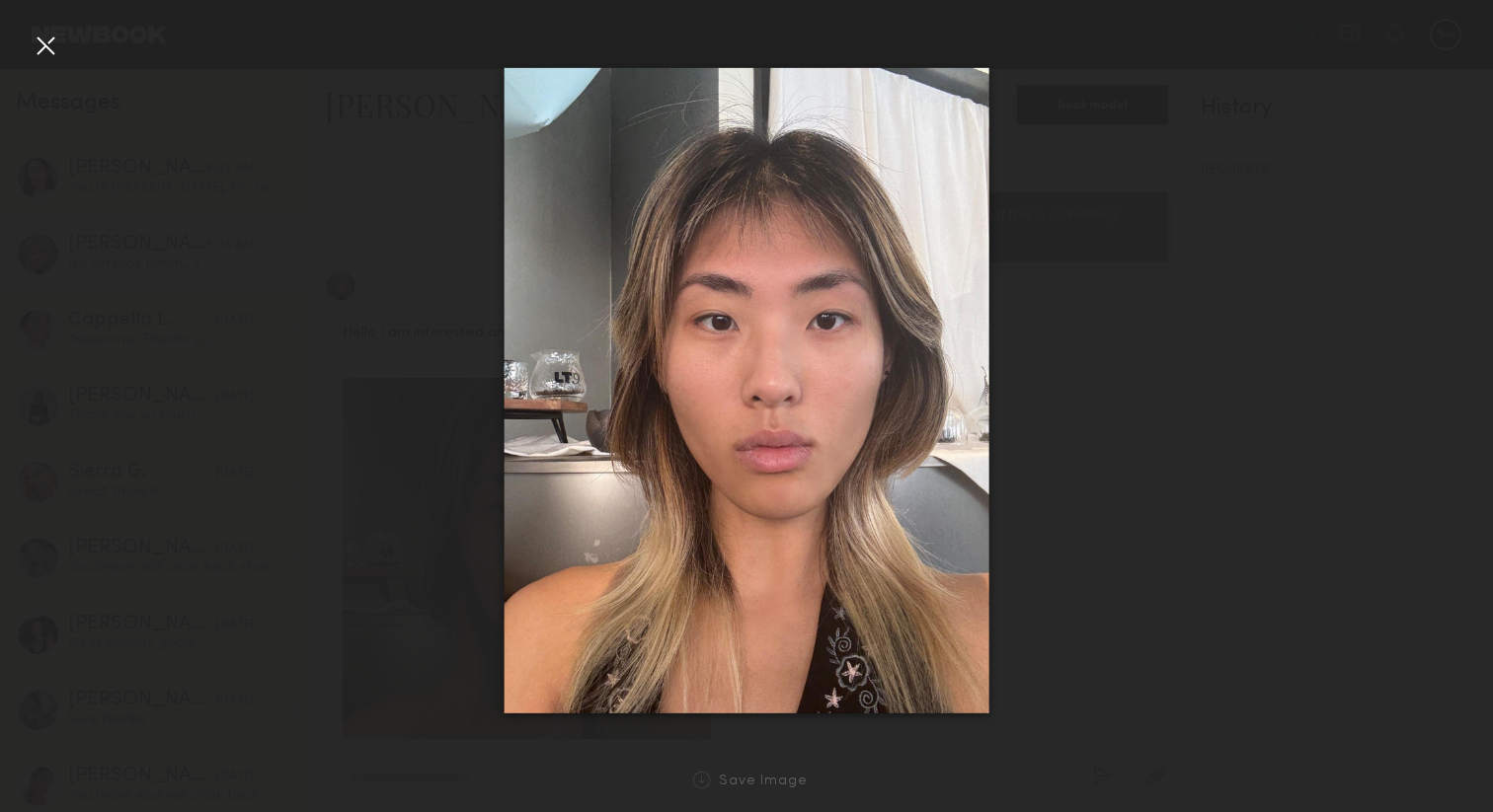
click at [48, 49] on div at bounding box center [46, 46] width 32 height 32
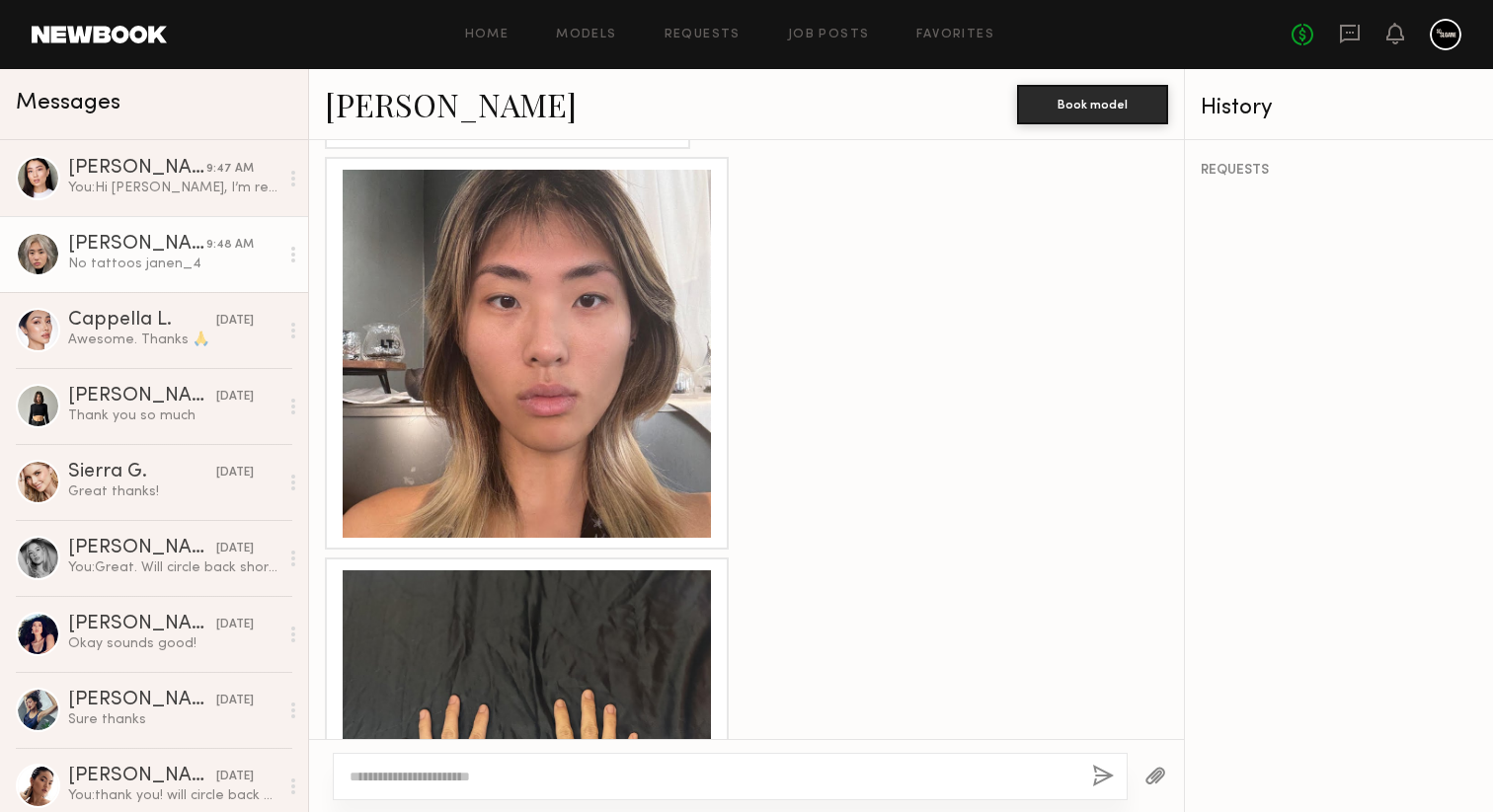
scroll to position [2140, 0]
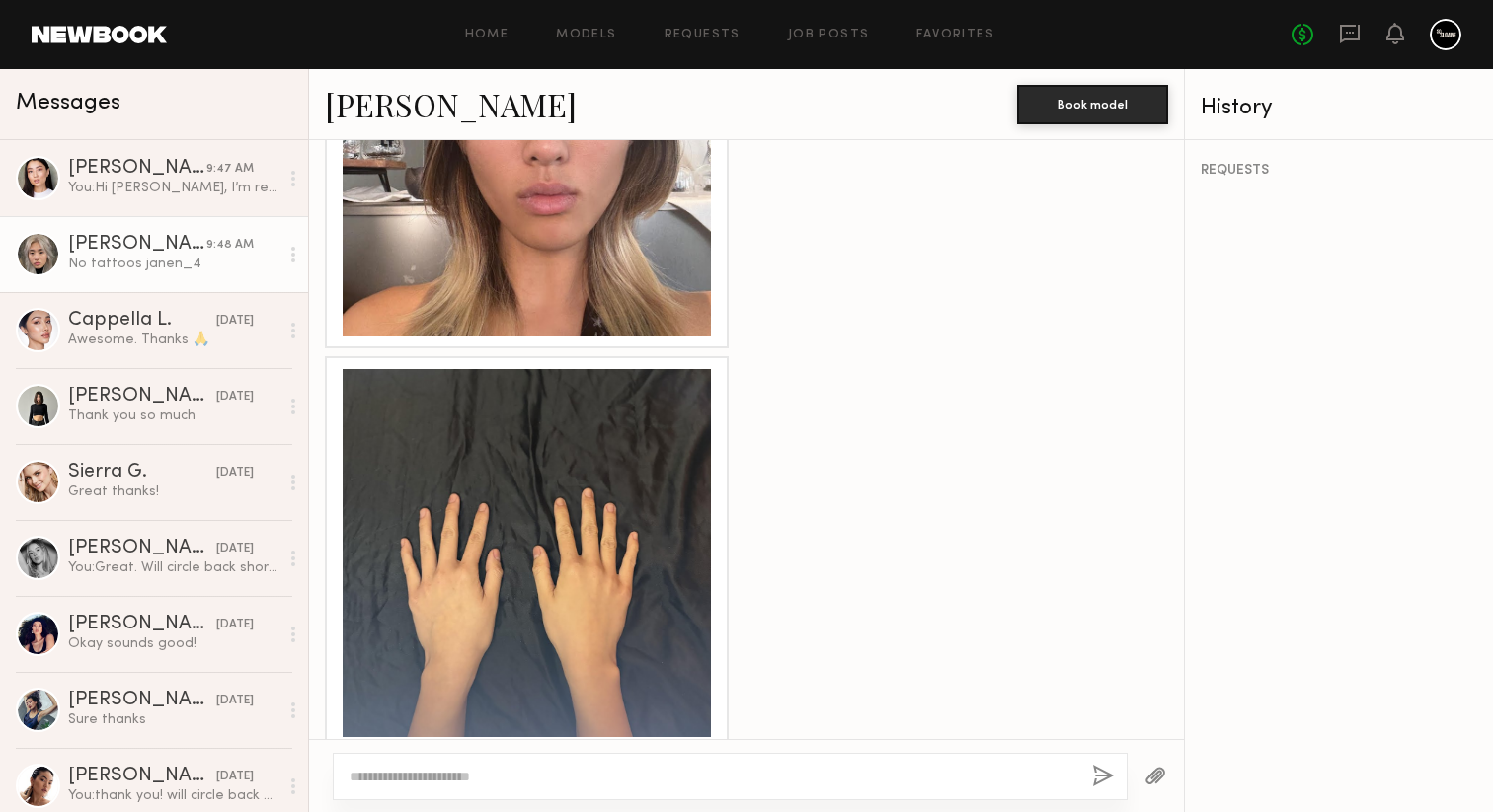
click at [555, 561] on div at bounding box center [527, 554] width 369 height 369
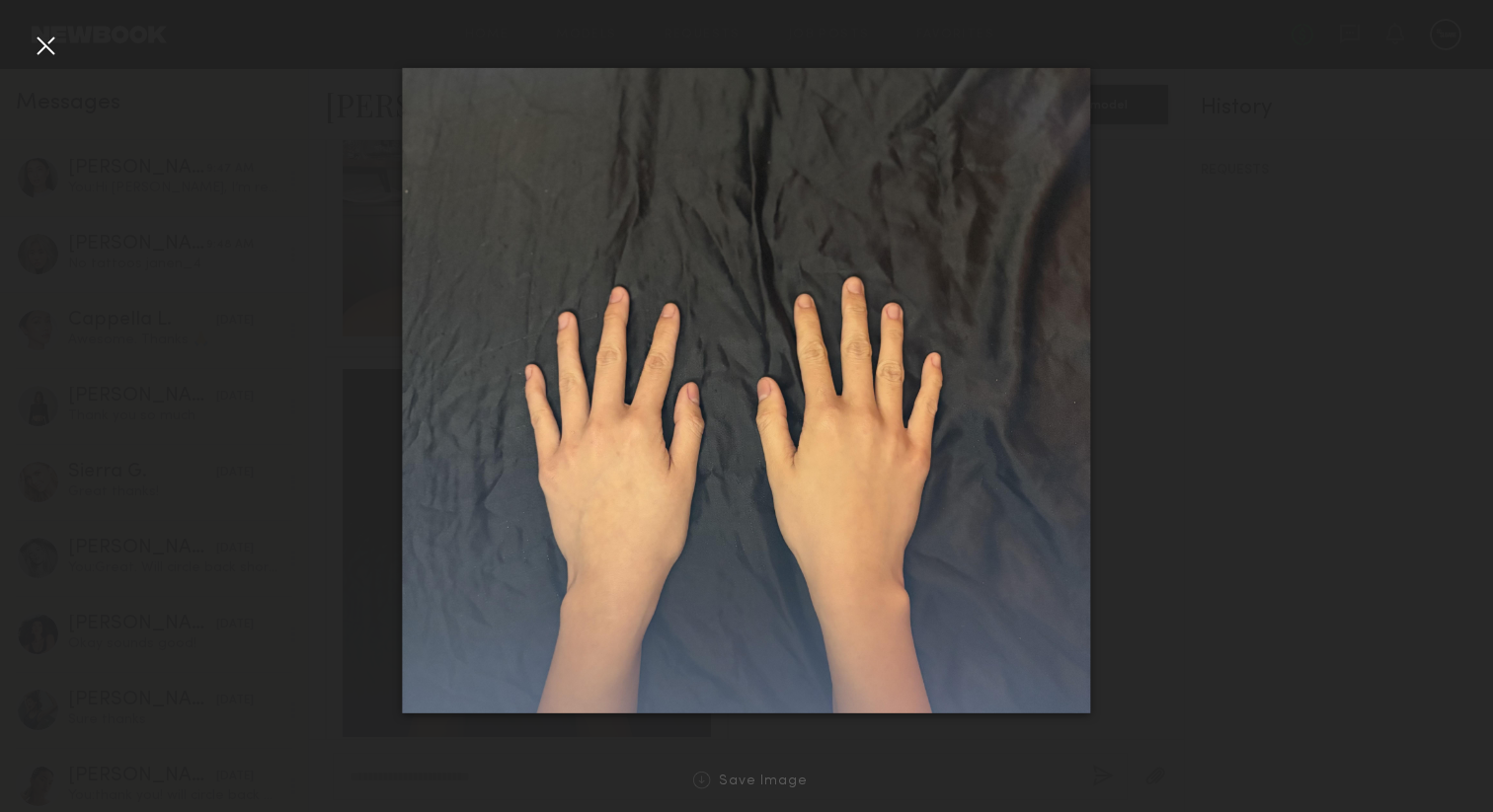
click at [53, 45] on div at bounding box center [46, 46] width 32 height 32
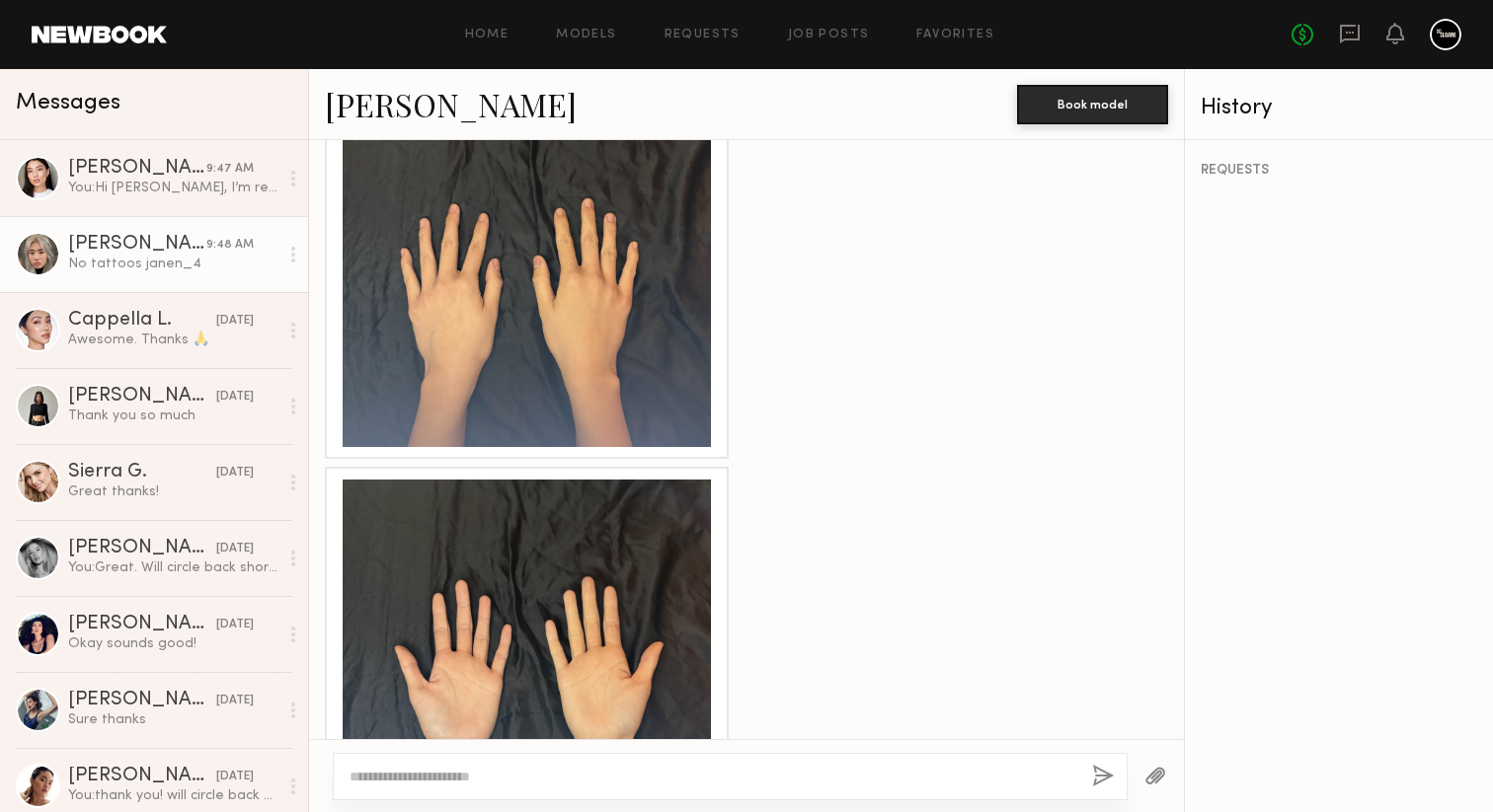
scroll to position [2617, 0]
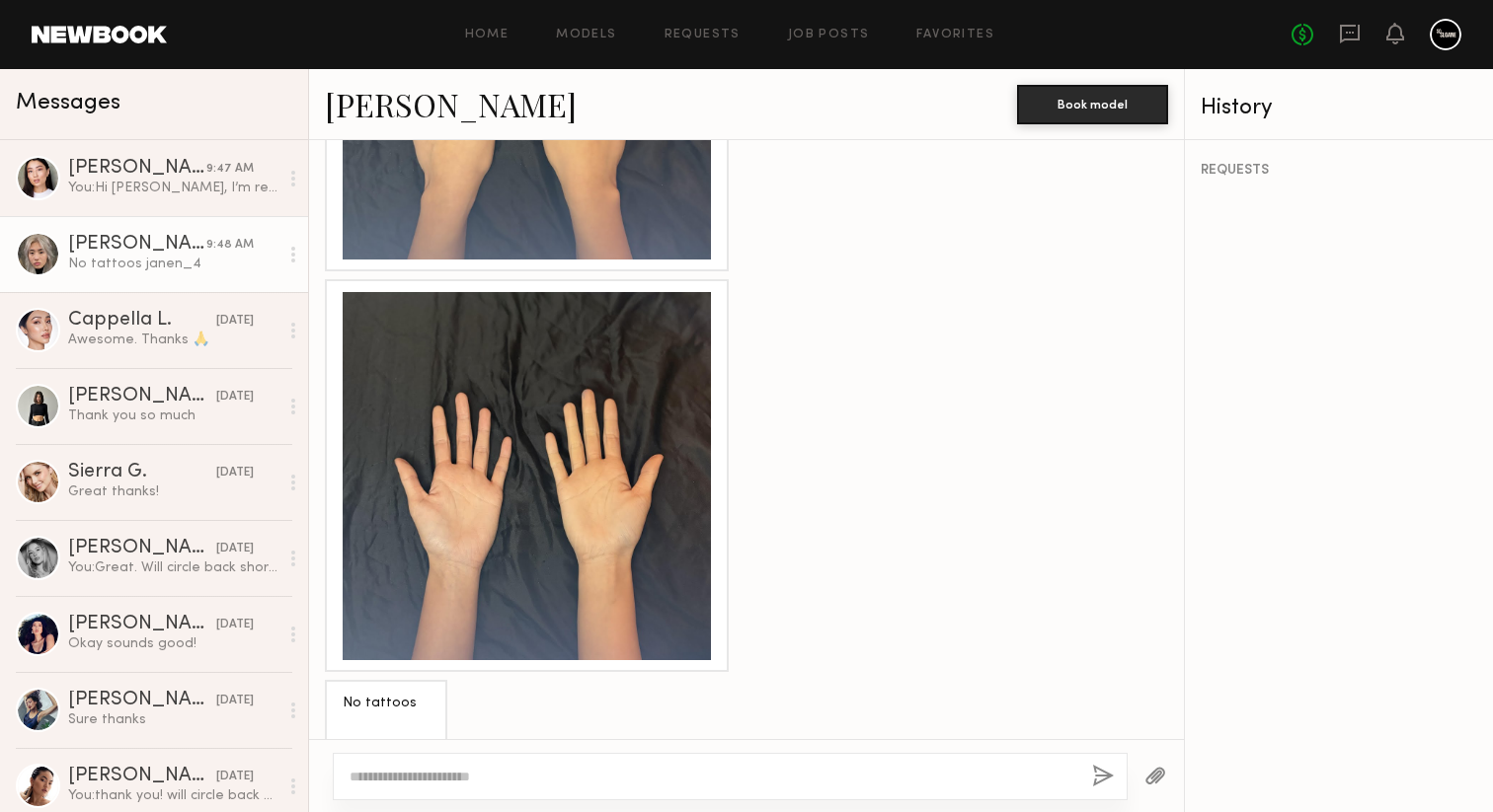
click at [479, 474] on div at bounding box center [527, 476] width 369 height 369
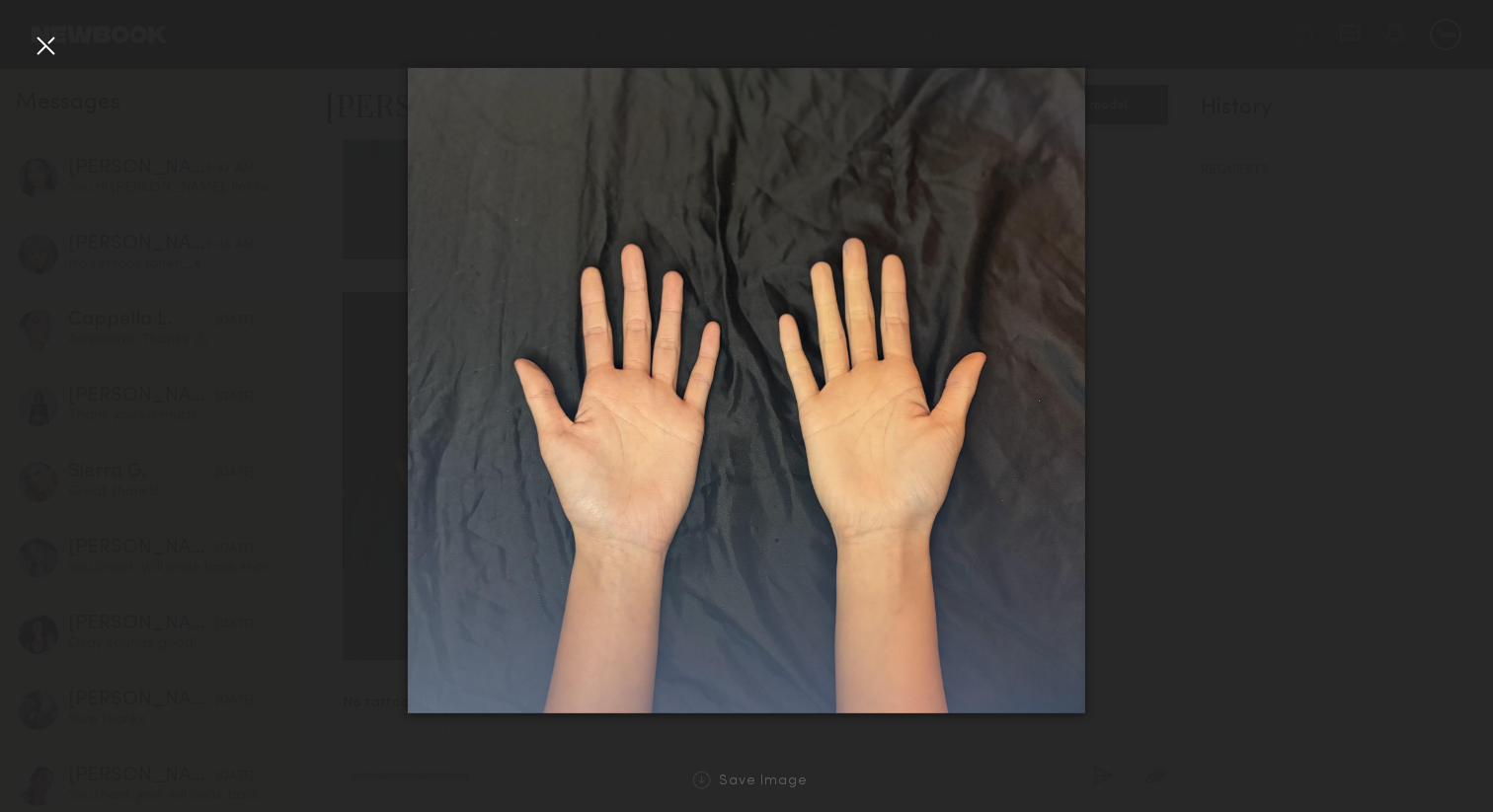
click at [49, 54] on div at bounding box center [46, 46] width 32 height 32
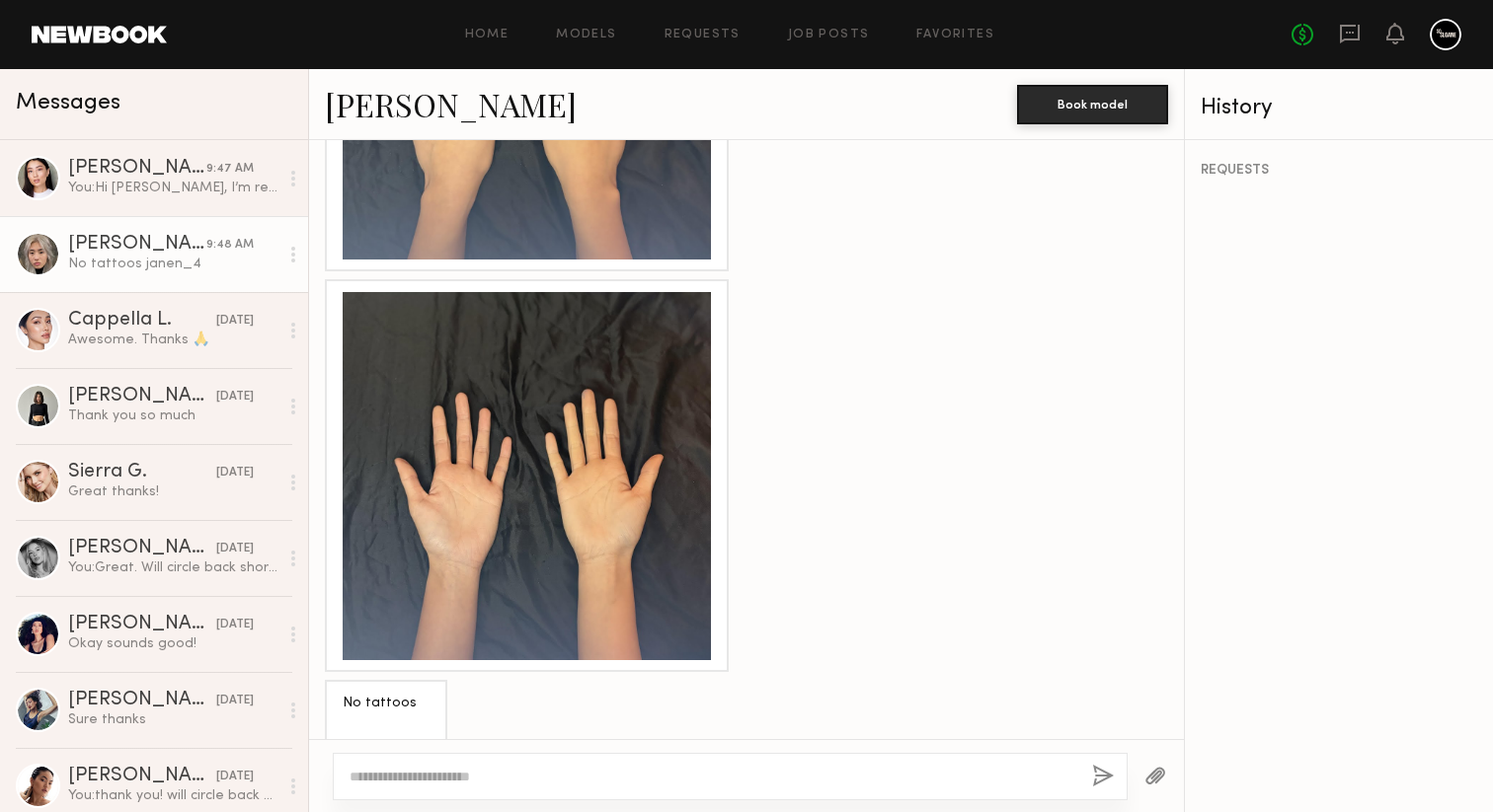
scroll to position [2636, 0]
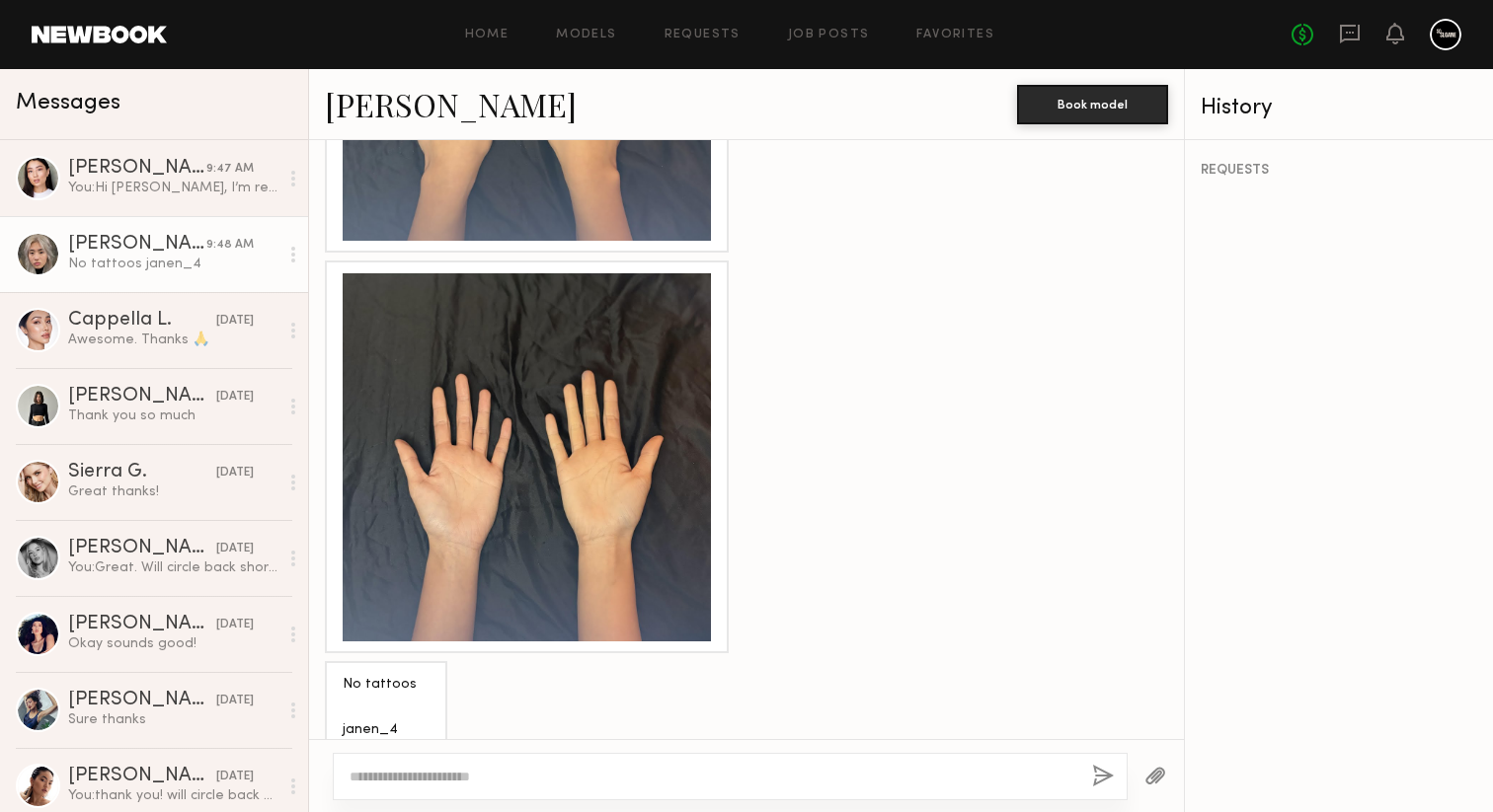
click at [471, 770] on textarea at bounding box center [713, 777] width 727 height 20
type textarea "**********"
click at [1096, 770] on button "button" at bounding box center [1103, 777] width 22 height 25
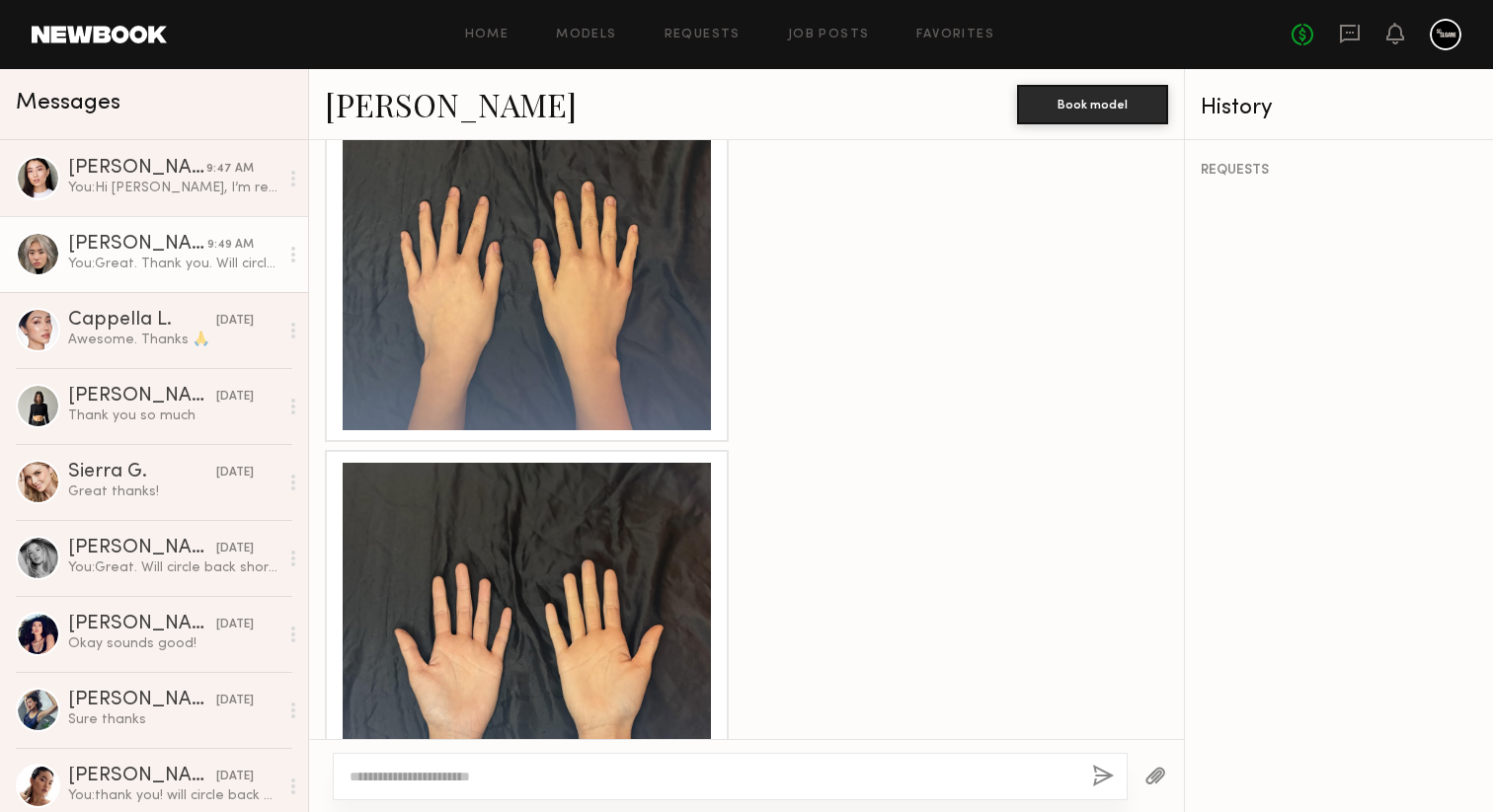
scroll to position [2842, 0]
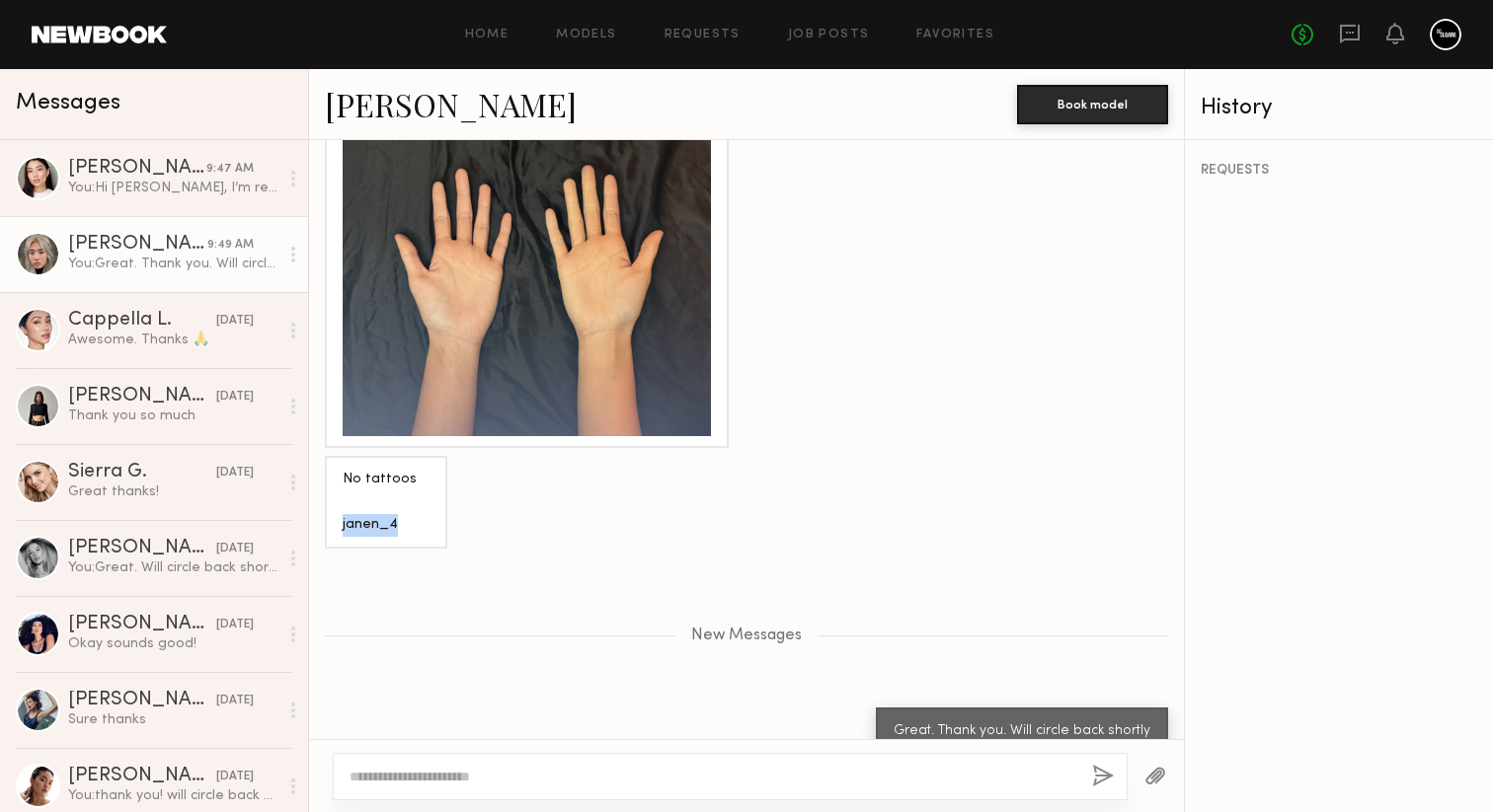
drag, startPoint x: 397, startPoint y: 494, endPoint x: 339, endPoint y: 497, distance: 58.1
click at [339, 497] on div "No tattoos janen_4" at bounding box center [386, 502] width 123 height 93
copy div "janen_4"
drag, startPoint x: 352, startPoint y: 488, endPoint x: 1087, endPoint y: 15, distance: 874.0
click at [0, 0] on nb-messenger-layout "Home Models Requests Job Posts Favorites Sign Out No fees up to $5,000 Messages…" at bounding box center [746, 406] width 1493 height 812
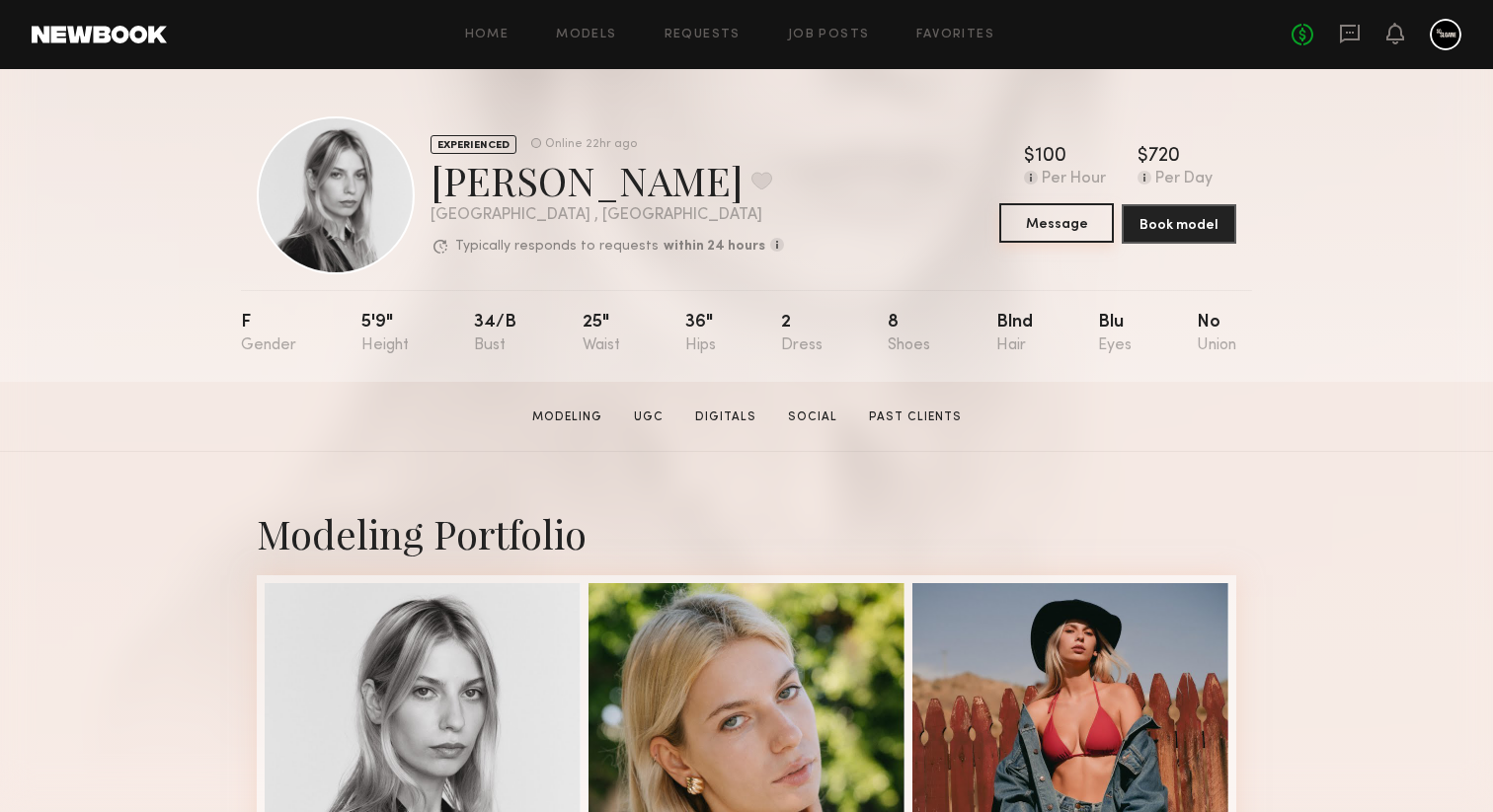
click at [1058, 235] on button "Message" at bounding box center [1056, 223] width 115 height 40
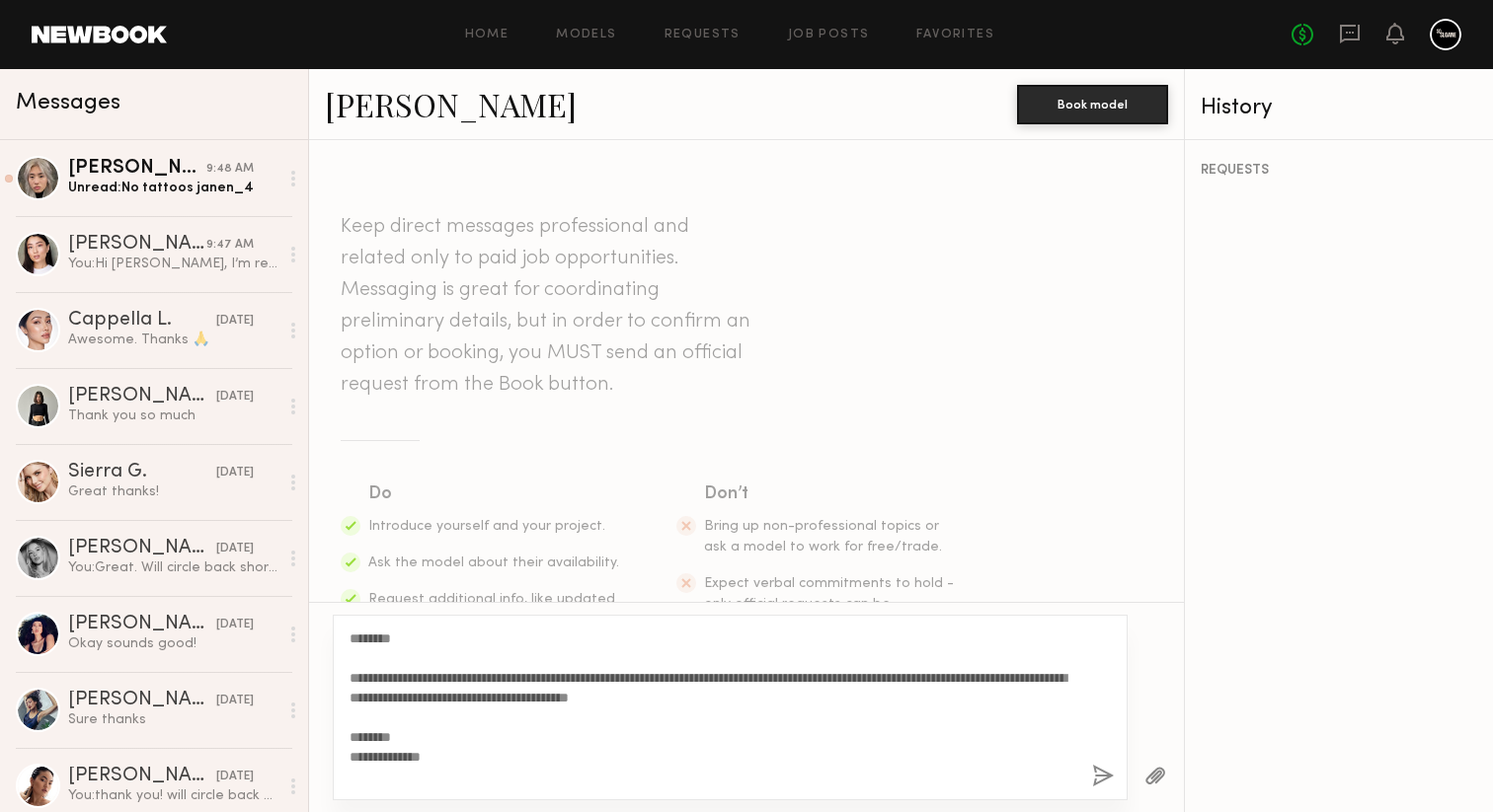
click at [392, 639] on textarea "**********" at bounding box center [713, 707] width 727 height 158
type textarea "**********"
click at [1109, 771] on button "button" at bounding box center [1103, 777] width 22 height 25
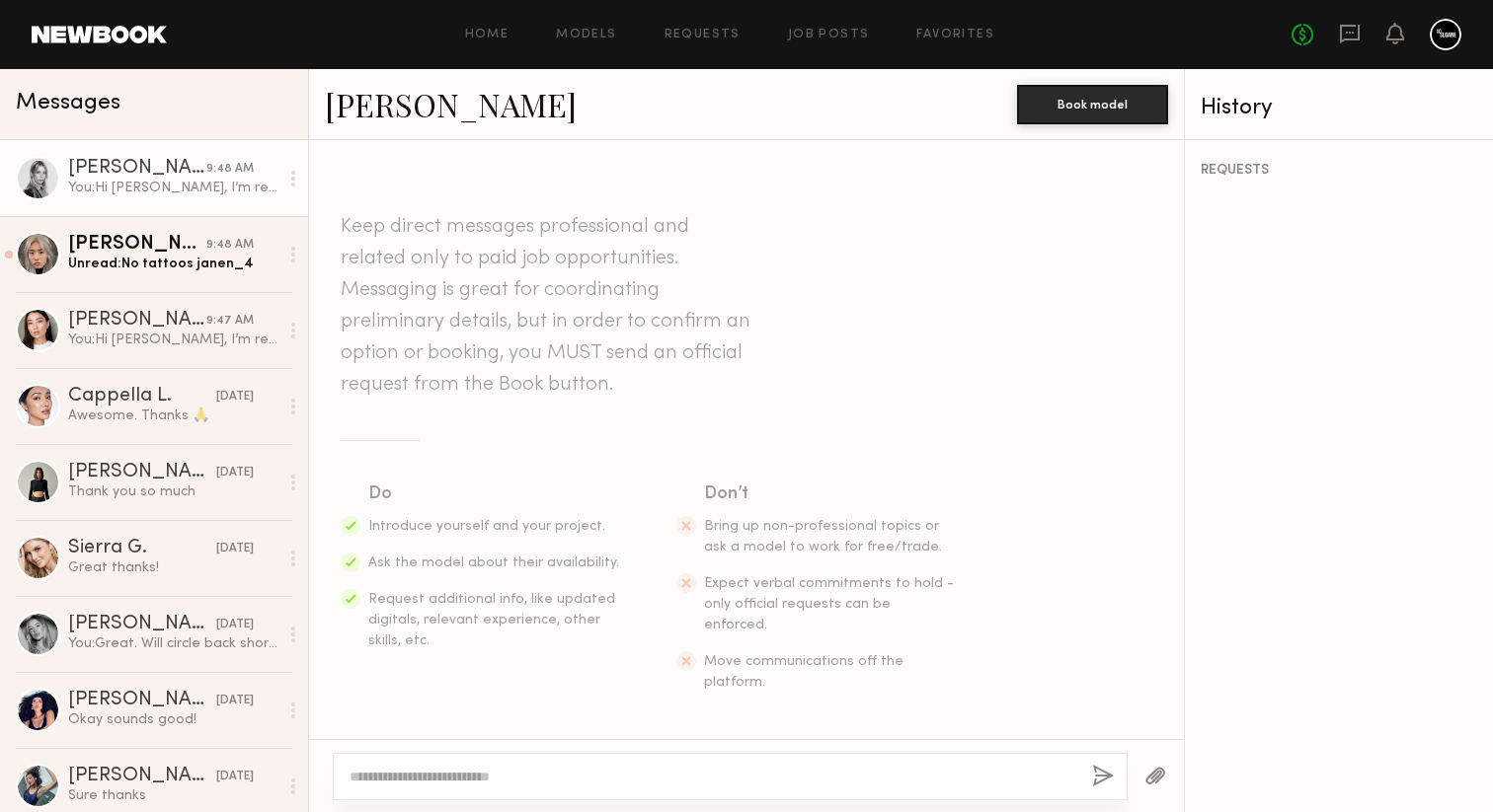
scroll to position [1010, 0]
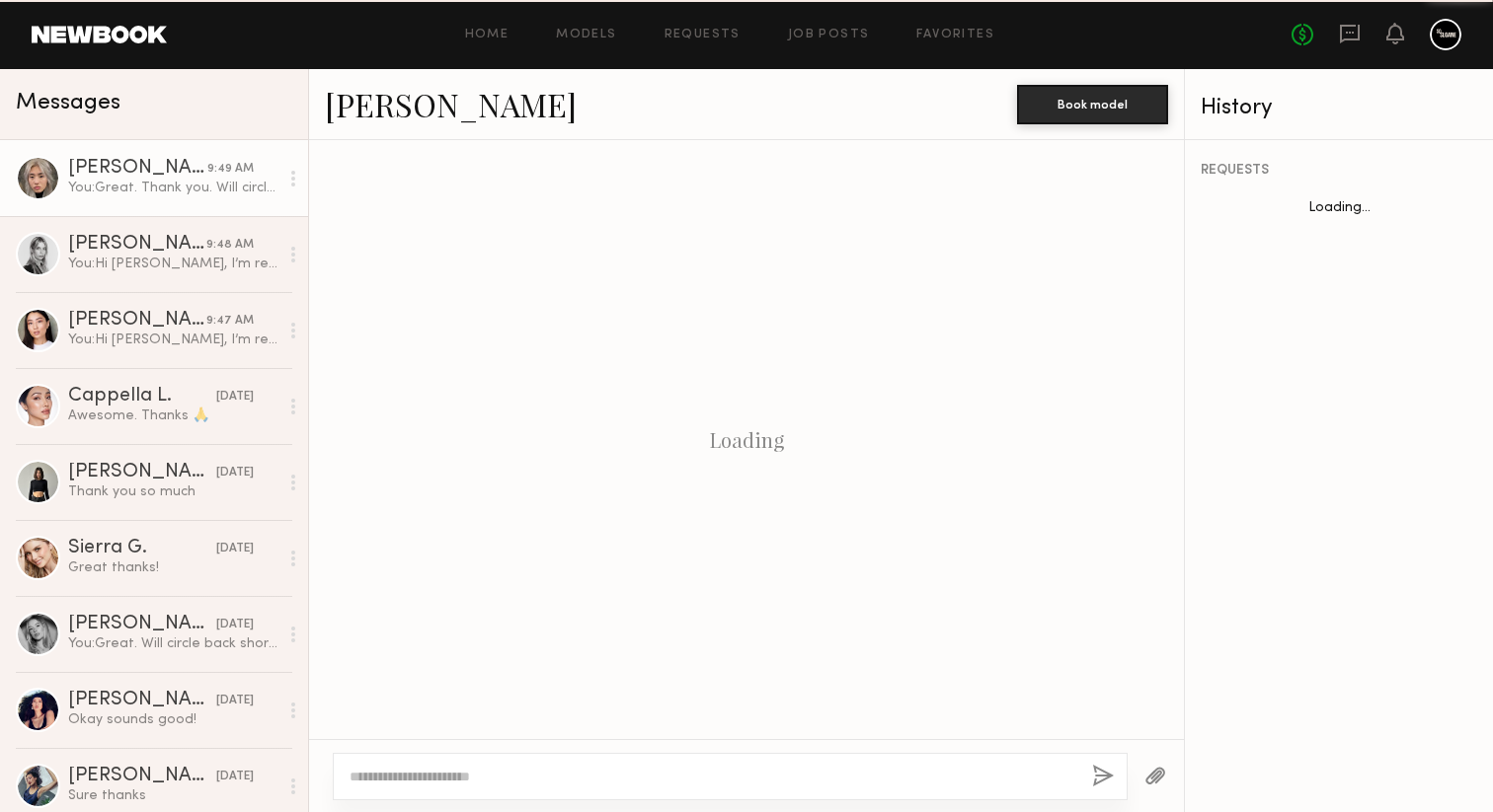
scroll to position [2692, 0]
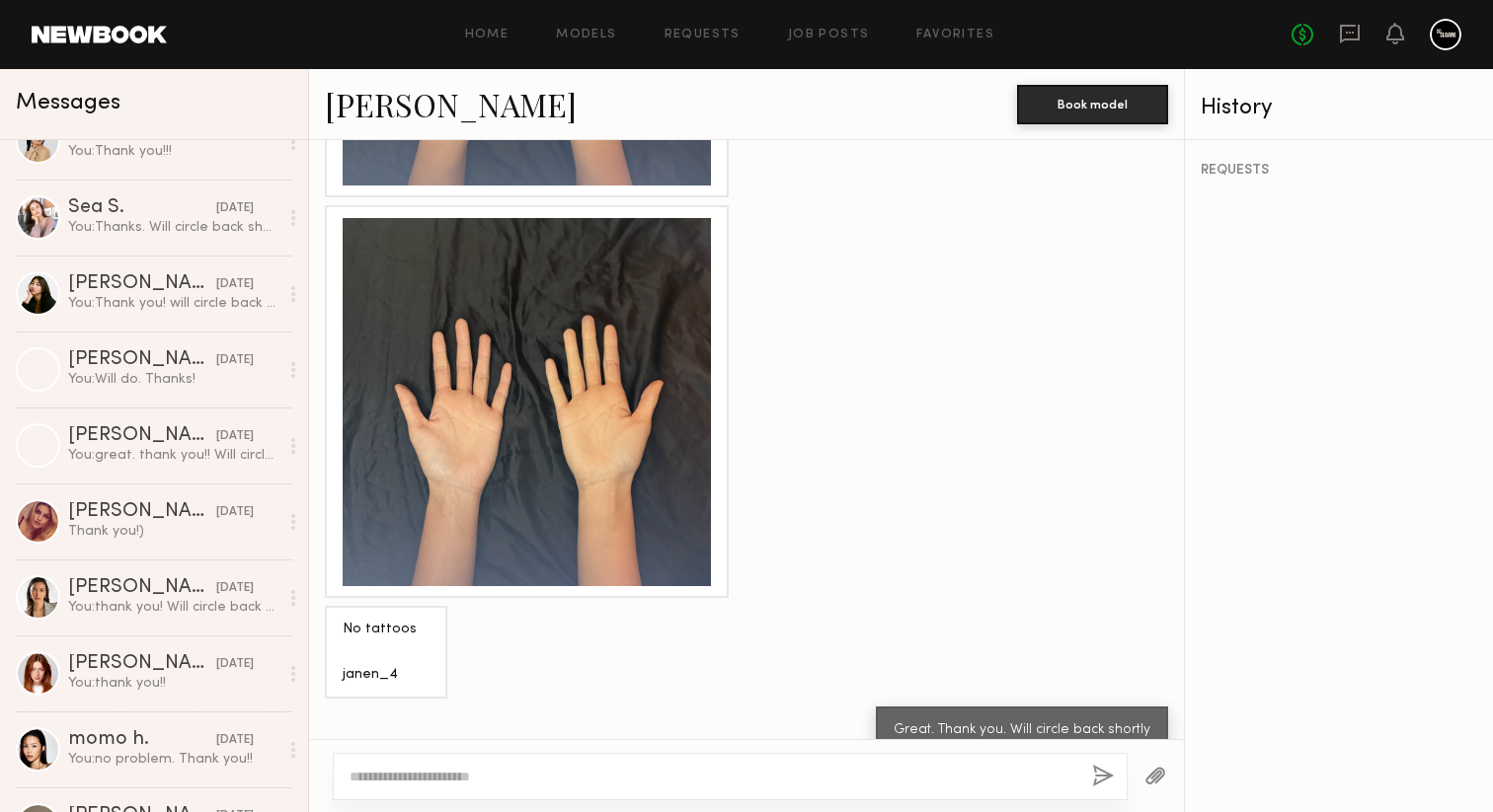
scroll to position [1260, 0]
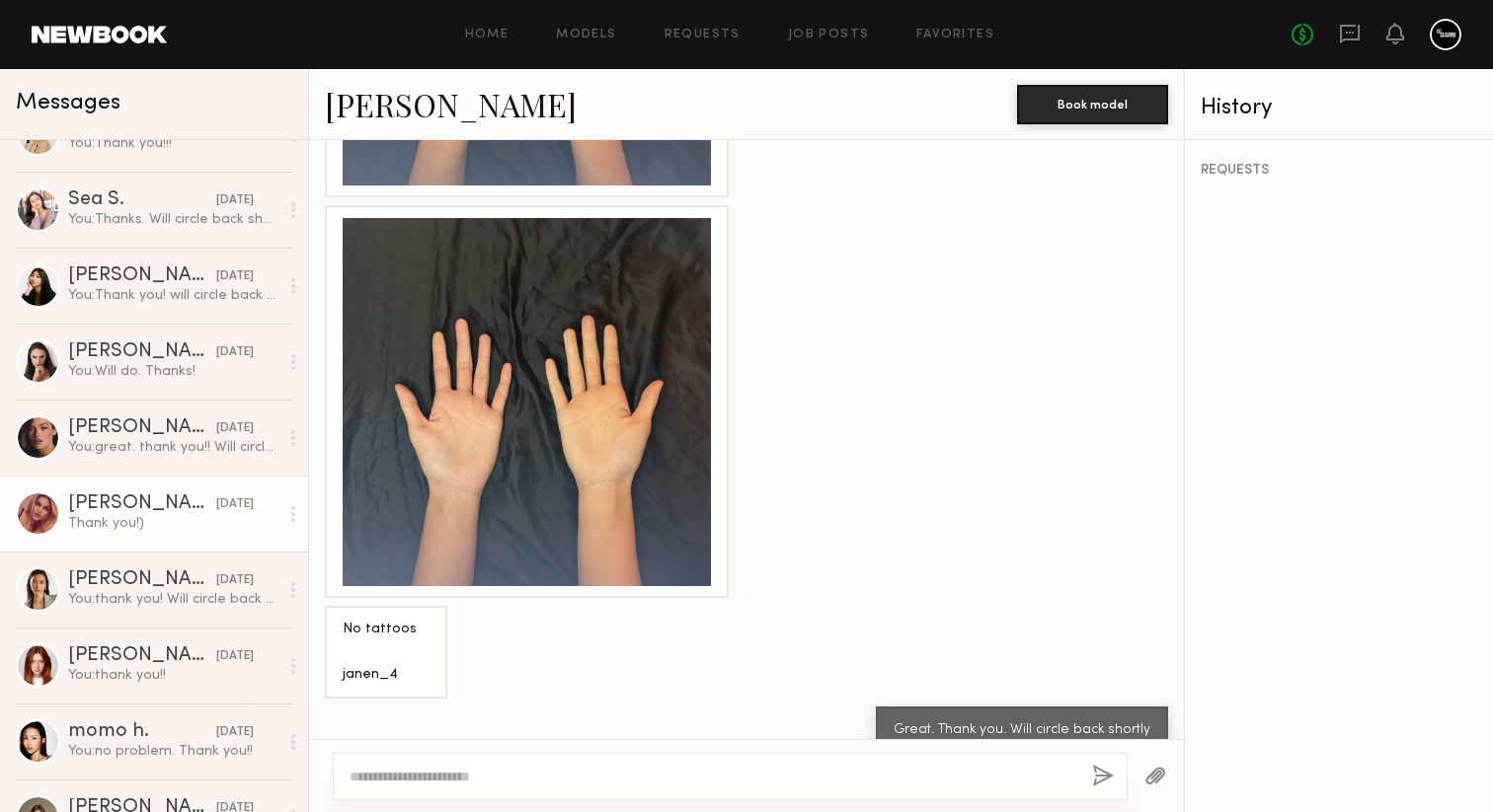
click at [144, 518] on div "Thank you!)" at bounding box center [172, 523] width 210 height 19
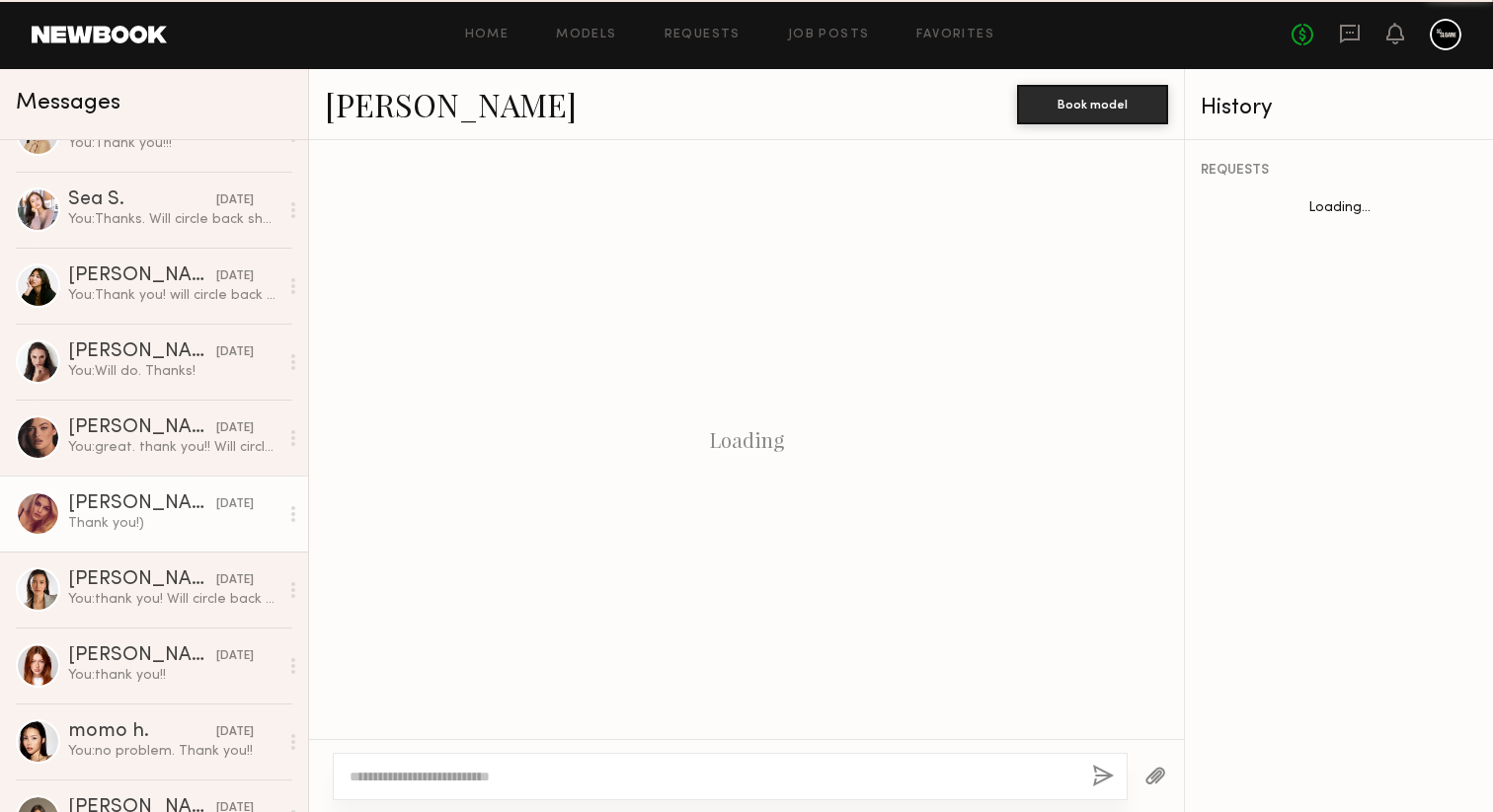
scroll to position [2144, 0]
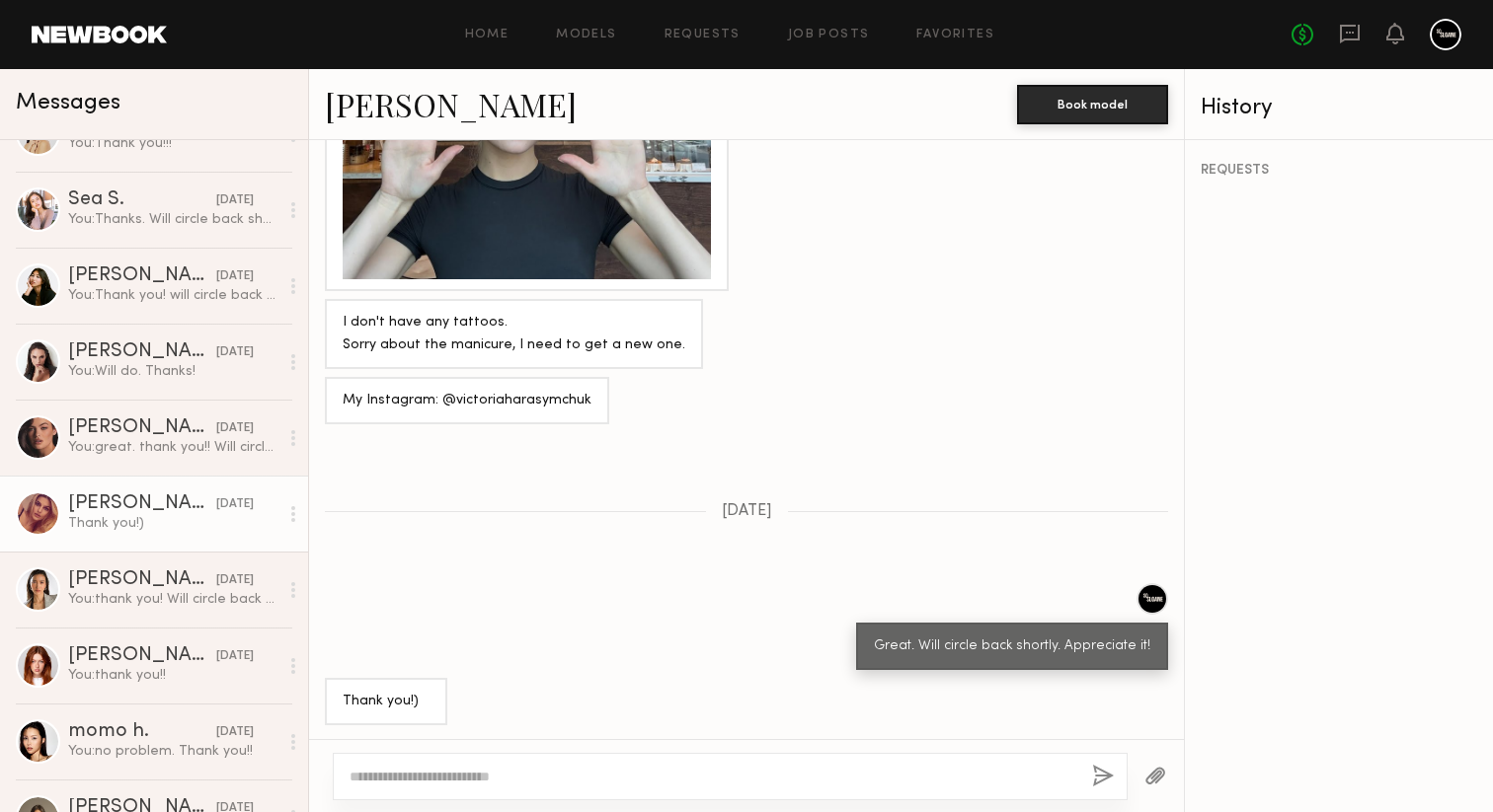
click at [420, 107] on link "[PERSON_NAME]" at bounding box center [450, 104] width 252 height 43
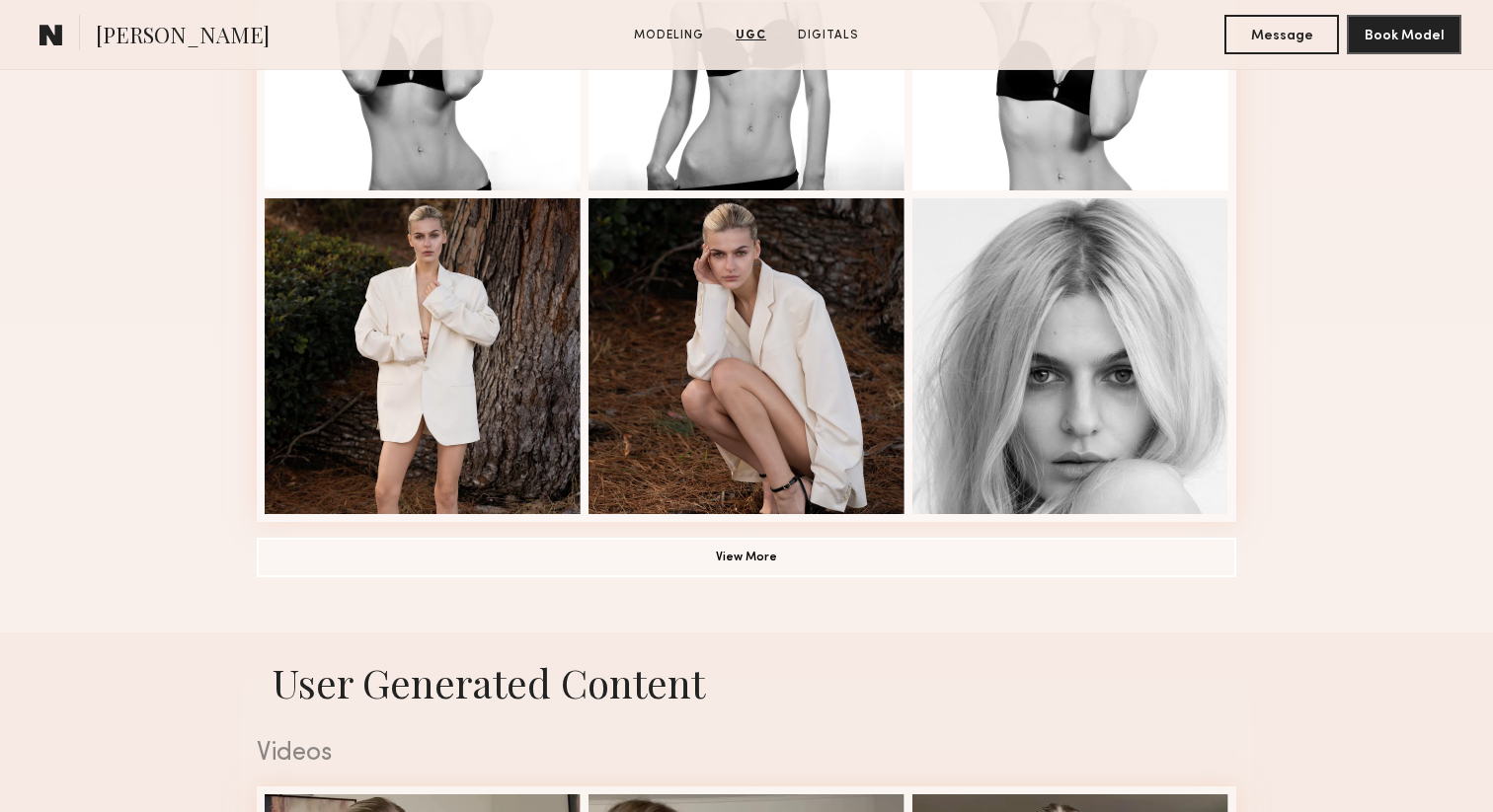
scroll to position [1259, 0]
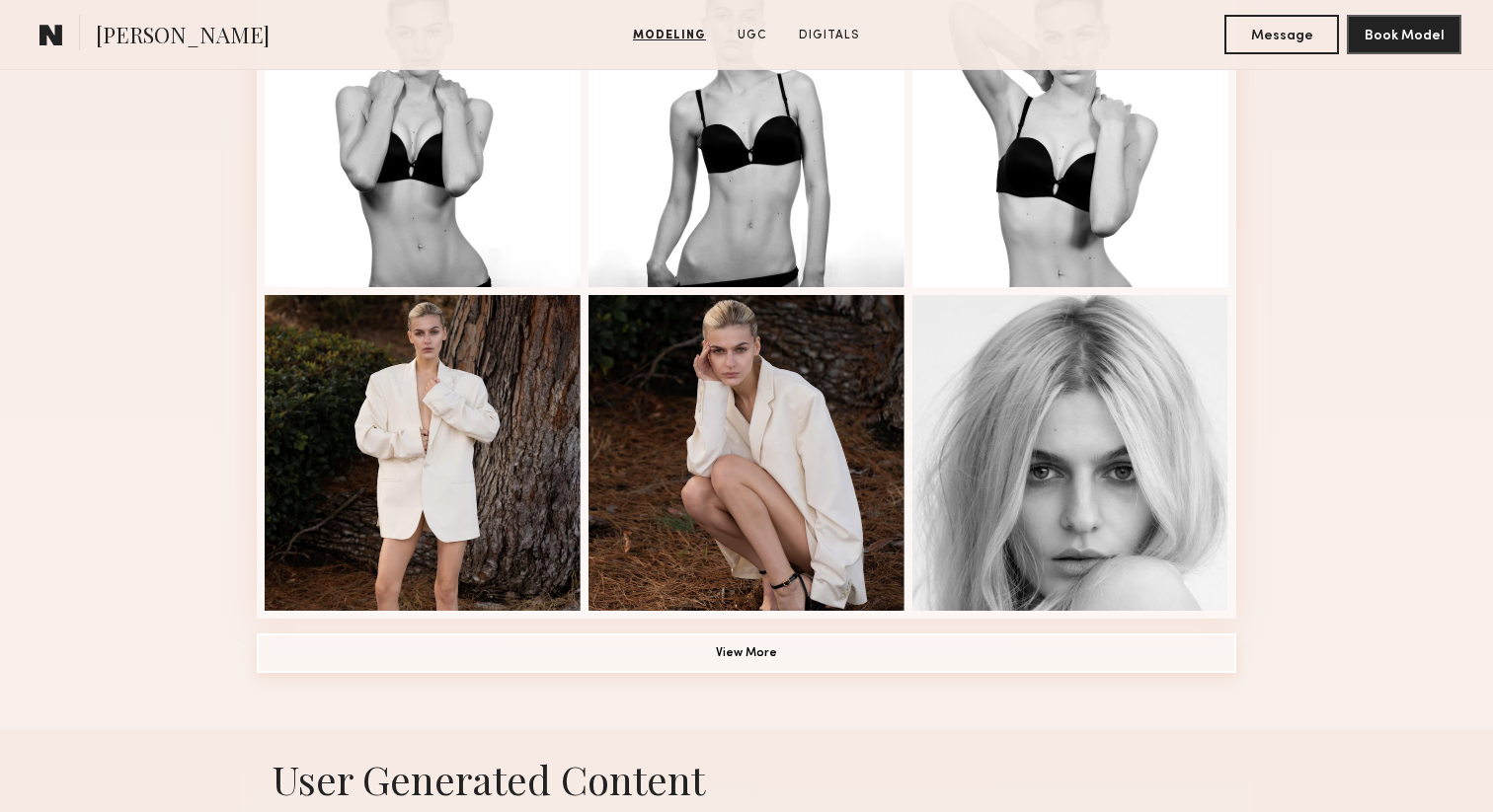
click at [668, 639] on button "View More" at bounding box center [746, 654] width 980 height 40
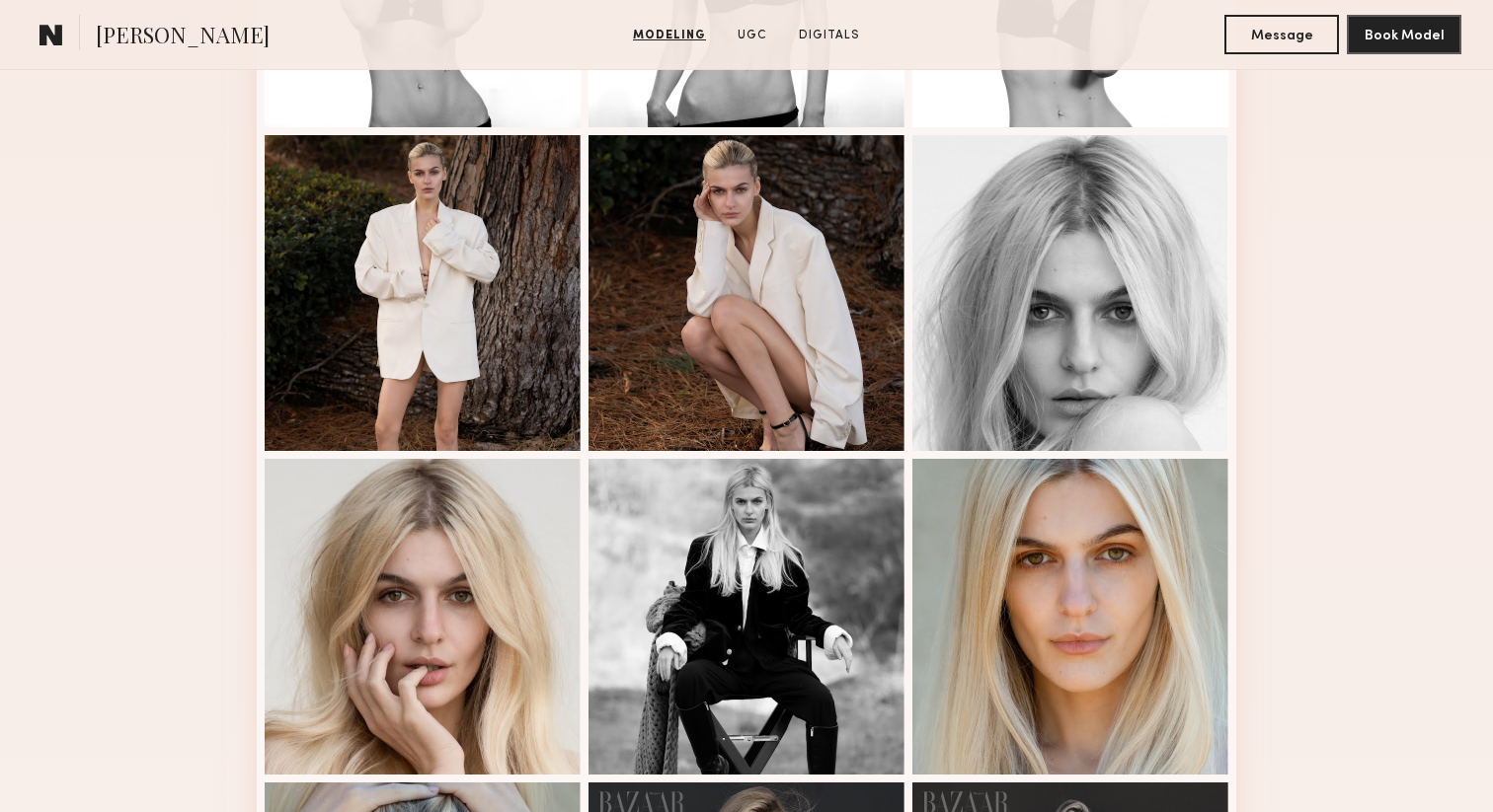
scroll to position [1428, 0]
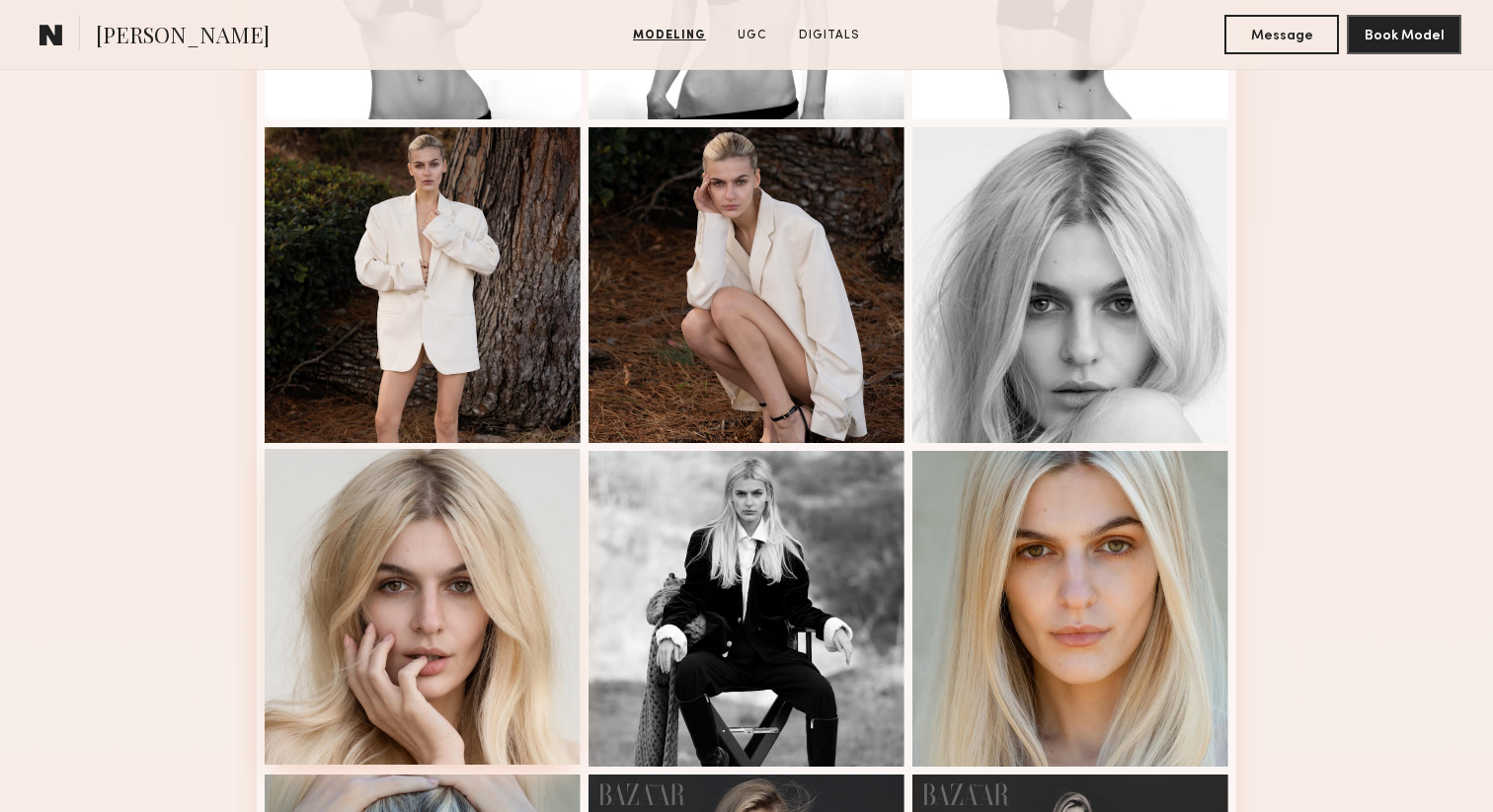
click at [510, 618] on div at bounding box center [423, 607] width 316 height 316
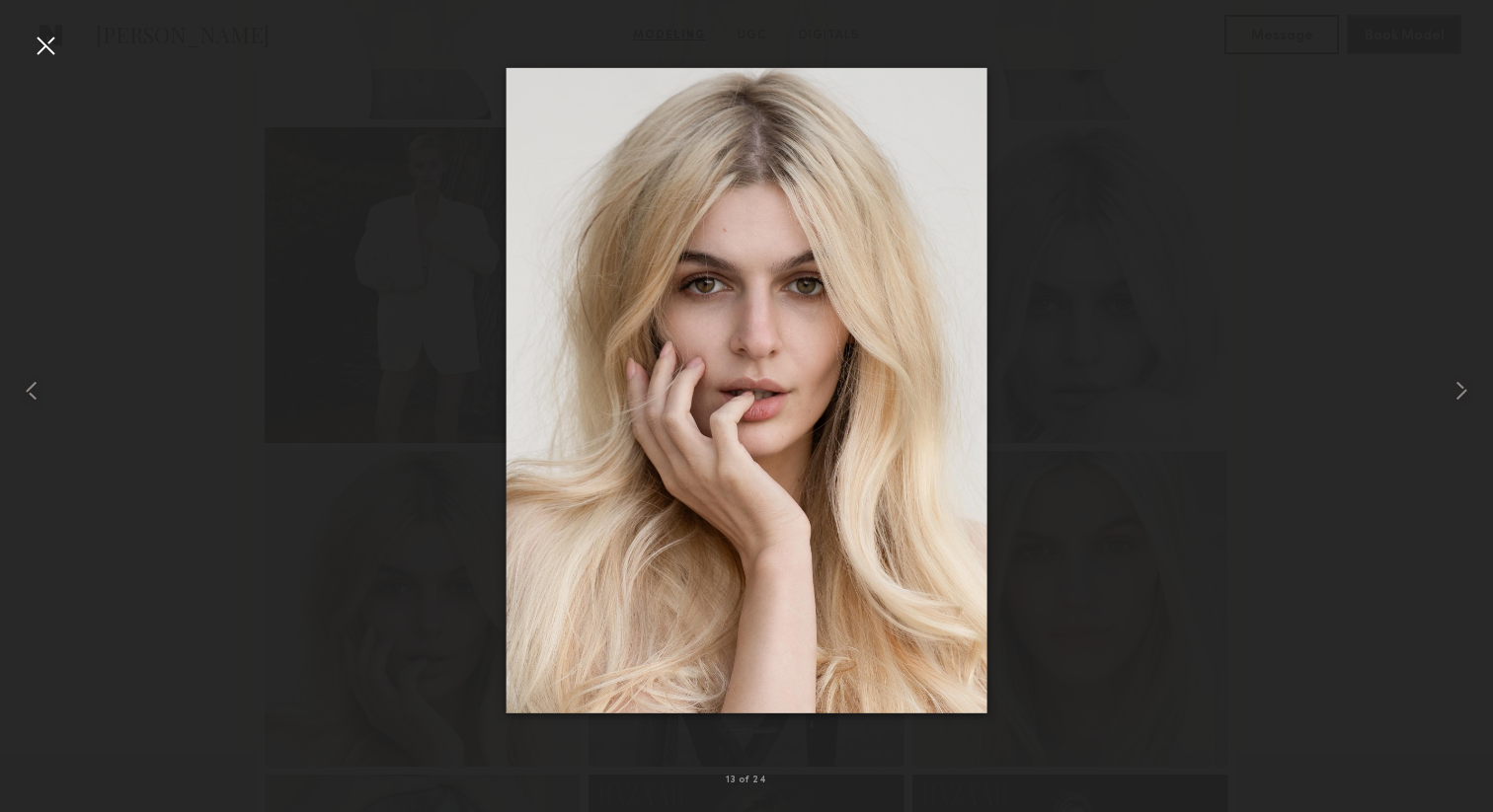
drag, startPoint x: 804, startPoint y: 392, endPoint x: 827, endPoint y: 422, distance: 37.8
click at [0, 0] on nb-gallery-light "13 of 24" at bounding box center [746, 406] width 1493 height 812
click at [43, 45] on div at bounding box center [46, 46] width 32 height 32
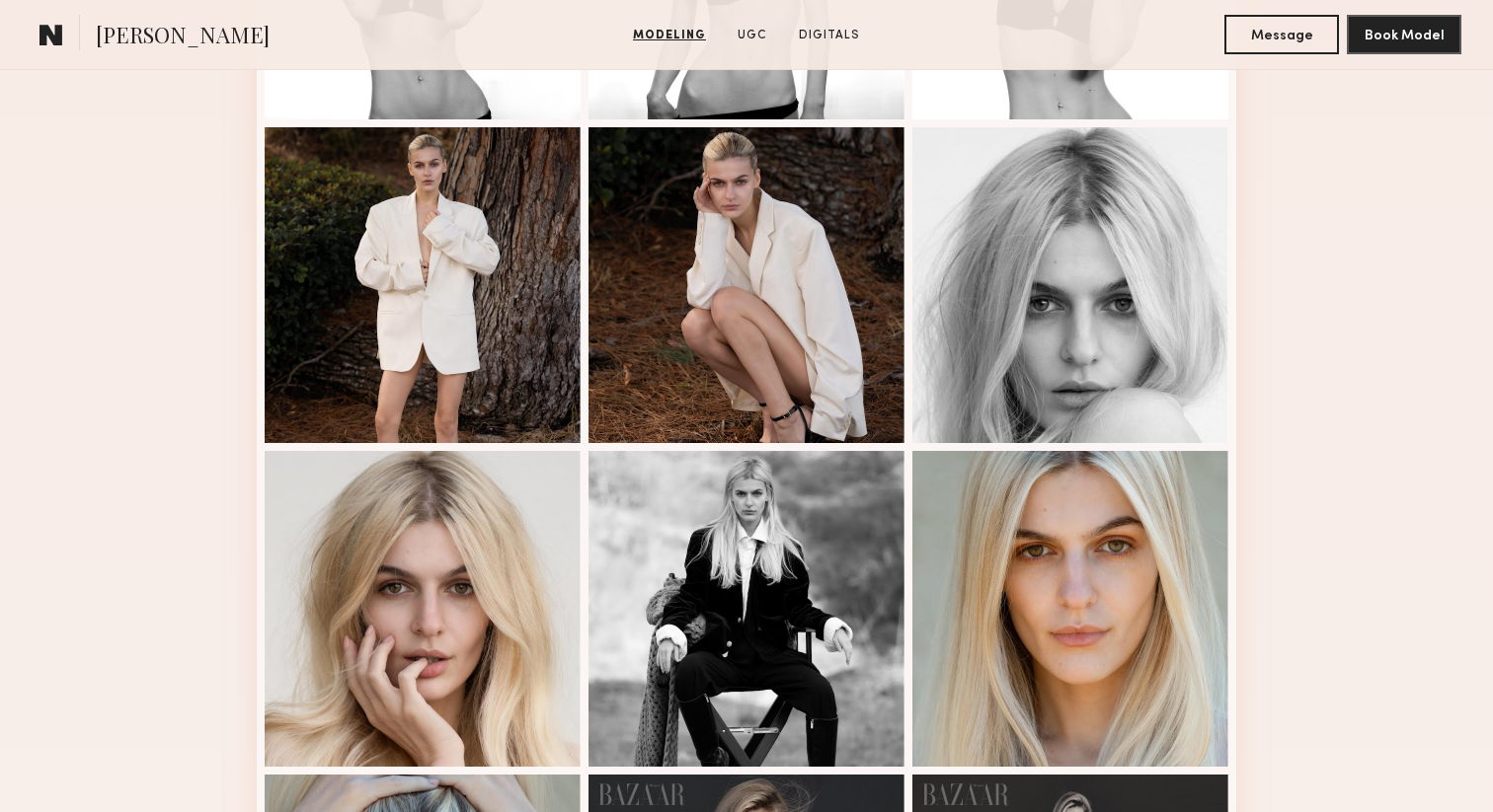
click at [41, 20] on link at bounding box center [52, 35] width 40 height 40
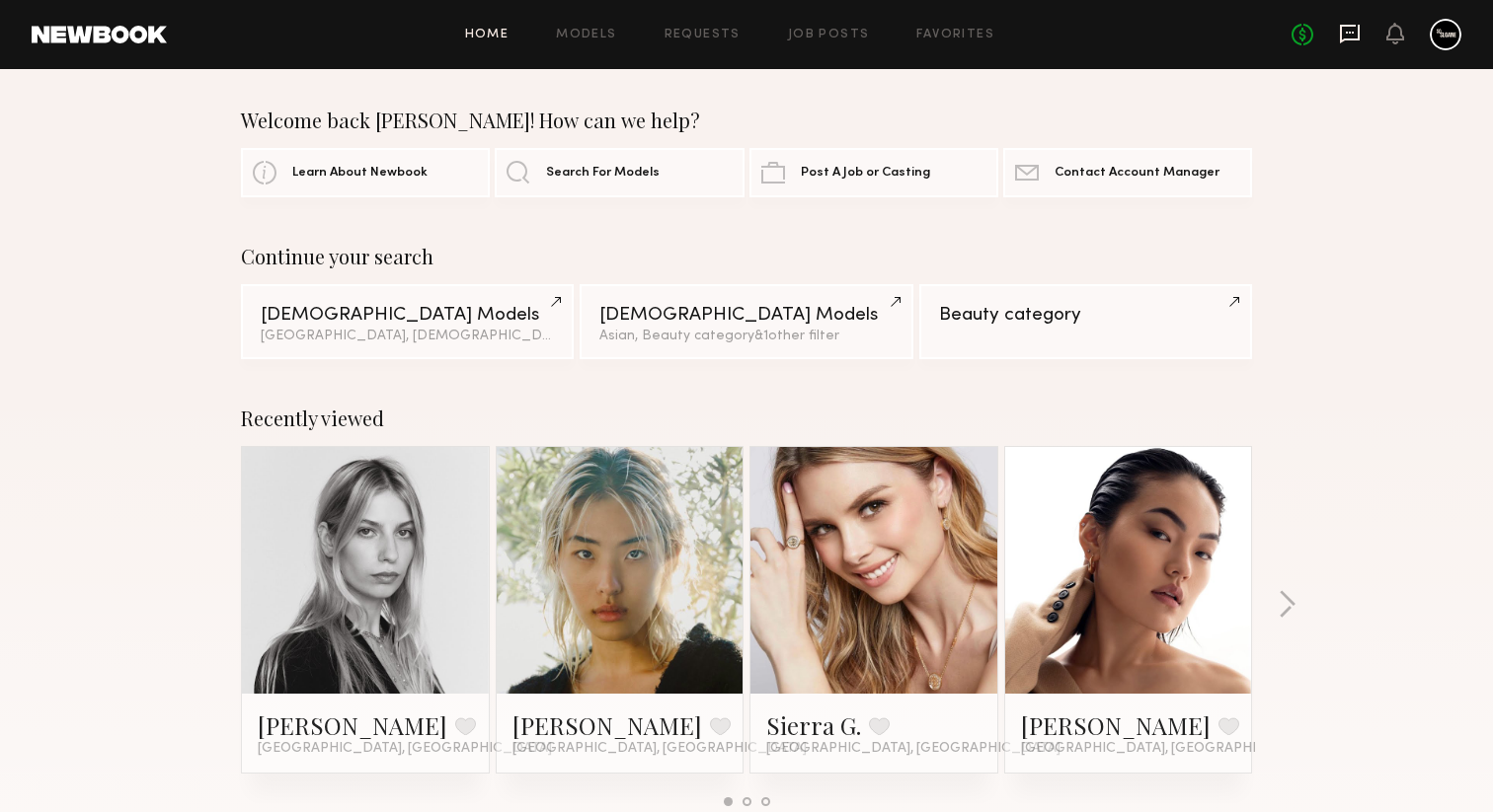
click at [1359, 33] on icon at bounding box center [1349, 34] width 22 height 22
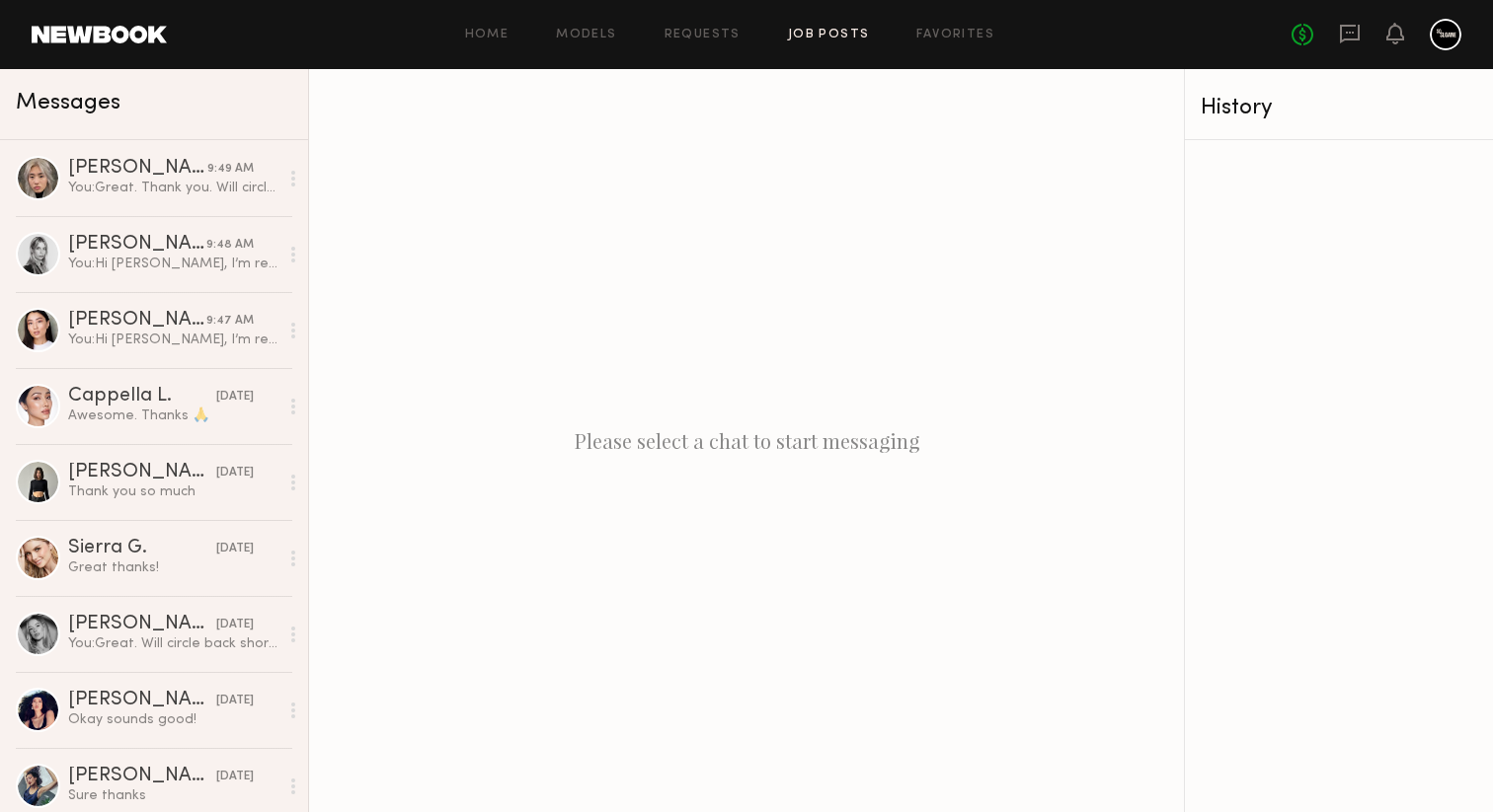
click at [819, 33] on link "Job Posts" at bounding box center [829, 35] width 82 height 13
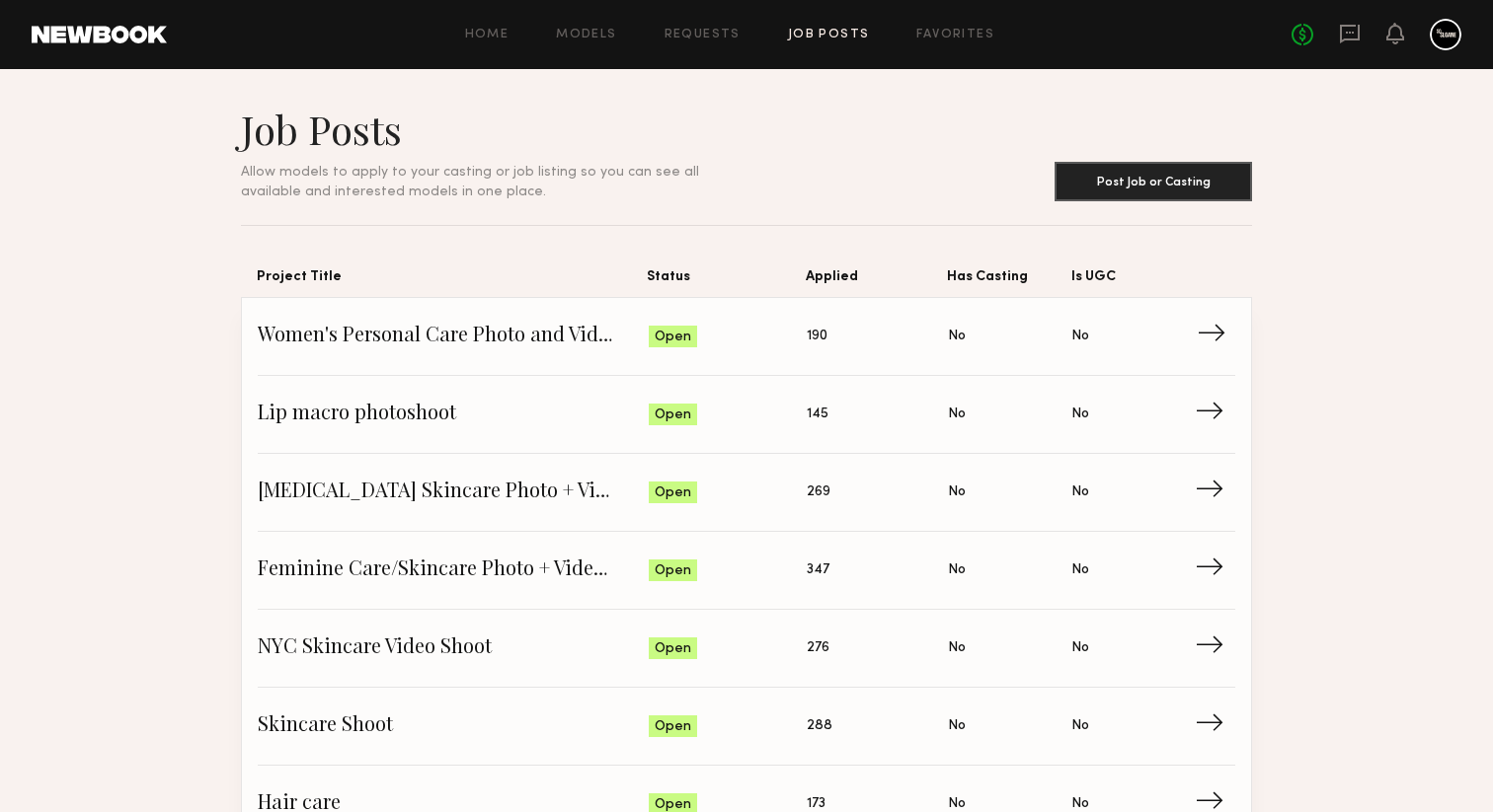
click at [485, 335] on span "Women's Personal Care Photo and Video shoot" at bounding box center [453, 337] width 391 height 30
